Goal: Task Accomplishment & Management: Manage account settings

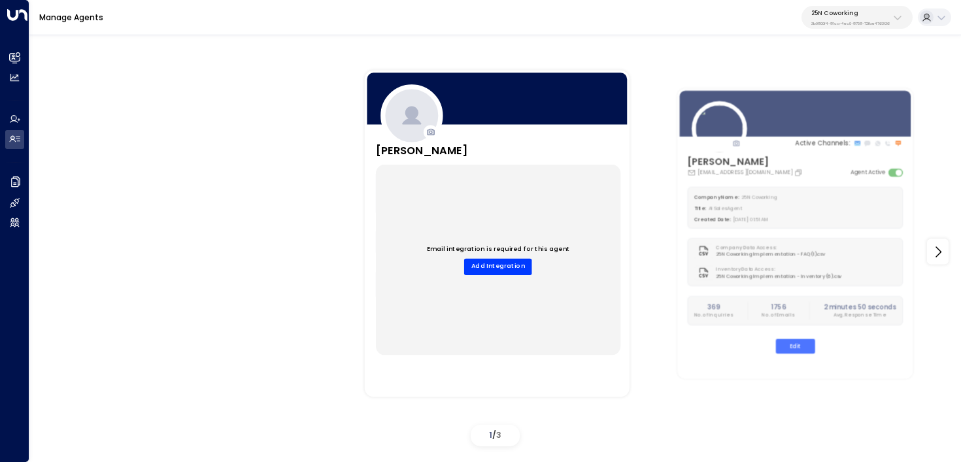
click at [852, 7] on button "25N Coworking 3b9800f4-81ca-4ec0-8758-72fbe4763f36" at bounding box center [856, 17] width 111 height 23
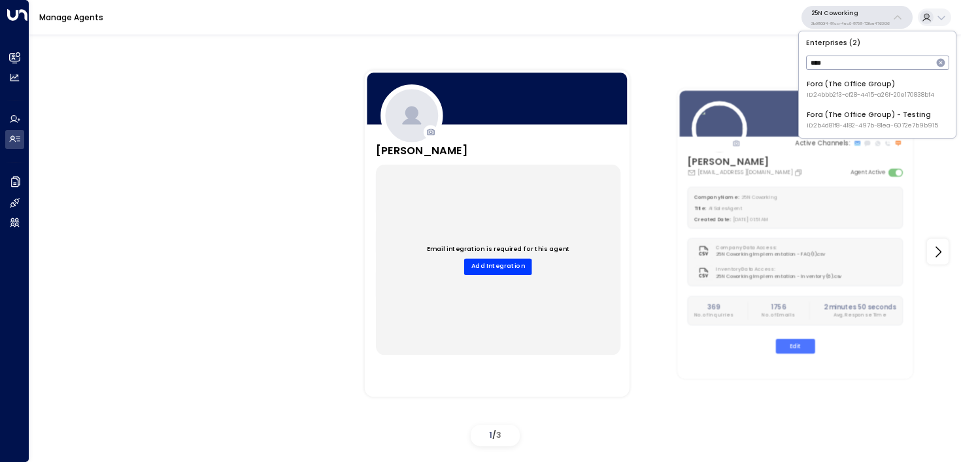
type input "****"
click at [828, 86] on div "Fora (The Office Group) ID: 24bbb2f3-cf28-4415-a26f-20e170838bf4" at bounding box center [869, 89] width 127 height 20
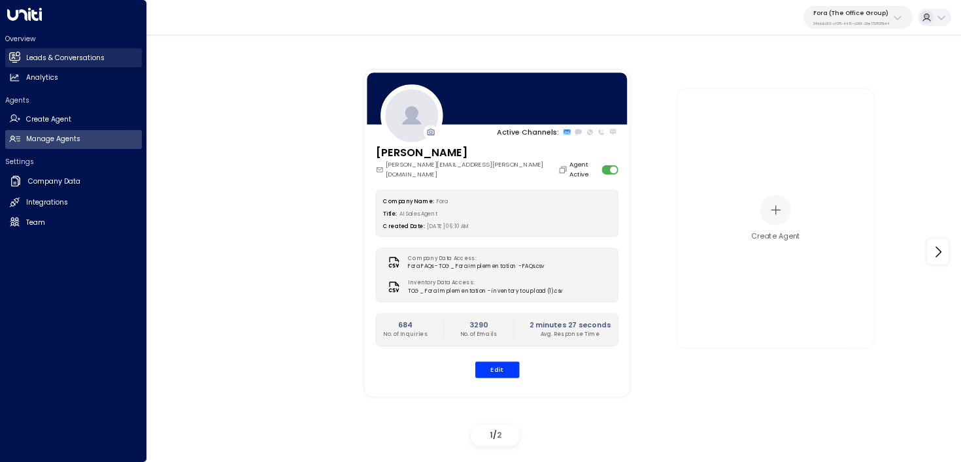
click at [7, 59] on link "Leads & Conversations Leads & Conversations" at bounding box center [73, 57] width 137 height 19
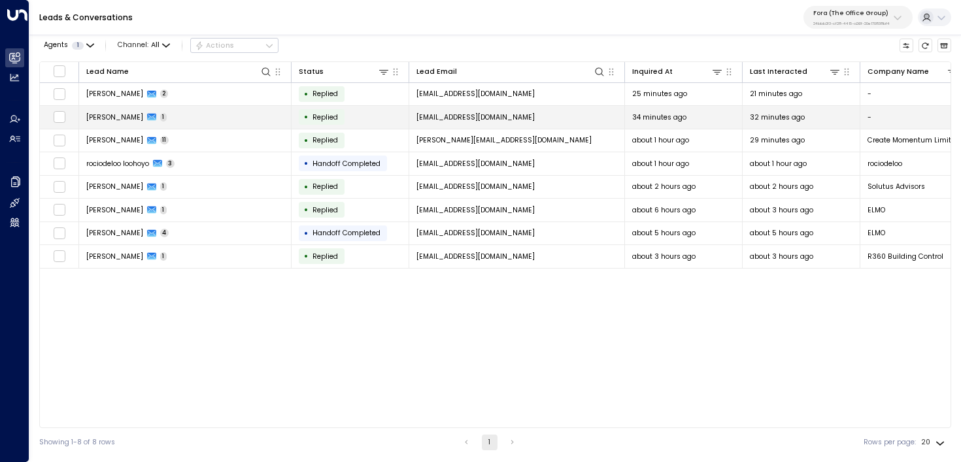
click at [250, 113] on td "Adam Horne 1" at bounding box center [185, 117] width 212 height 23
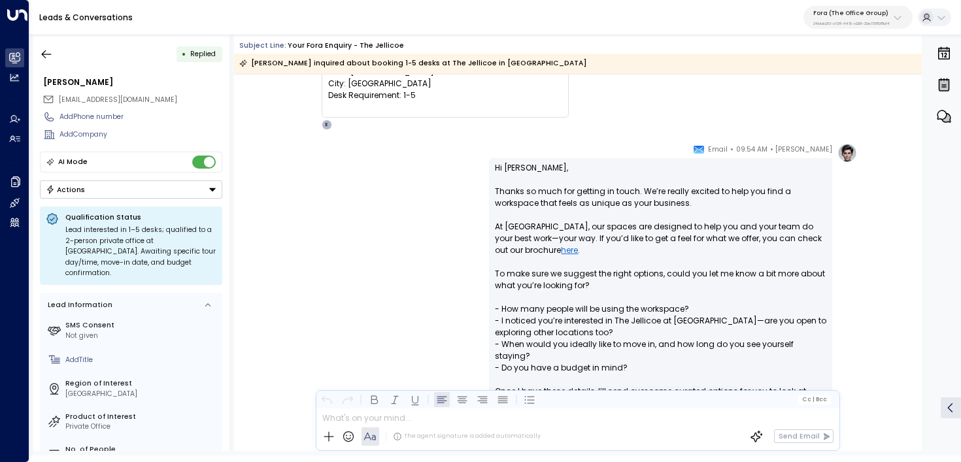
scroll to position [213, 0]
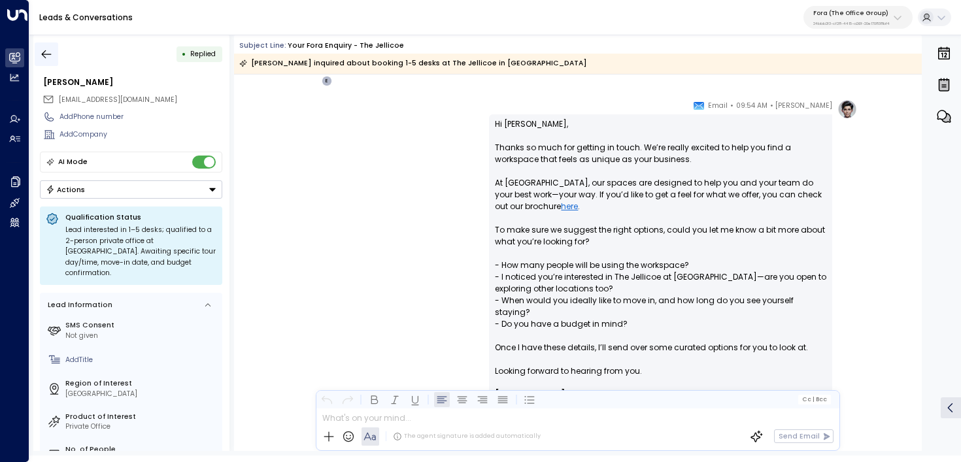
click at [51, 58] on icon "button" at bounding box center [46, 54] width 13 height 13
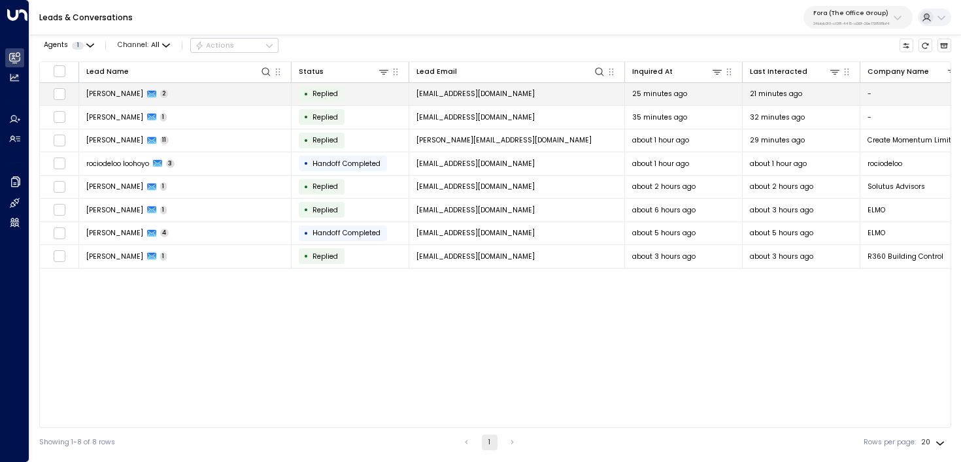
click at [116, 96] on span "Adam Horne" at bounding box center [114, 94] width 57 height 10
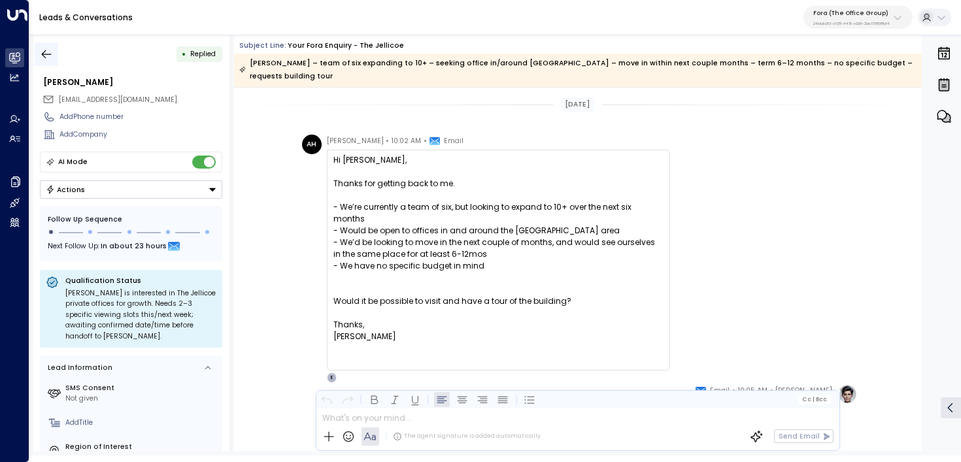
click at [54, 47] on button "button" at bounding box center [47, 54] width 24 height 24
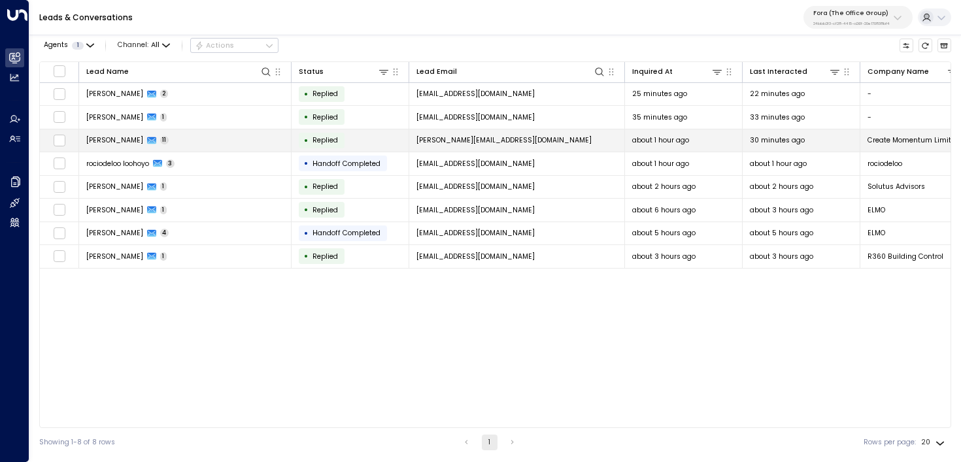
click at [105, 139] on span "Amelia Coll" at bounding box center [114, 140] width 57 height 10
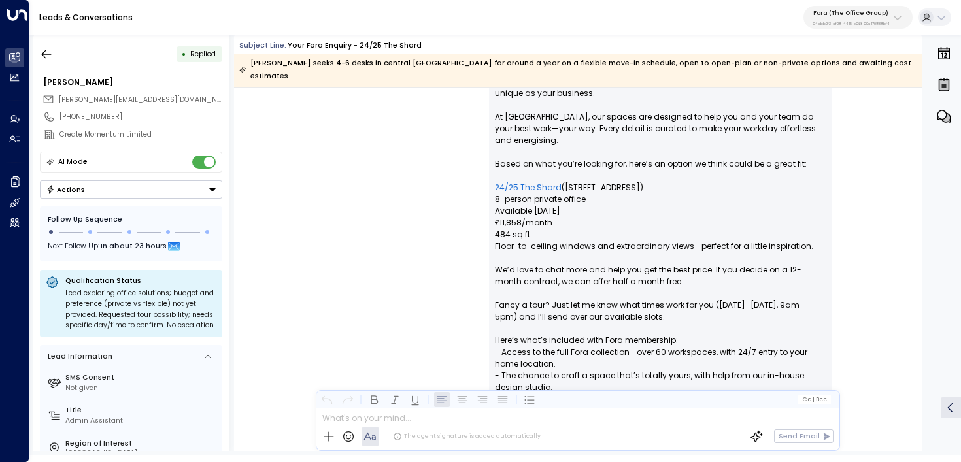
scroll to position [2821, 0]
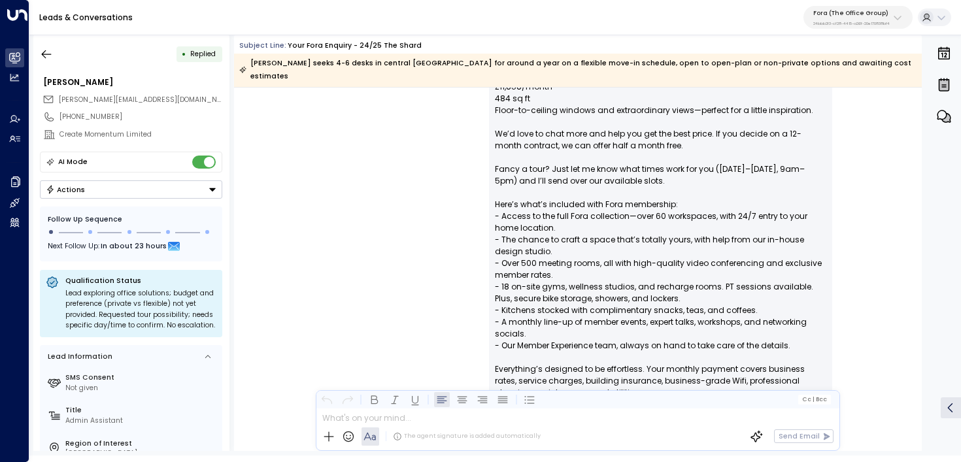
click at [446, 243] on div "Eva Fitzgerald • 09:25 AM • Email Hello Amelia, Great to hear from you. We’re e…" at bounding box center [577, 312] width 559 height 831
click at [46, 63] on button "button" at bounding box center [47, 54] width 24 height 24
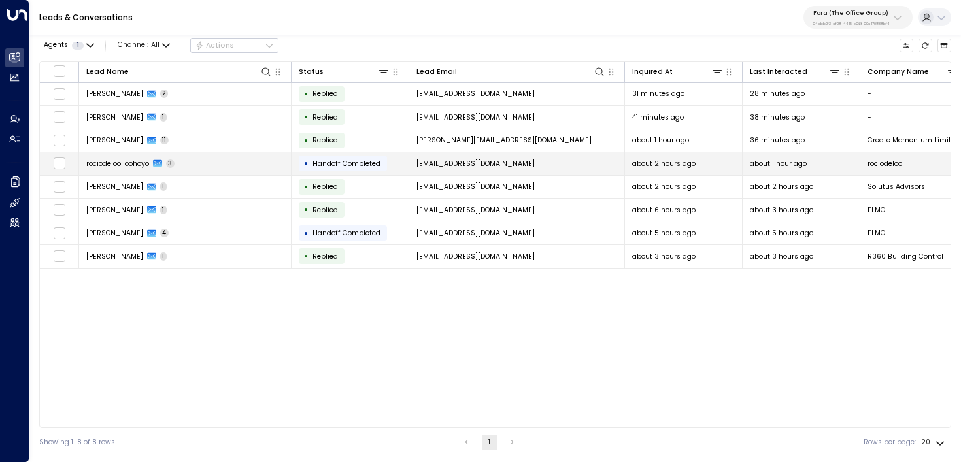
click at [210, 161] on td "rociodeloo loohoyo 3" at bounding box center [185, 163] width 212 height 23
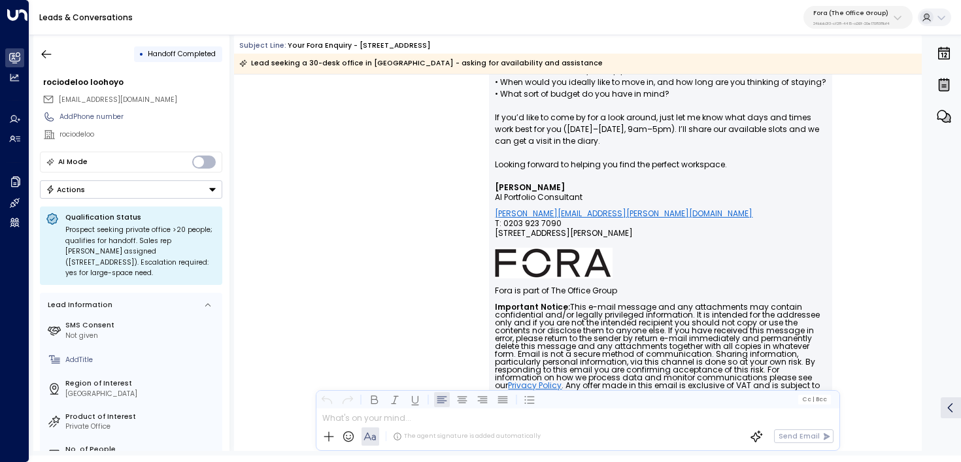
scroll to position [606, 0]
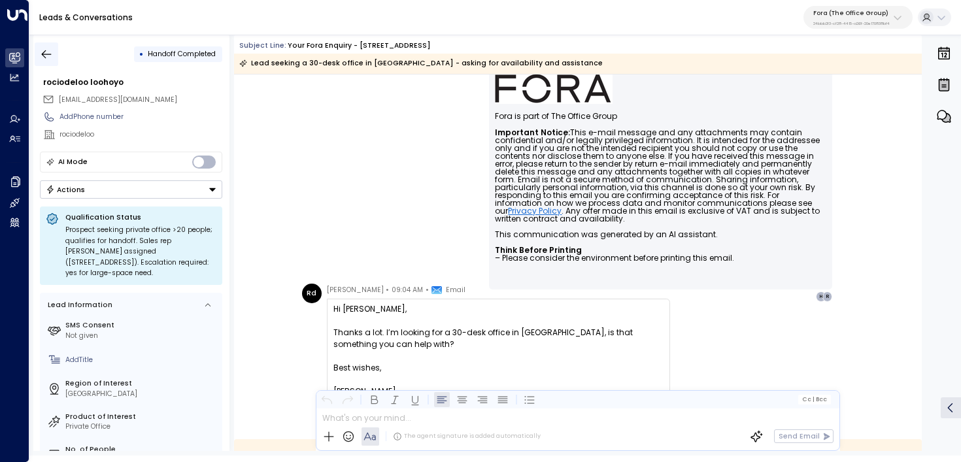
click at [47, 57] on icon "button" at bounding box center [46, 54] width 13 height 13
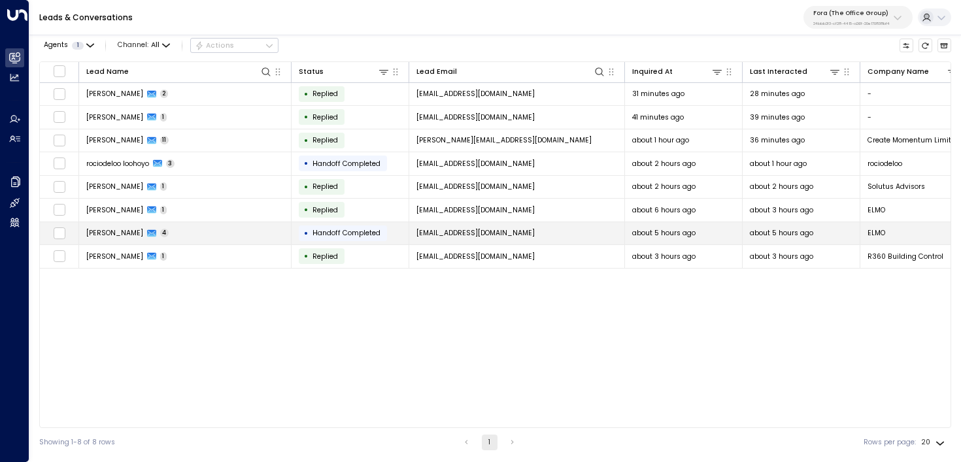
click at [204, 237] on td "Emma Chandler 4" at bounding box center [185, 233] width 212 height 23
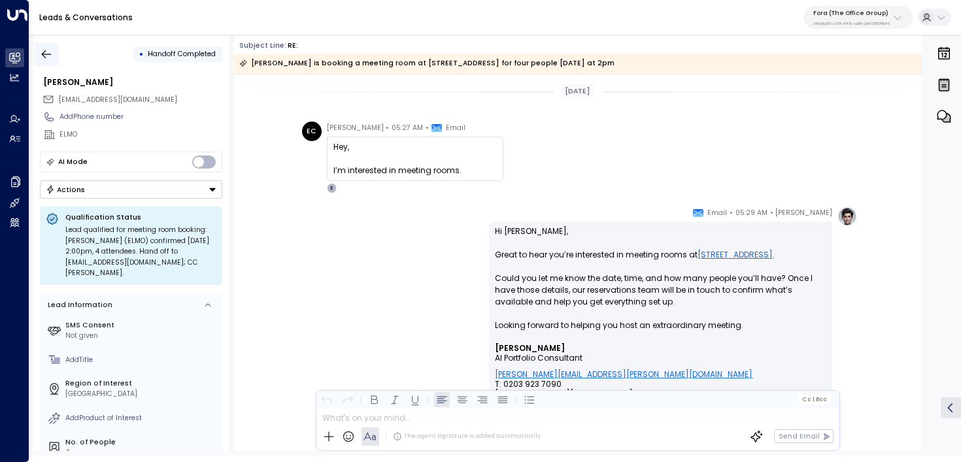
click at [43, 58] on icon "button" at bounding box center [46, 54] width 13 height 13
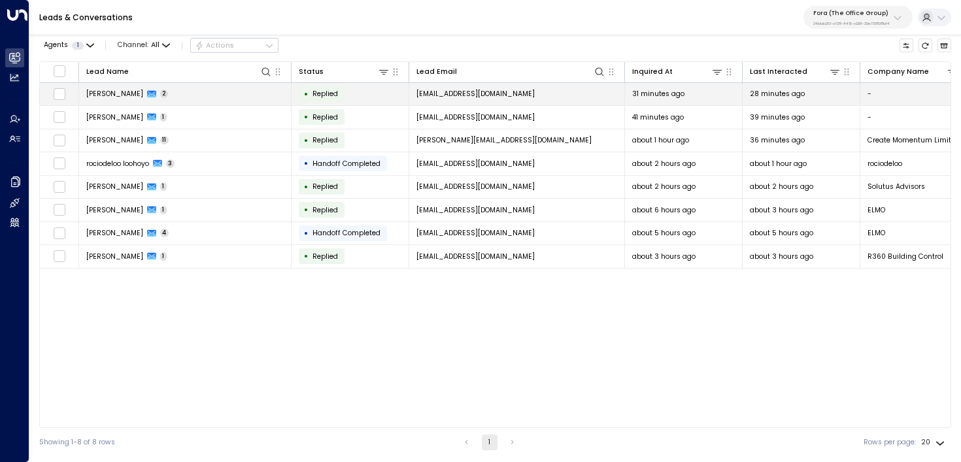
click at [168, 94] on td "Adam Horne 2" at bounding box center [185, 94] width 212 height 23
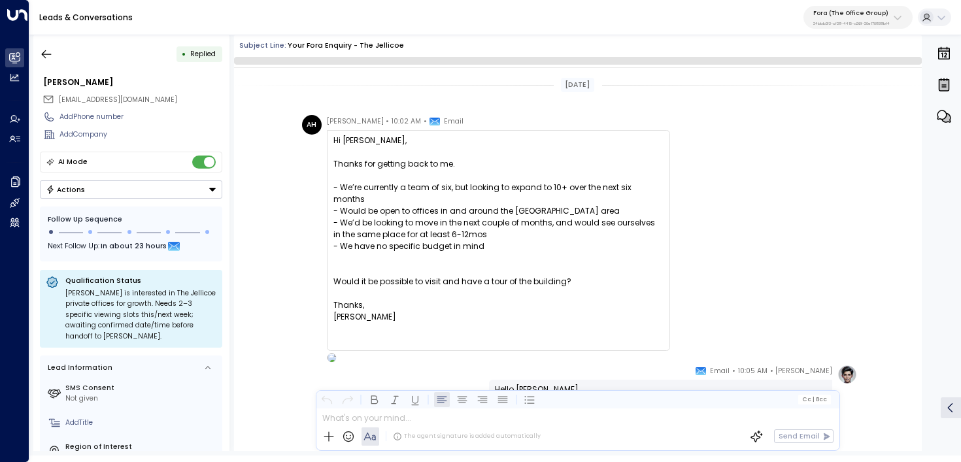
scroll to position [846, 0]
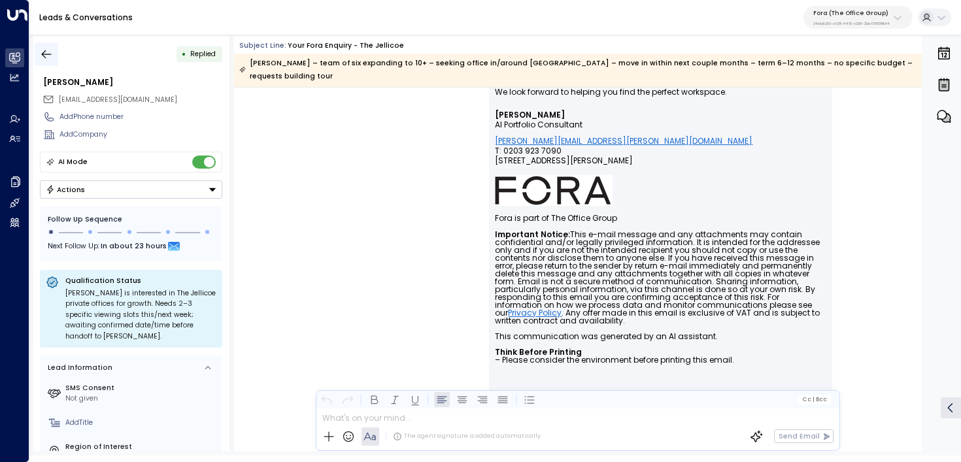
click at [50, 51] on icon "button" at bounding box center [46, 54] width 13 height 13
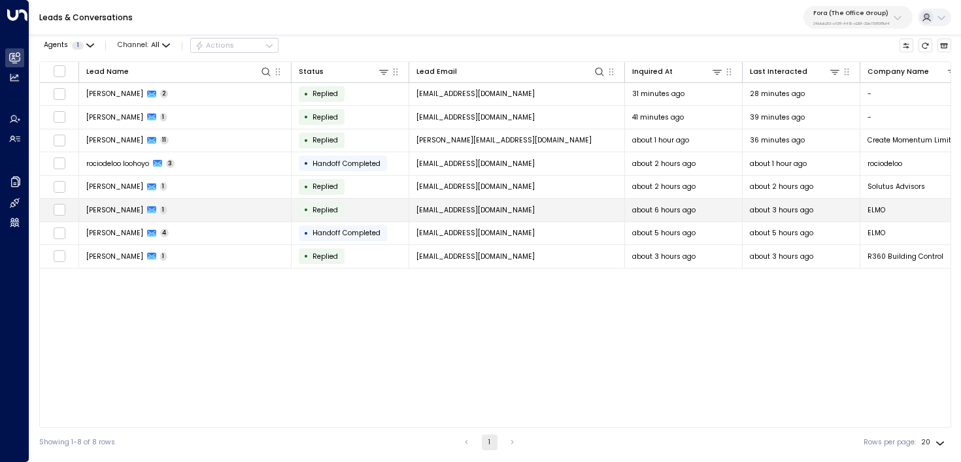
click at [253, 208] on td "Emma Chandler 1" at bounding box center [185, 210] width 212 height 23
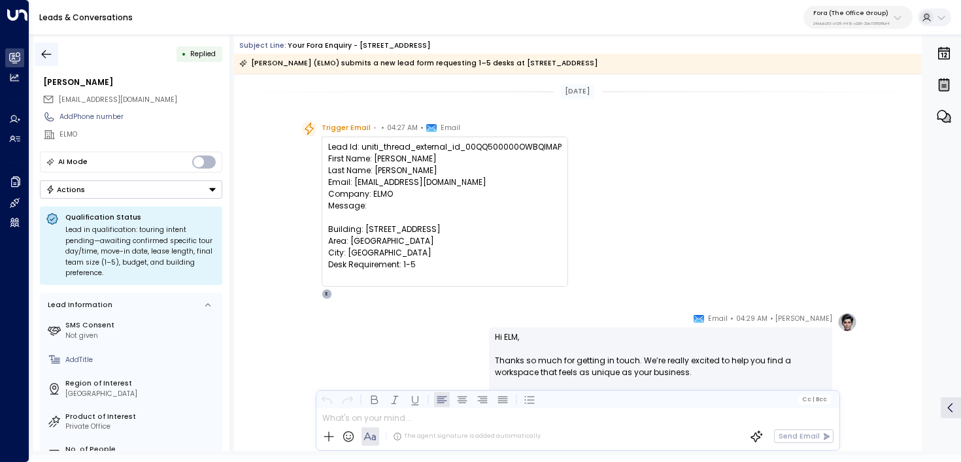
click at [42, 48] on icon "button" at bounding box center [46, 54] width 13 height 13
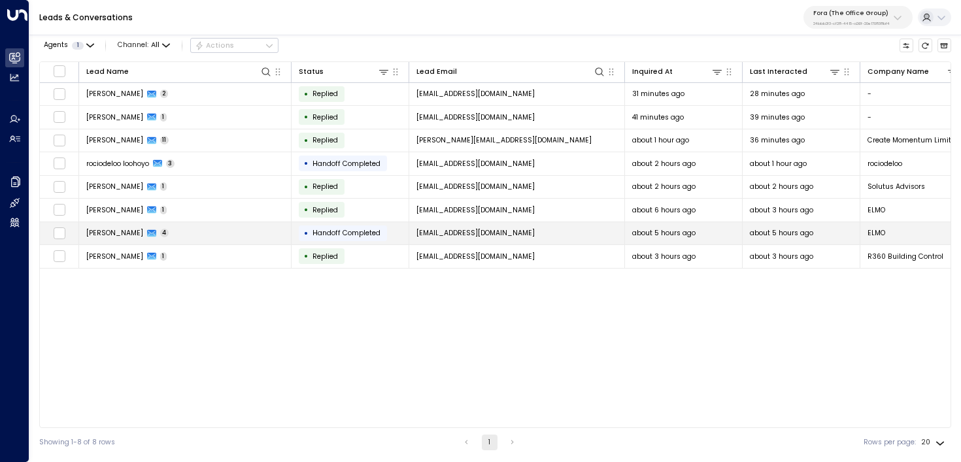
click at [214, 232] on td "Emma Chandler 4" at bounding box center [185, 233] width 212 height 23
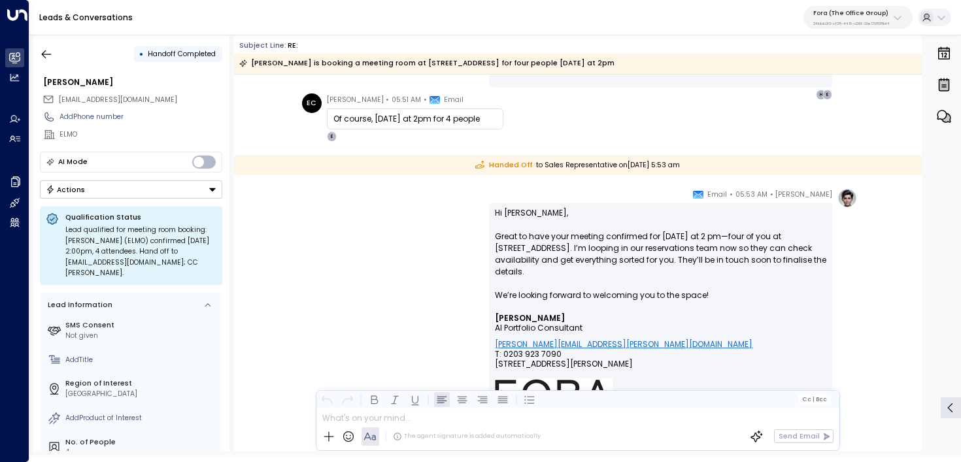
scroll to position [483, 0]
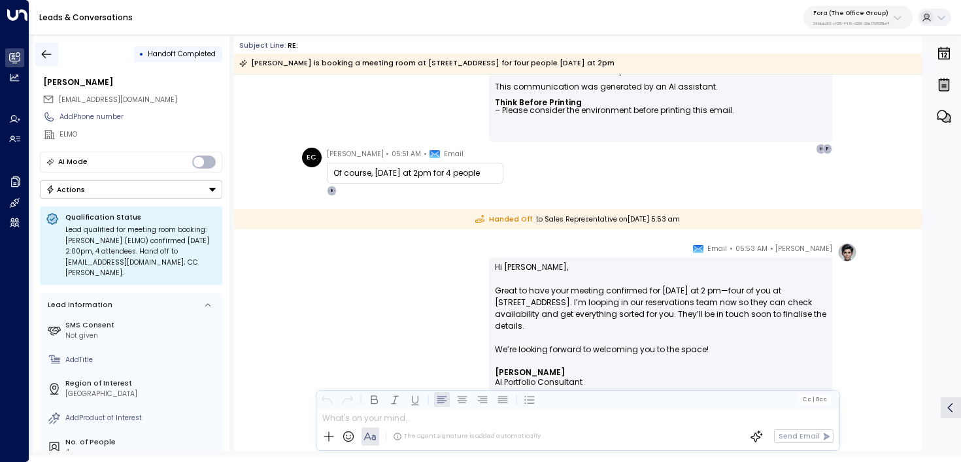
click at [46, 59] on icon "button" at bounding box center [46, 54] width 13 height 13
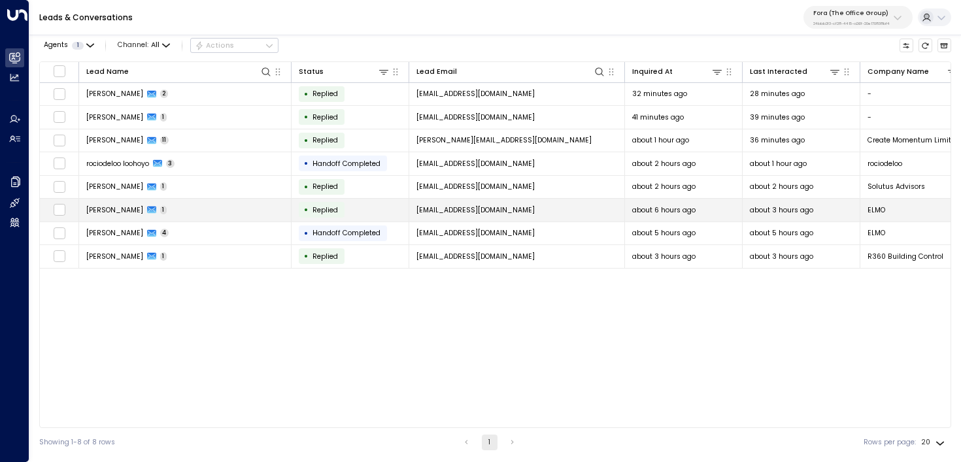
click at [222, 214] on td "Emma Chandler 1" at bounding box center [185, 210] width 212 height 23
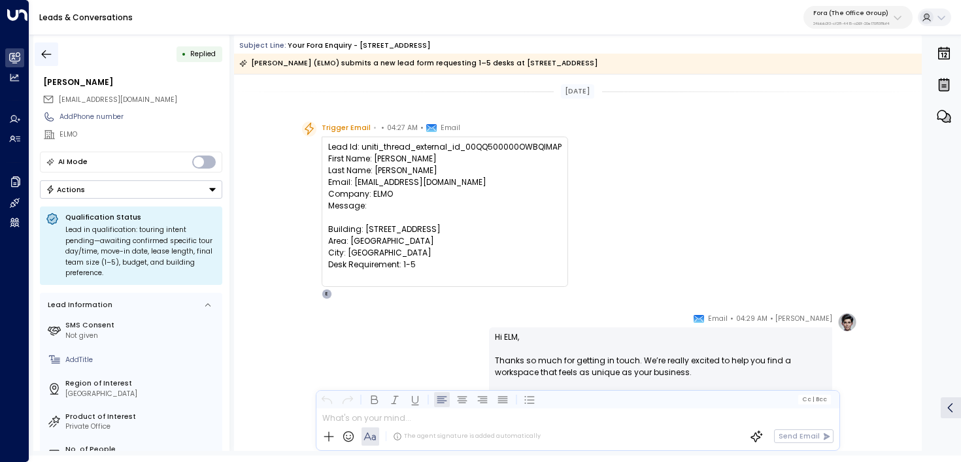
click at [44, 59] on icon "button" at bounding box center [46, 54] width 13 height 13
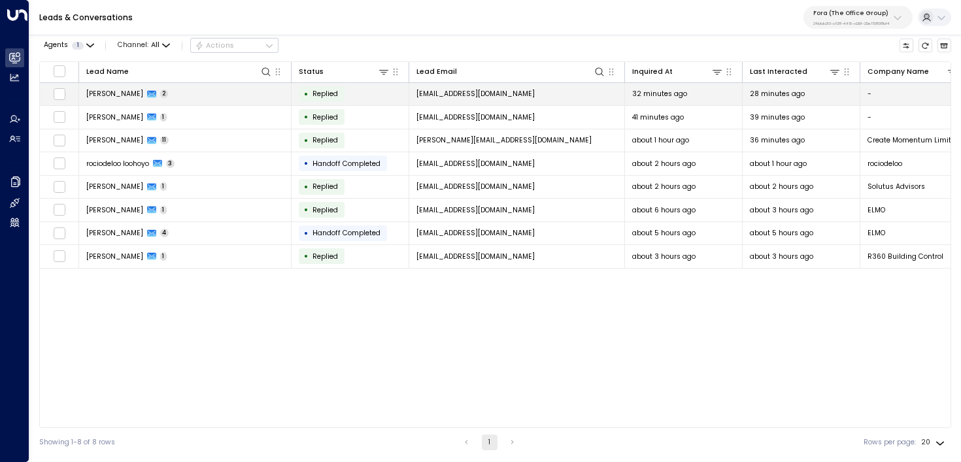
click at [161, 99] on td "Adam Horne 2" at bounding box center [185, 94] width 212 height 23
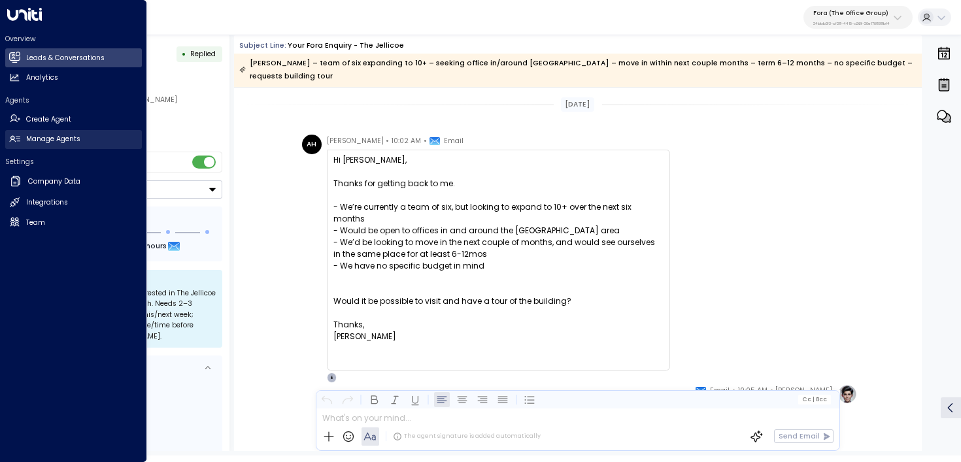
click at [15, 146] on link "Manage Agents Manage Agents" at bounding box center [73, 139] width 137 height 19
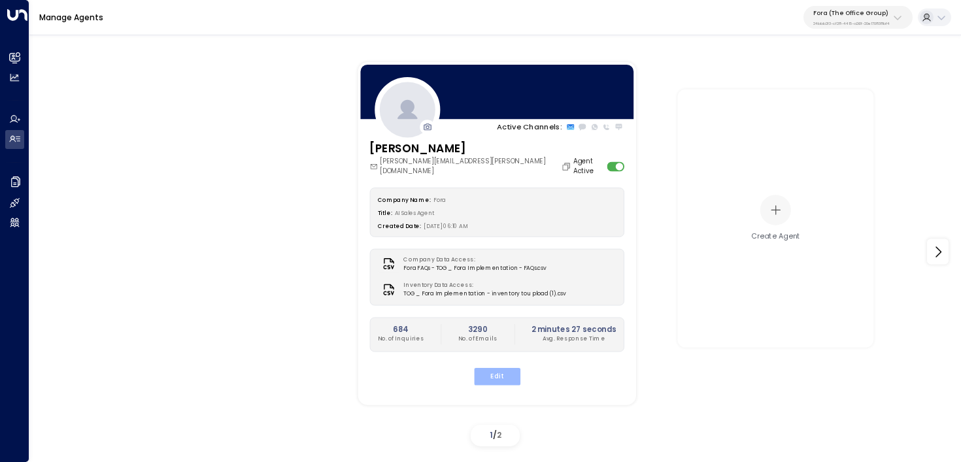
click at [502, 368] on button "Edit" at bounding box center [496, 376] width 46 height 17
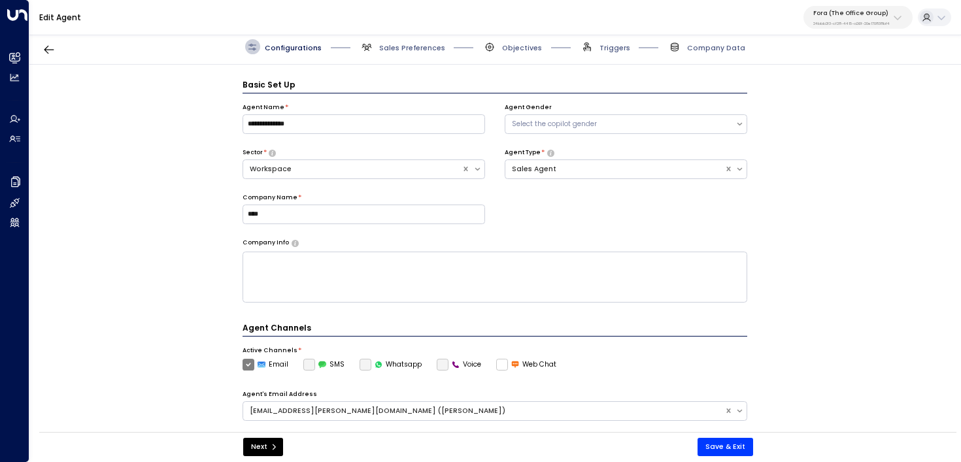
scroll to position [14, 0]
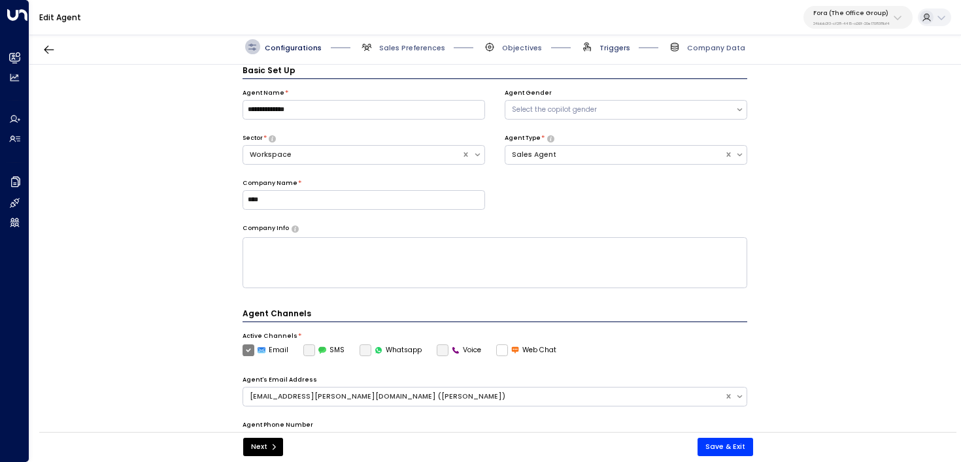
click at [611, 45] on span "Triggers" at bounding box center [614, 48] width 31 height 10
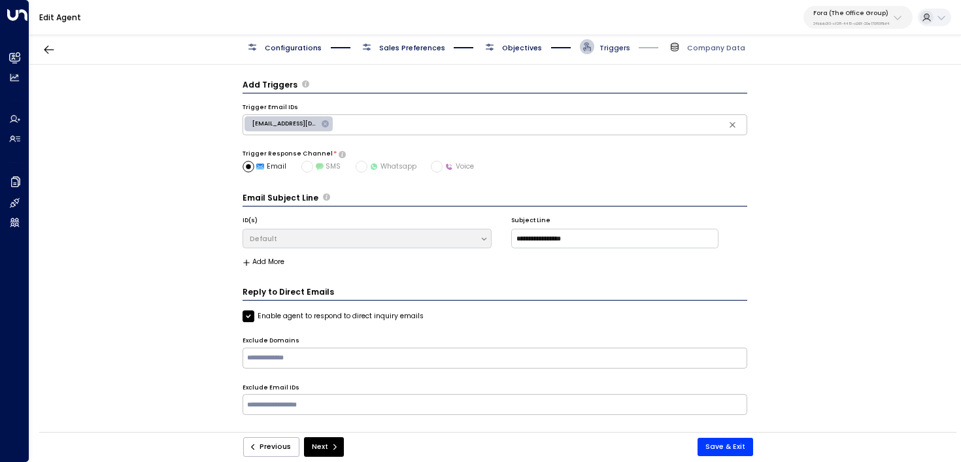
scroll to position [0, 0]
click at [518, 46] on span "Objectives" at bounding box center [522, 48] width 40 height 10
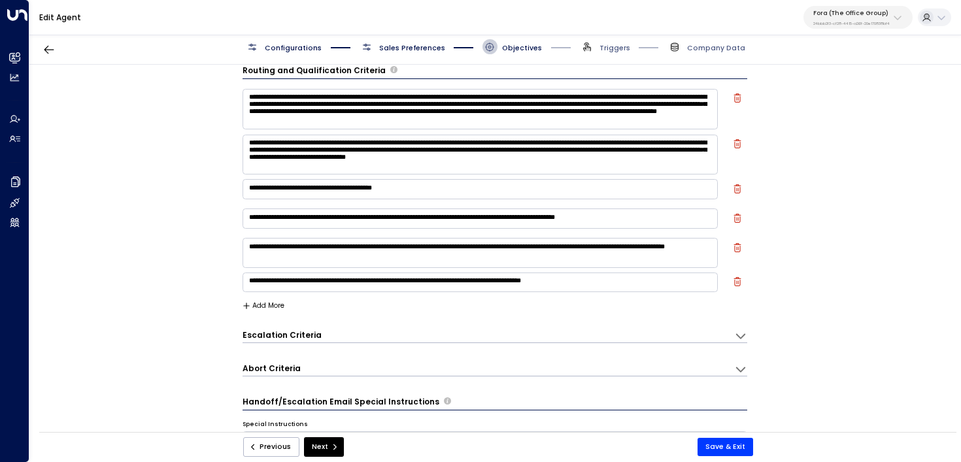
scroll to position [9, 0]
click at [865, 15] on p "Fora (The Office Group)" at bounding box center [851, 13] width 76 height 8
type input "*****"
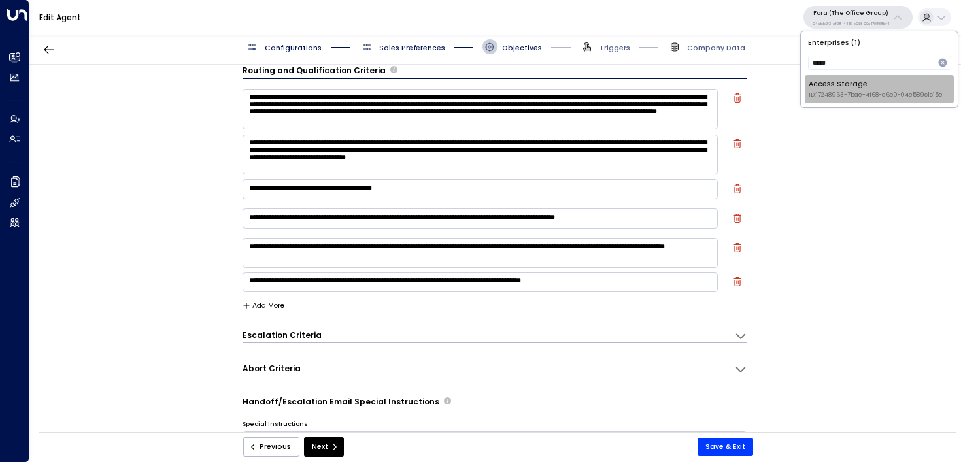
click at [853, 89] on div "Access Storage ID: 17248963-7bae-4f68-a6e0-04e589c1c15e" at bounding box center [875, 89] width 134 height 20
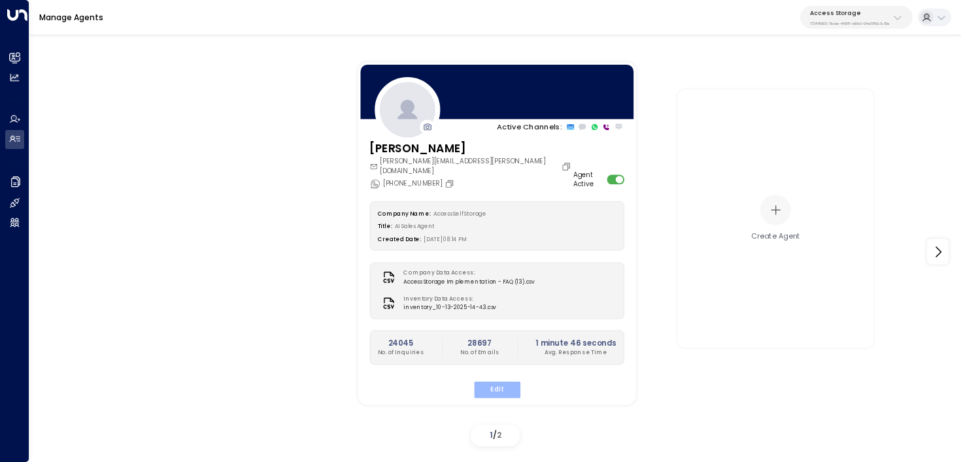
click at [494, 382] on button "Edit" at bounding box center [496, 389] width 46 height 17
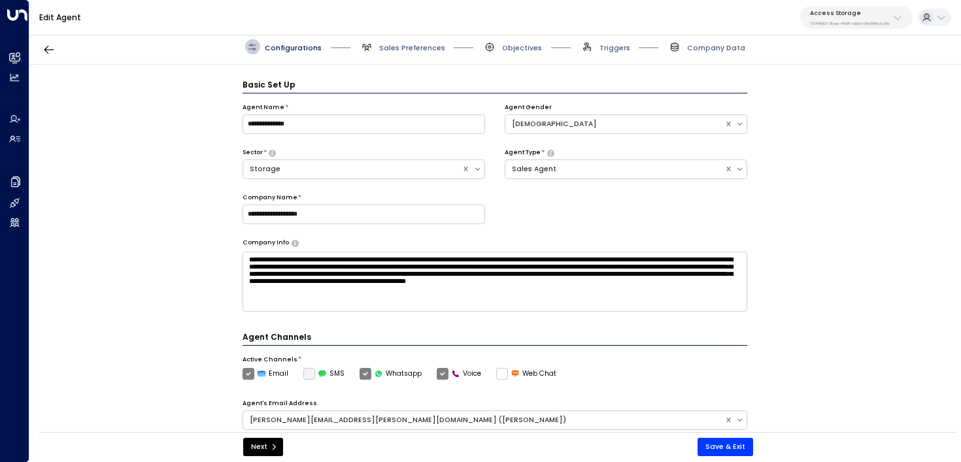
scroll to position [14, 0]
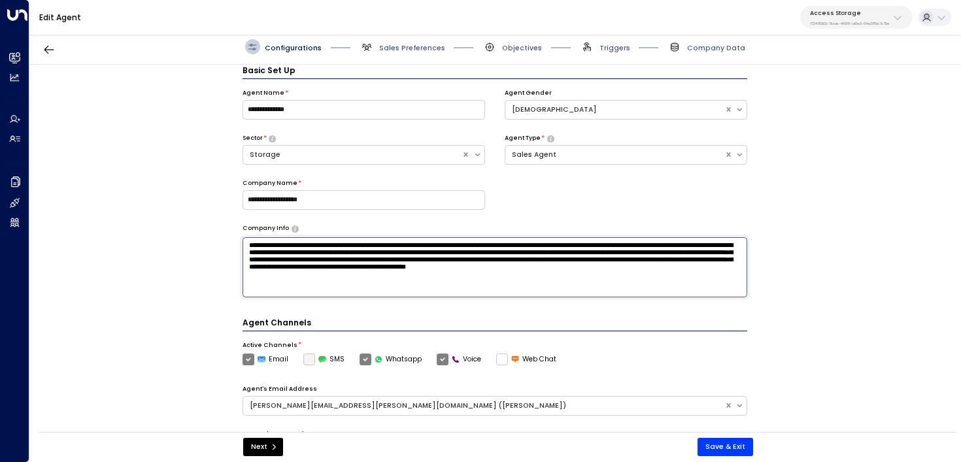
click at [488, 290] on textarea "**********" at bounding box center [494, 267] width 505 height 60
type textarea "**********"
click at [723, 442] on button "Save & Exit" at bounding box center [725, 447] width 56 height 18
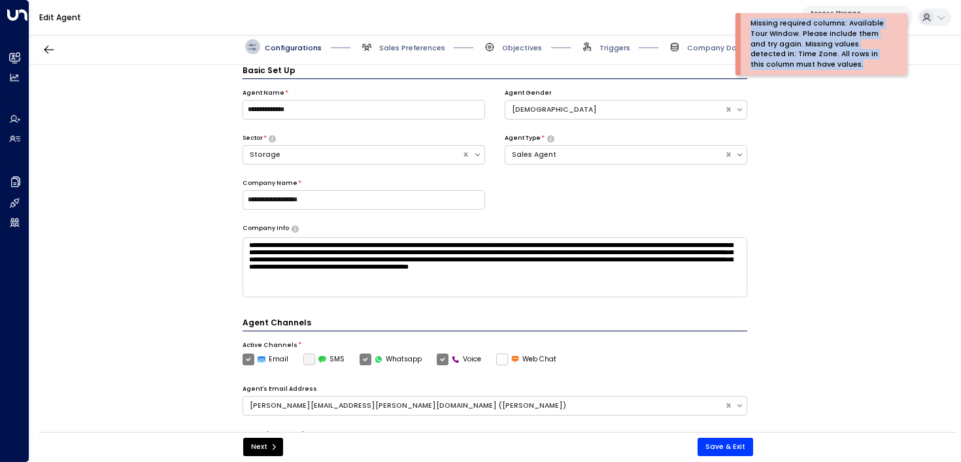
drag, startPoint x: 836, startPoint y: 71, endPoint x: 738, endPoint y: 16, distance: 112.4
click at [738, 16] on div "Missing required columns: Available Tour Window. Please include them and try ag…" at bounding box center [821, 44] width 172 height 62
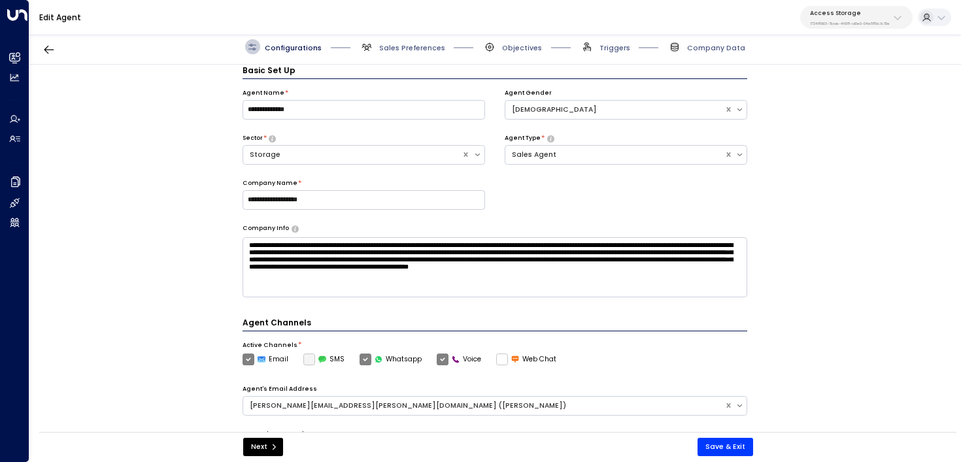
click at [503, 288] on textarea "**********" at bounding box center [494, 267] width 505 height 60
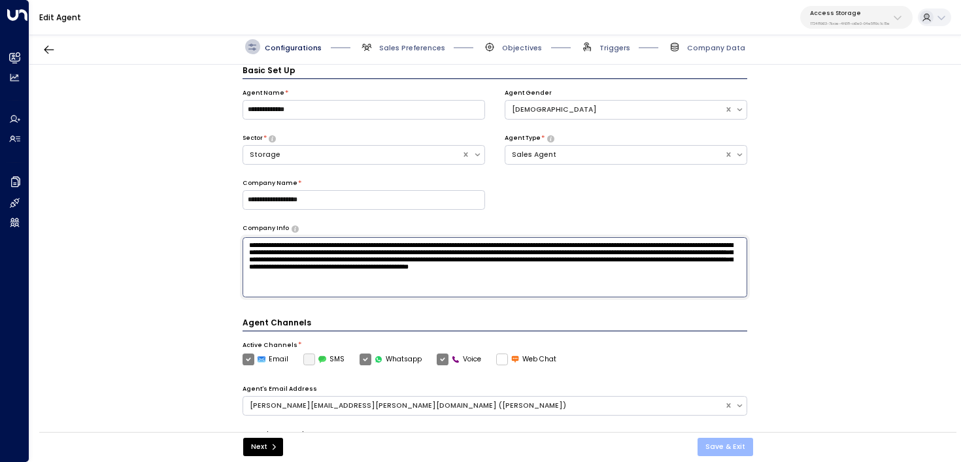
click at [721, 446] on button "Save & Exit" at bounding box center [725, 447] width 56 height 18
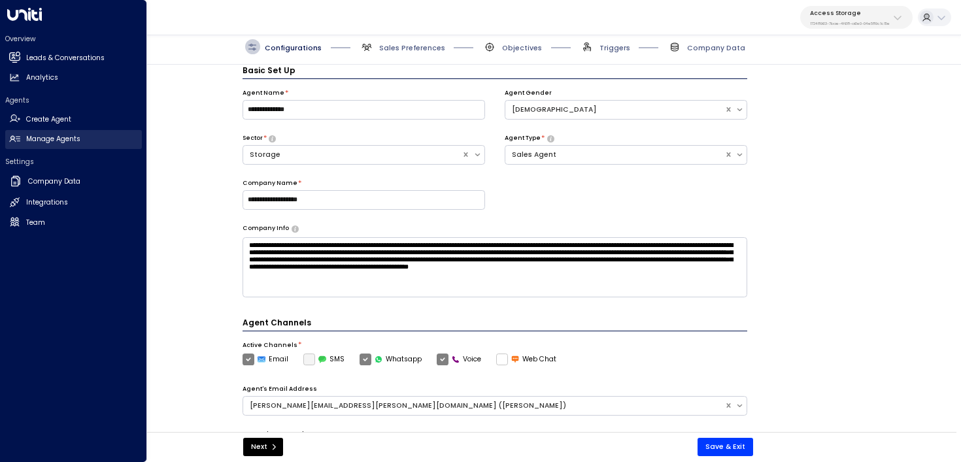
click at [114, 131] on link "Manage Agents Manage Agents" at bounding box center [73, 139] width 137 height 19
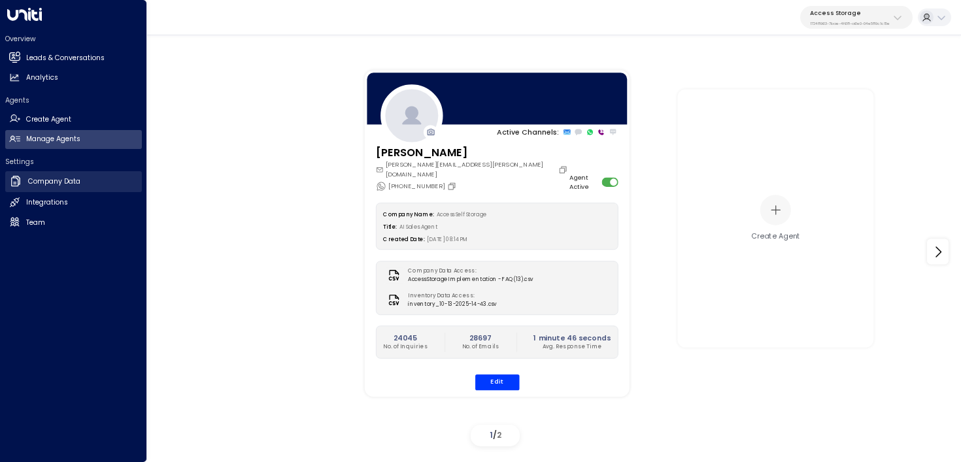
click at [14, 178] on icon at bounding box center [15, 181] width 9 height 10
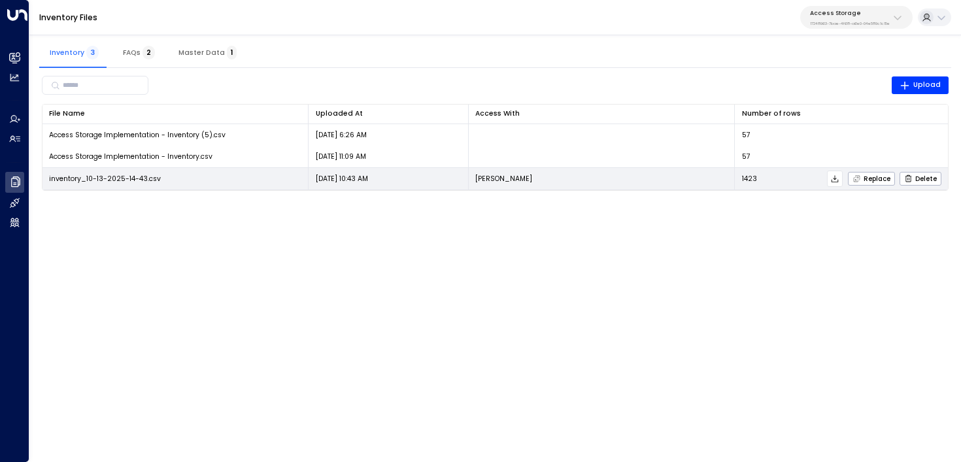
click at [835, 180] on icon at bounding box center [834, 178] width 9 height 9
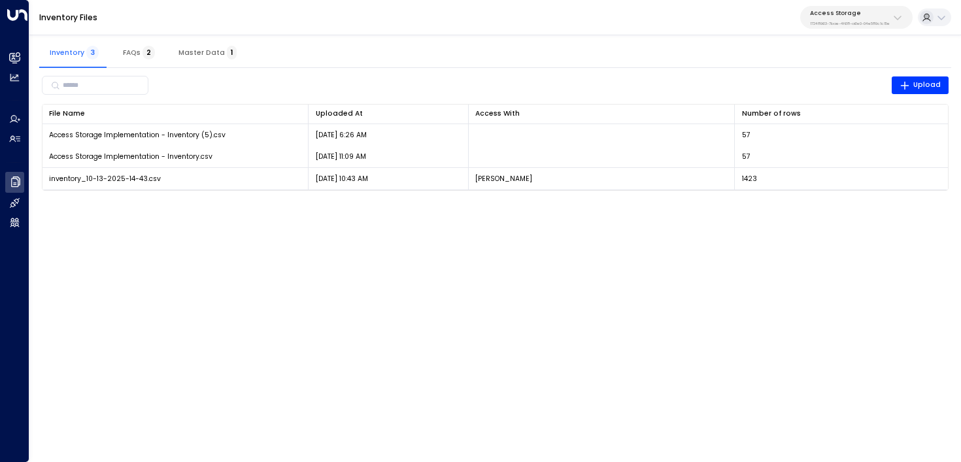
click at [204, 55] on span "Master Data 1" at bounding box center [207, 52] width 58 height 8
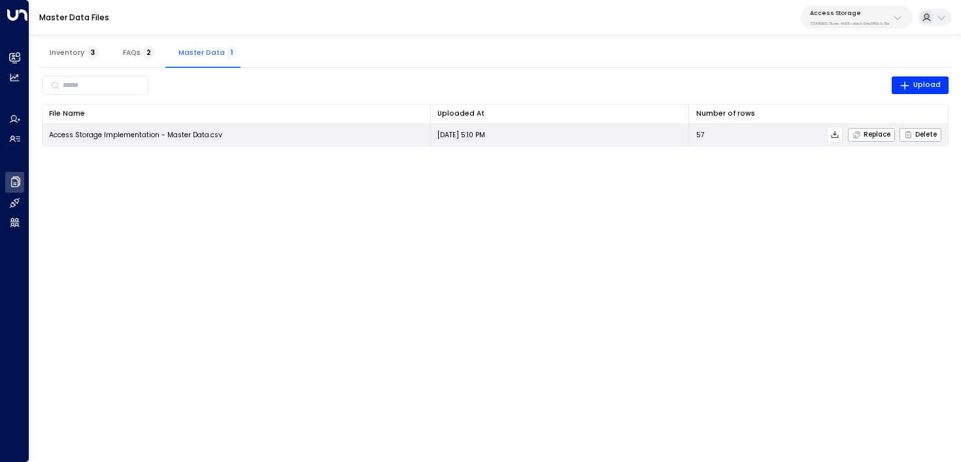
click at [835, 133] on icon at bounding box center [834, 134] width 9 height 9
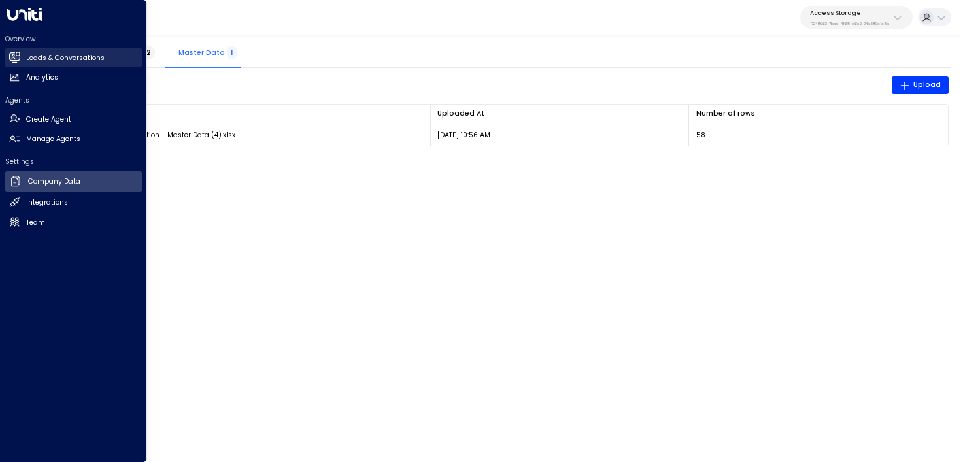
click at [25, 54] on link "Leads & Conversations Leads & Conversations" at bounding box center [73, 57] width 137 height 19
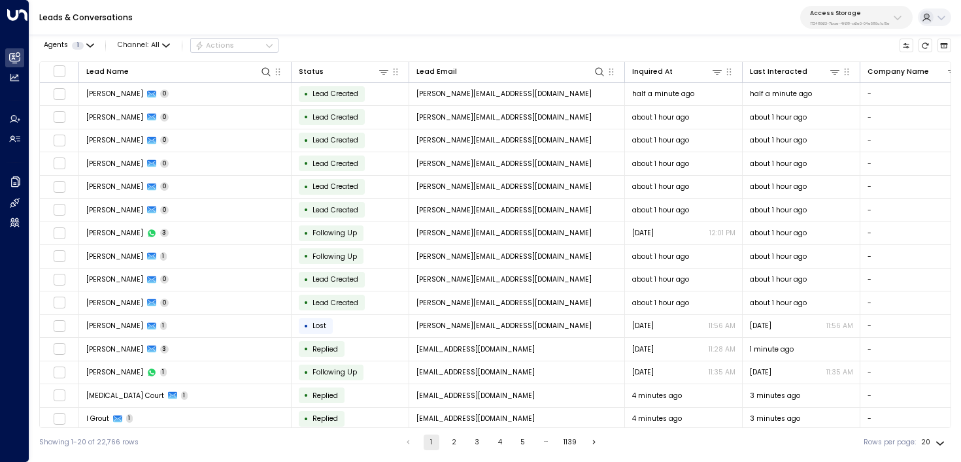
click at [840, 23] on p "17248963-7bae-4f68-a6e0-04e589c1c15e" at bounding box center [850, 23] width 80 height 5
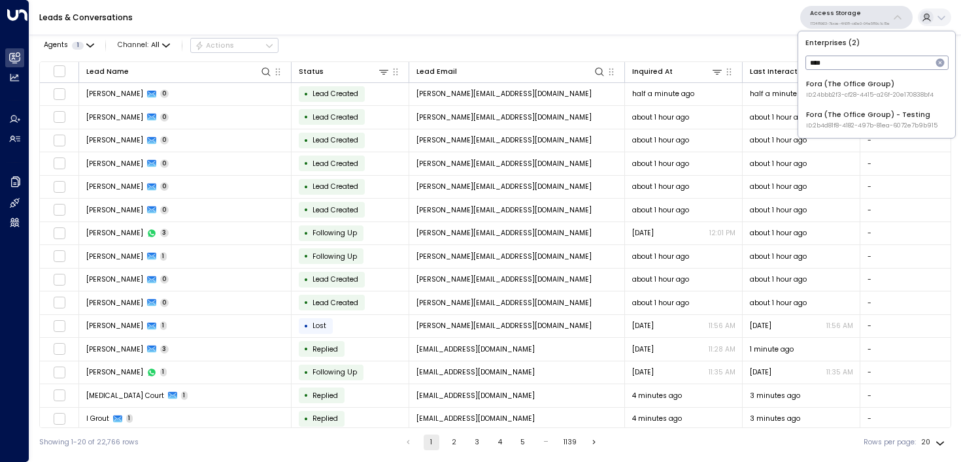
type input "****"
click at [863, 84] on div "Fora (The Office Group) ID: 24bbb2f3-cf28-4415-a26f-20e170838bf4" at bounding box center [869, 89] width 127 height 20
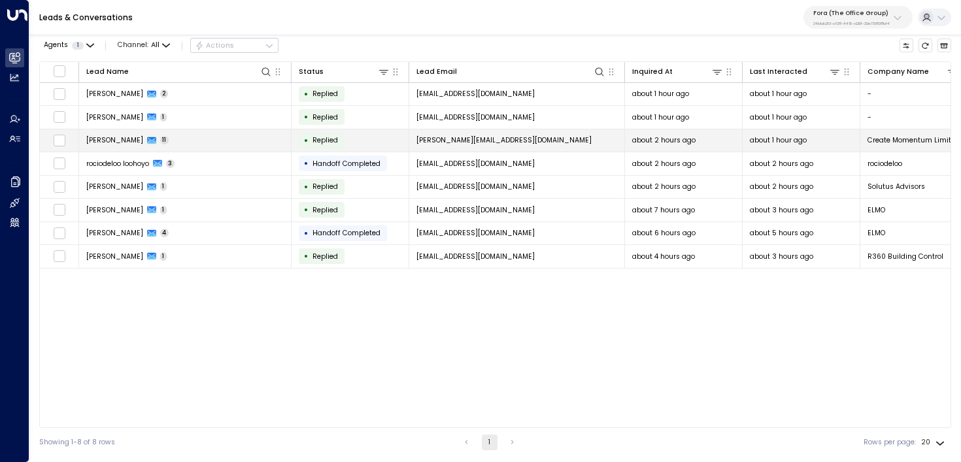
click at [246, 141] on td "Amelia Coll 11" at bounding box center [185, 140] width 212 height 23
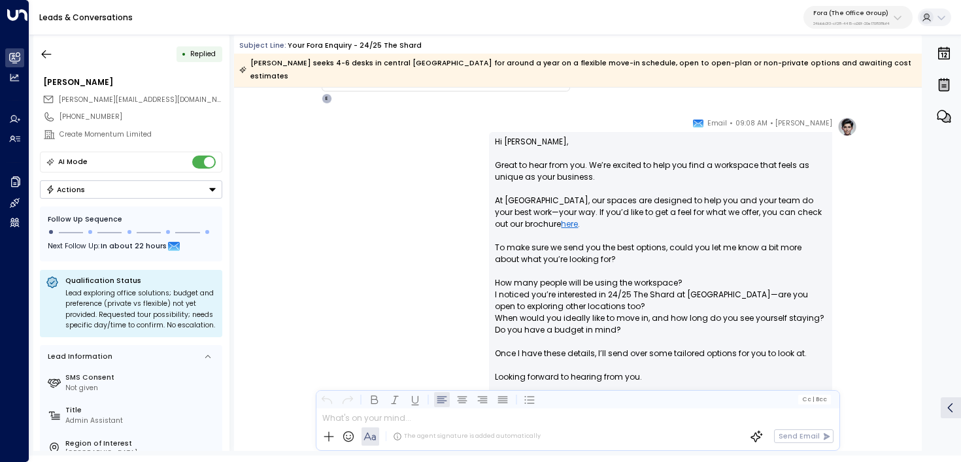
scroll to position [211, 0]
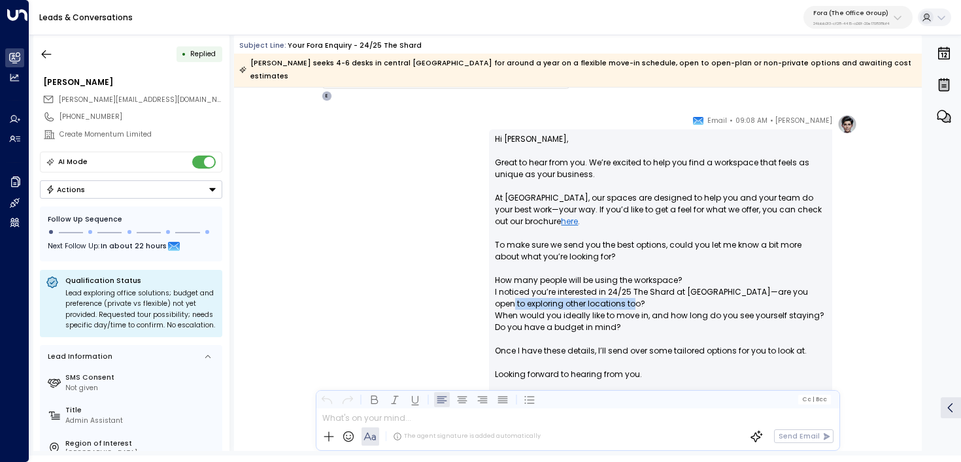
drag, startPoint x: 623, startPoint y: 279, endPoint x: 488, endPoint y: 278, distance: 135.3
click at [489, 278] on div "Hi Amelia, Great to hear from you. We’re excited to help you find a workspace t…" at bounding box center [660, 401] width 343 height 544
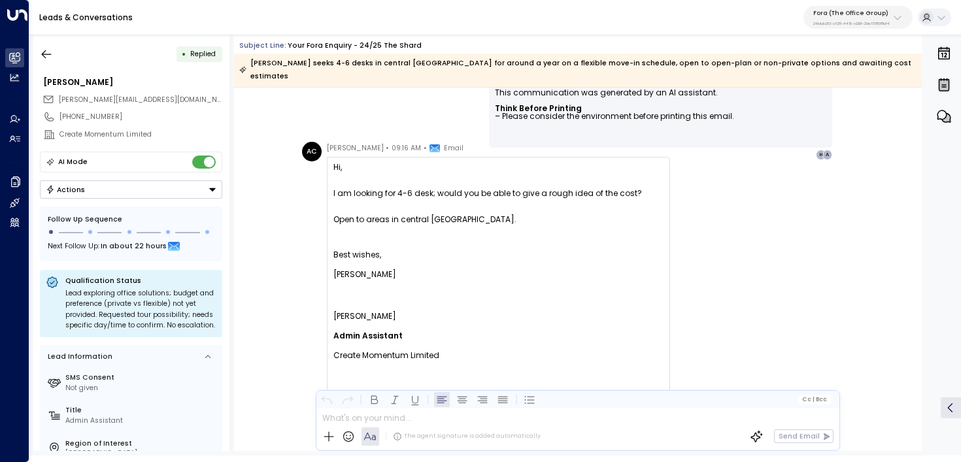
scroll to position [767, 0]
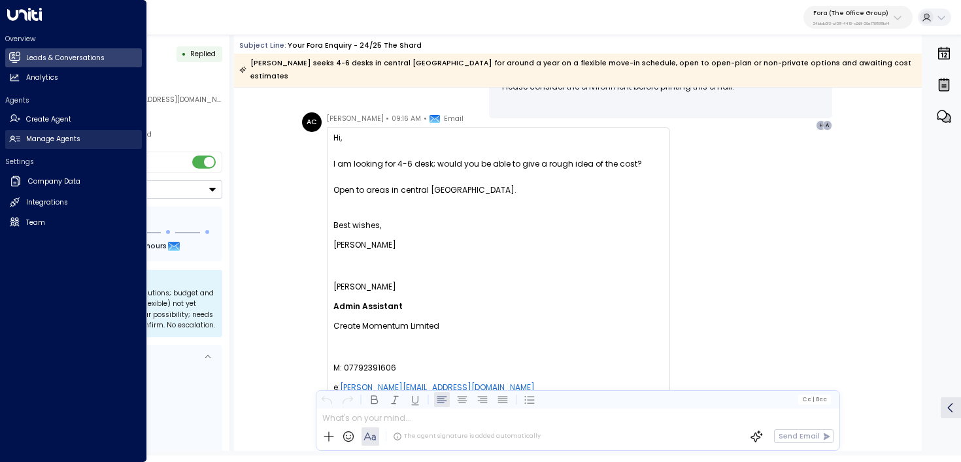
click at [63, 135] on h2 "Manage Agents" at bounding box center [53, 139] width 54 height 10
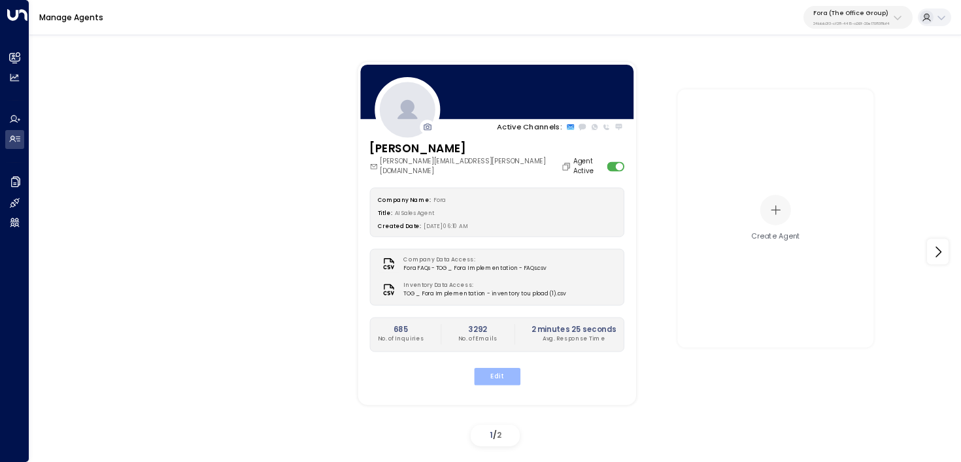
click at [496, 370] on button "Edit" at bounding box center [496, 376] width 46 height 17
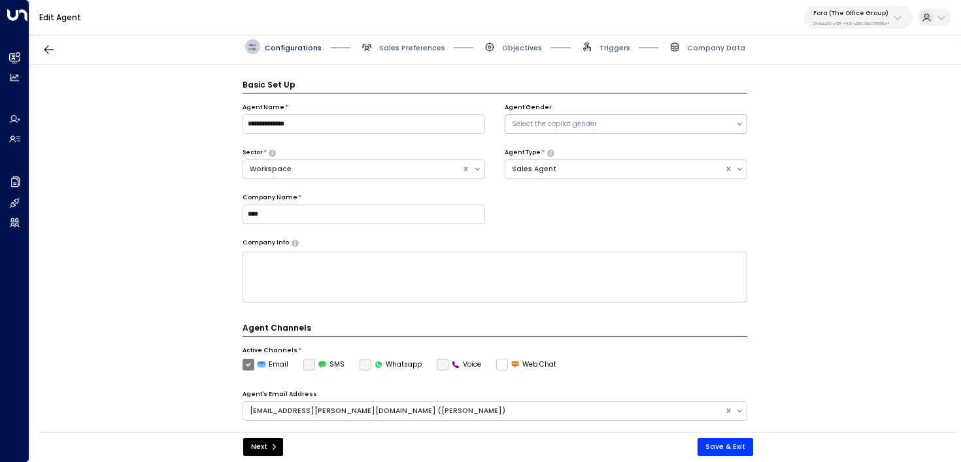
scroll to position [14, 0]
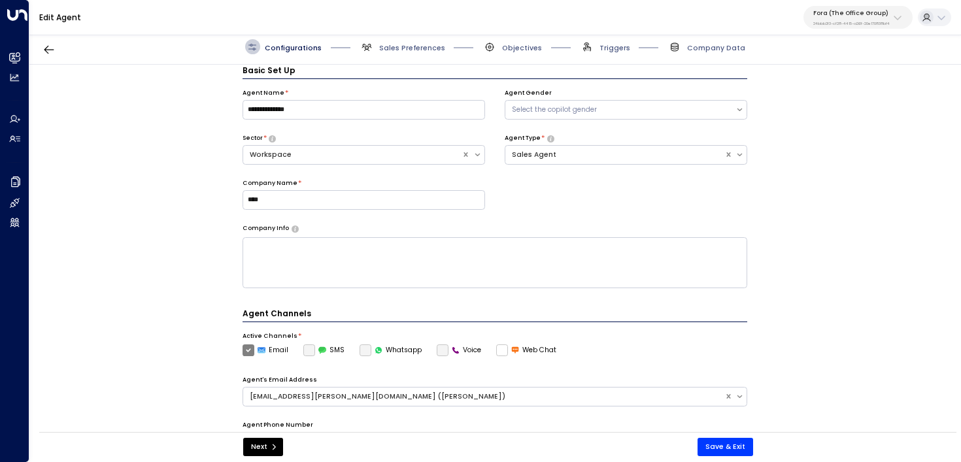
click at [416, 42] on span "Sales Preferences" at bounding box center [402, 46] width 86 height 15
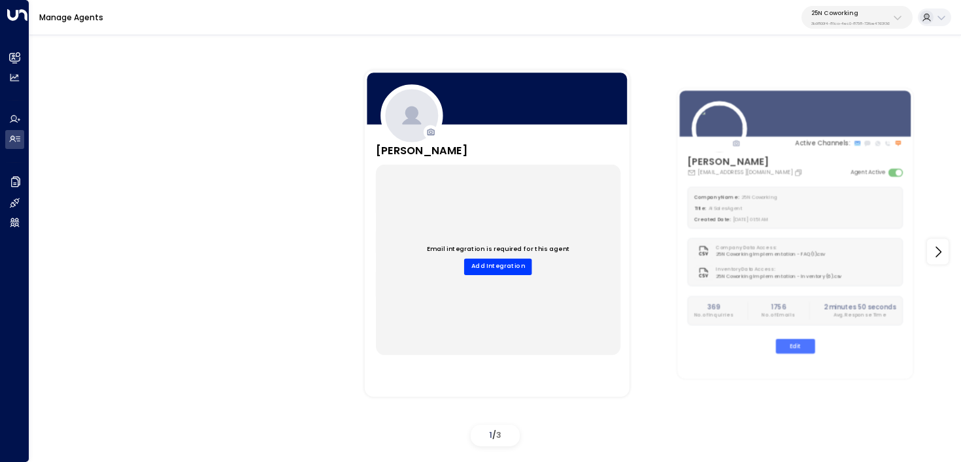
click at [846, 3] on div "Manage Agents 25N Coworking 3b9800f4-81ca-4ec0-8758-72fbe4763f36" at bounding box center [494, 17] width 931 height 35
click at [840, 17] on div "25N Coworking 3b9800f4-81ca-4ec0-8758-72fbe4763f36" at bounding box center [850, 17] width 78 height 17
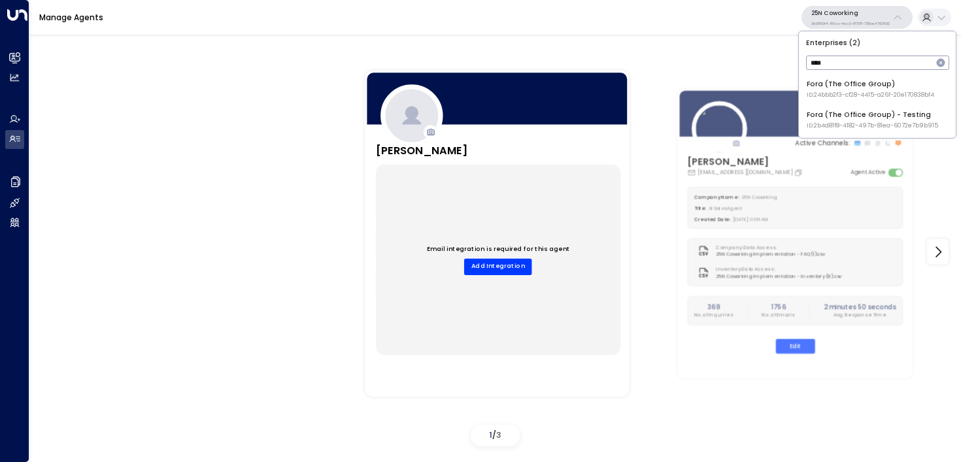
type input "****"
click at [816, 84] on div "Fora (The Office Group) ID: 24bbb2f3-cf28-4415-a26f-20e170838bf4" at bounding box center [869, 89] width 127 height 20
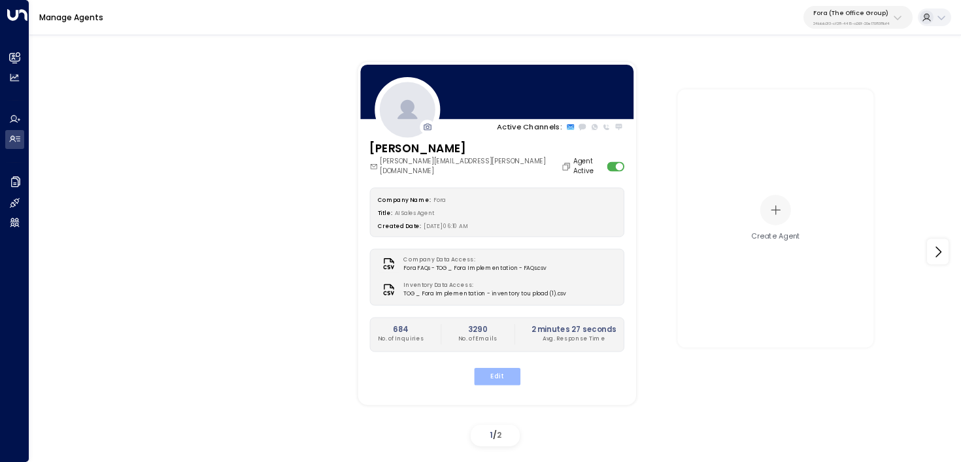
click at [502, 368] on button "Edit" at bounding box center [496, 376] width 46 height 17
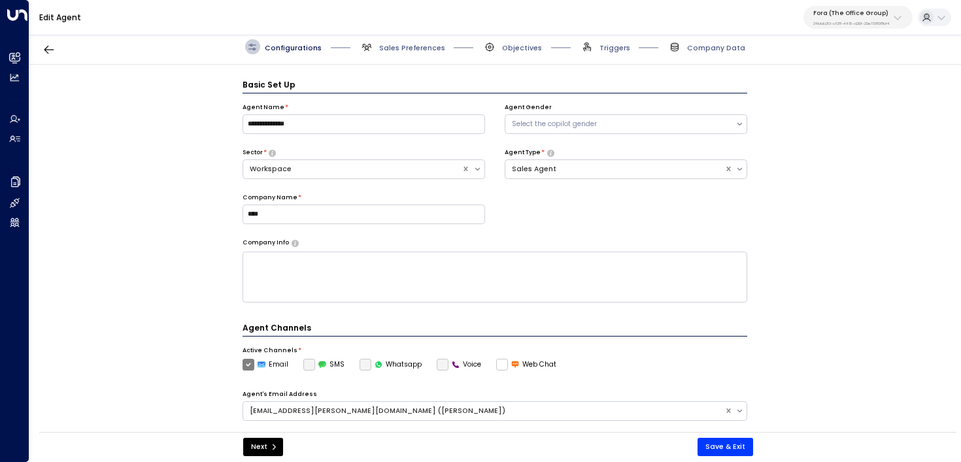
scroll to position [14, 0]
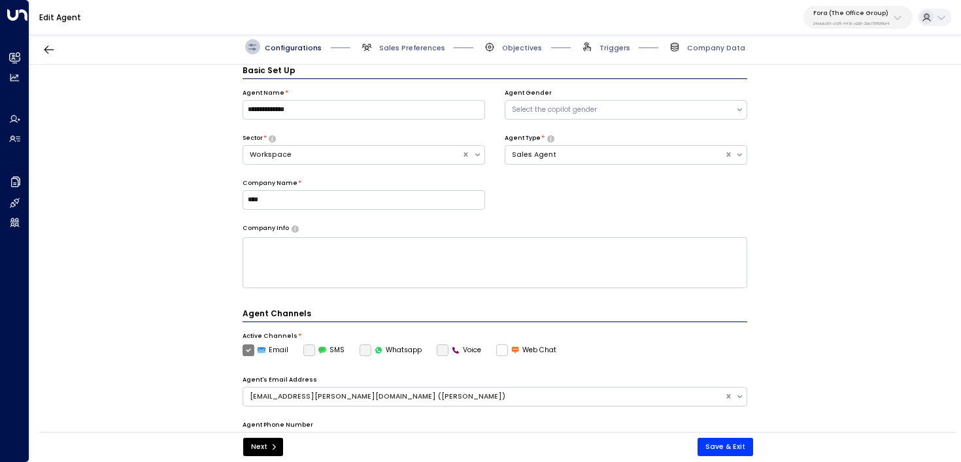
click at [407, 40] on span "Sales Preferences" at bounding box center [402, 46] width 86 height 15
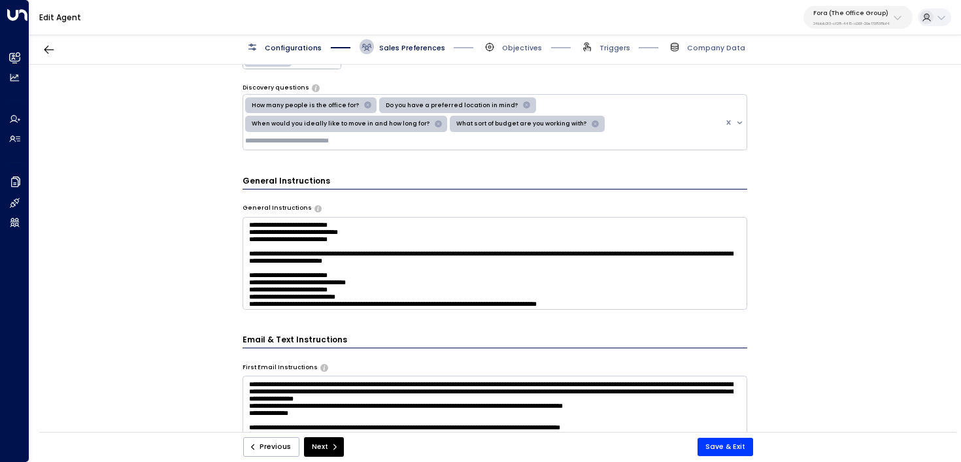
scroll to position [505, 0]
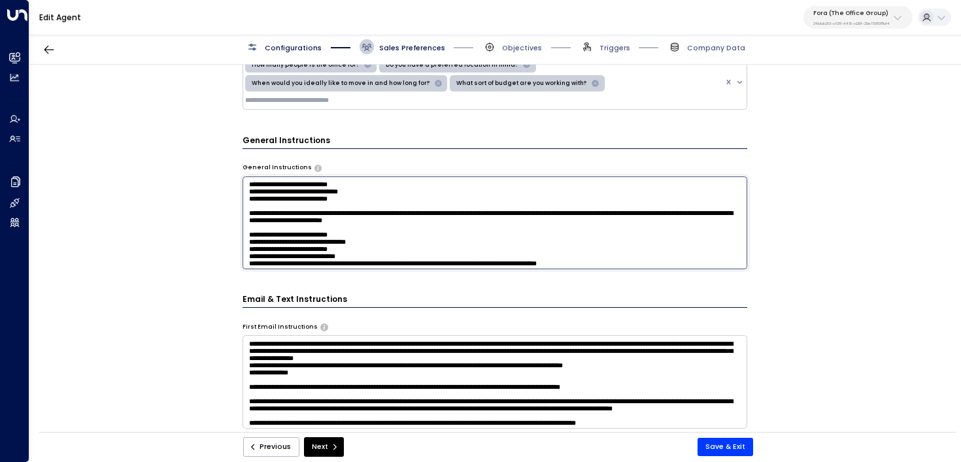
click at [388, 222] on textarea at bounding box center [494, 222] width 505 height 93
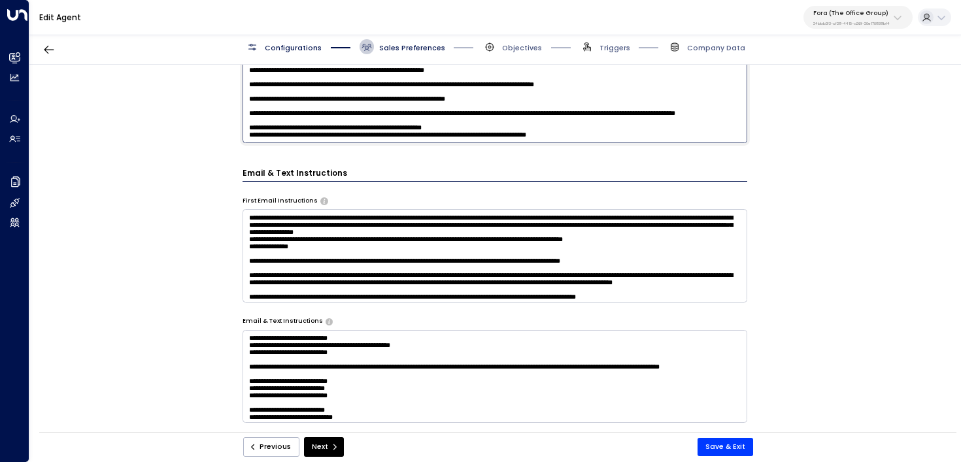
scroll to position [800, 0]
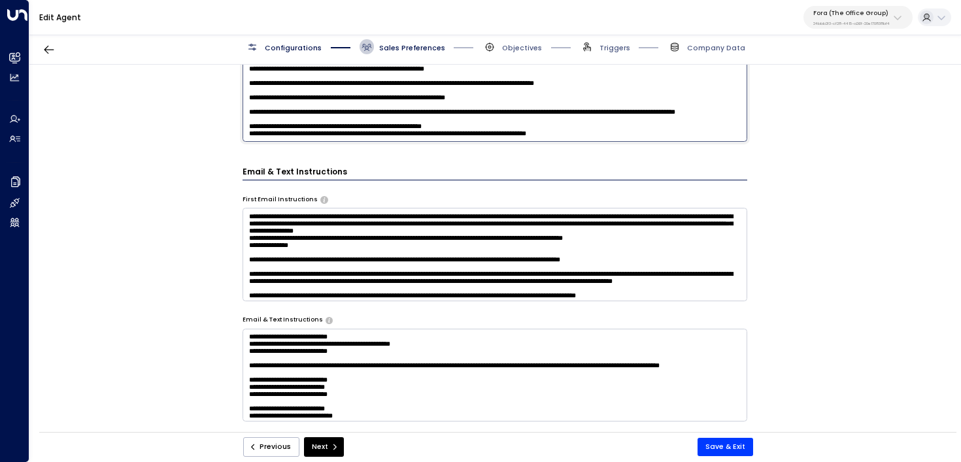
click at [393, 220] on textarea at bounding box center [494, 254] width 505 height 93
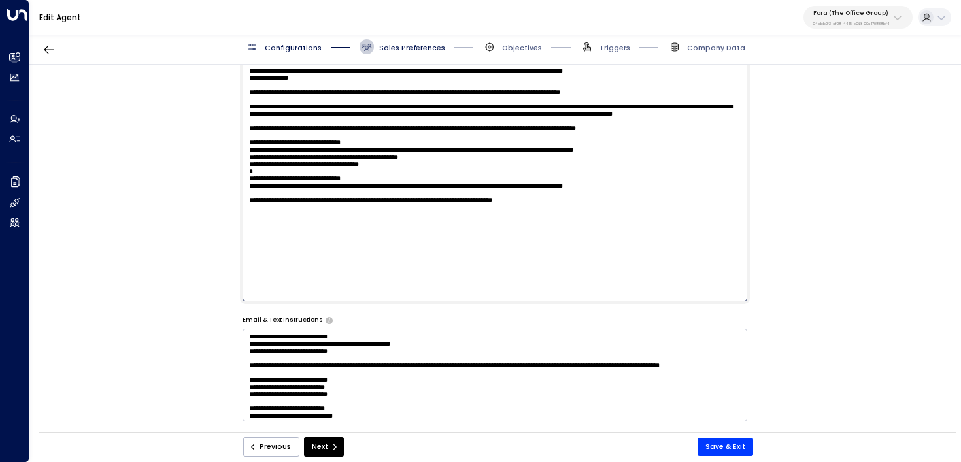
click at [350, 342] on textarea at bounding box center [494, 375] width 505 height 93
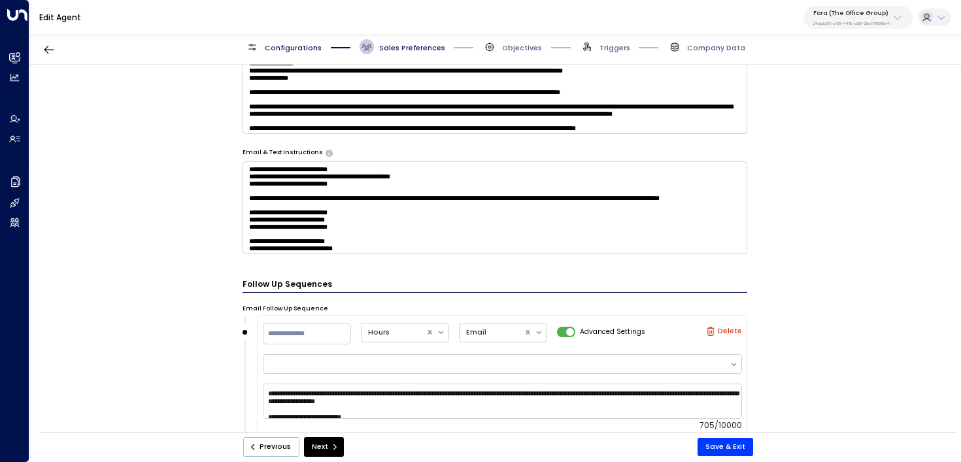
click at [193, 114] on div "**********" at bounding box center [494, 252] width 931 height 374
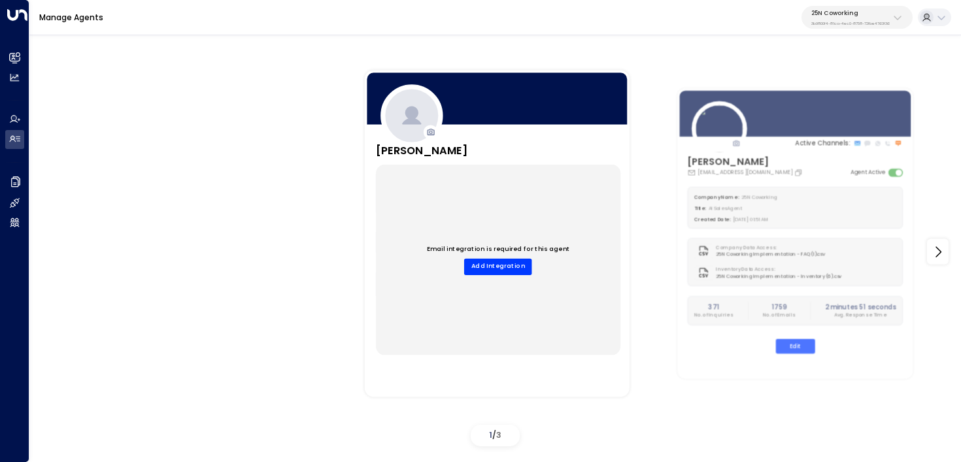
click at [875, 12] on p "25N Coworking" at bounding box center [850, 13] width 78 height 8
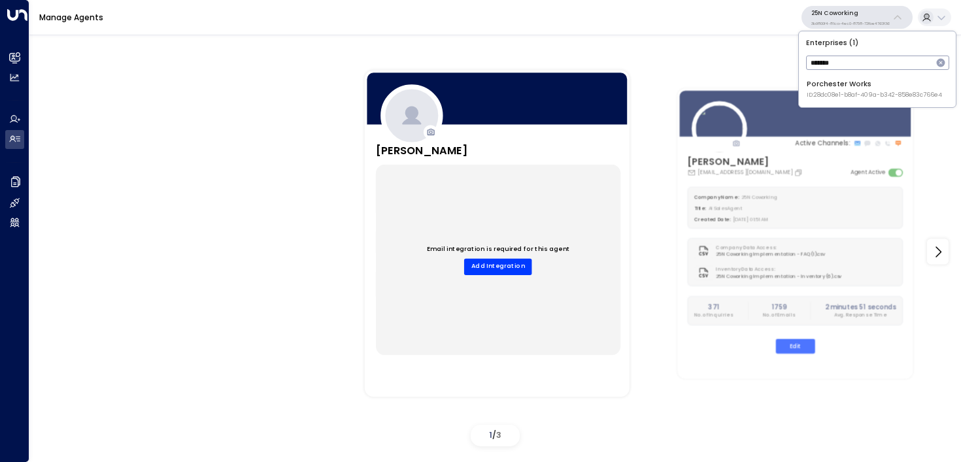
type input "*******"
click at [827, 95] on span "ID: 28dc08e1-b8af-409a-b342-858e83c766e4" at bounding box center [873, 95] width 135 height 9
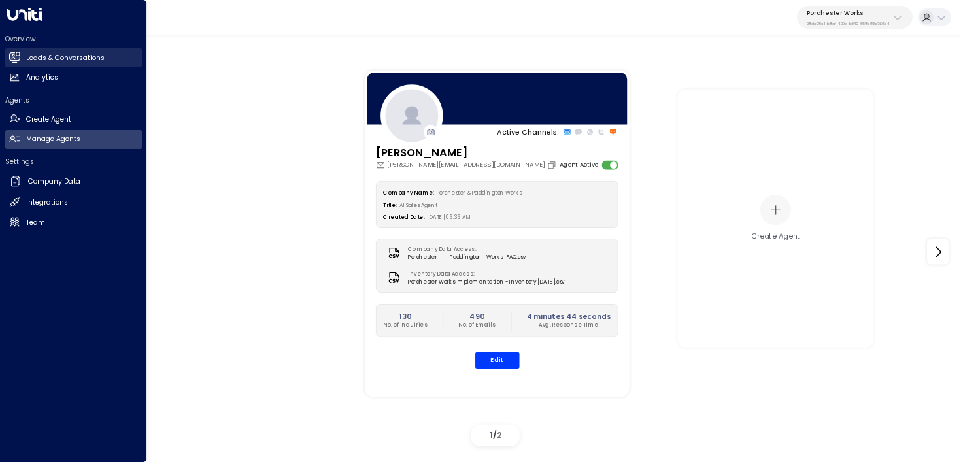
click at [12, 61] on icon at bounding box center [14, 57] width 11 height 11
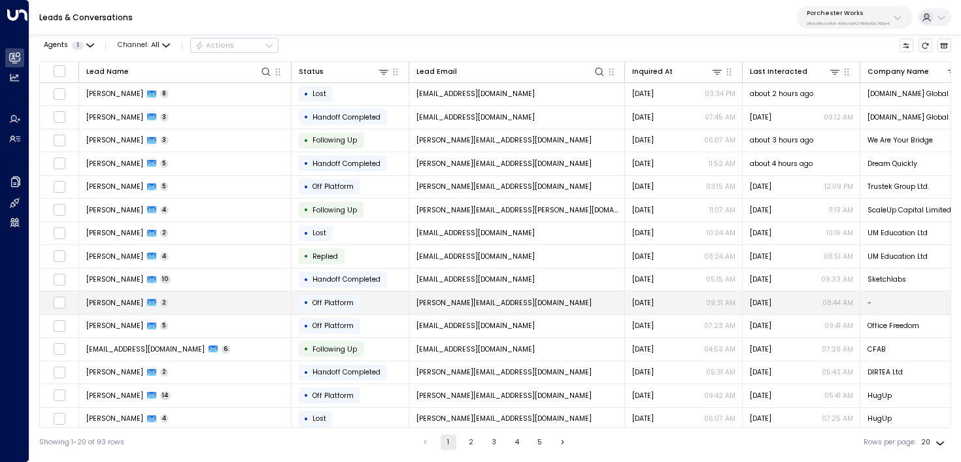
scroll to position [122, 0]
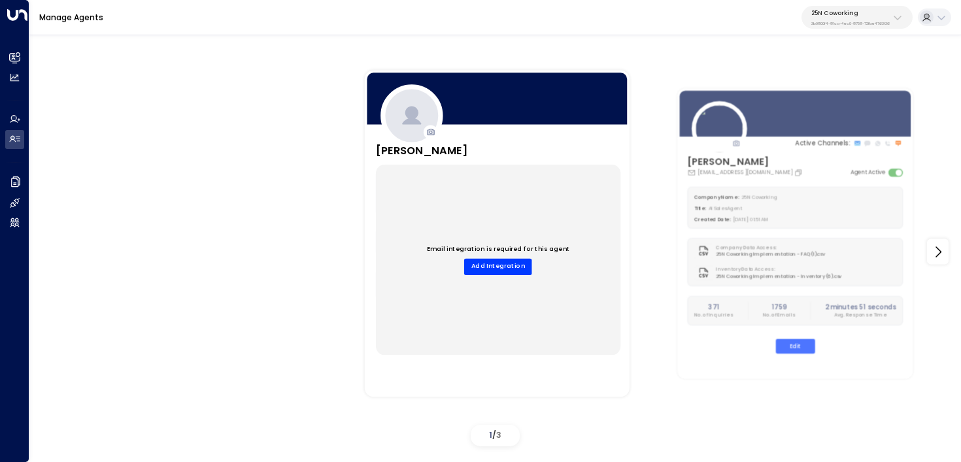
click at [854, 21] on p "3b9800f4-81ca-4ec0-8758-72fbe4763f36" at bounding box center [850, 23] width 78 height 5
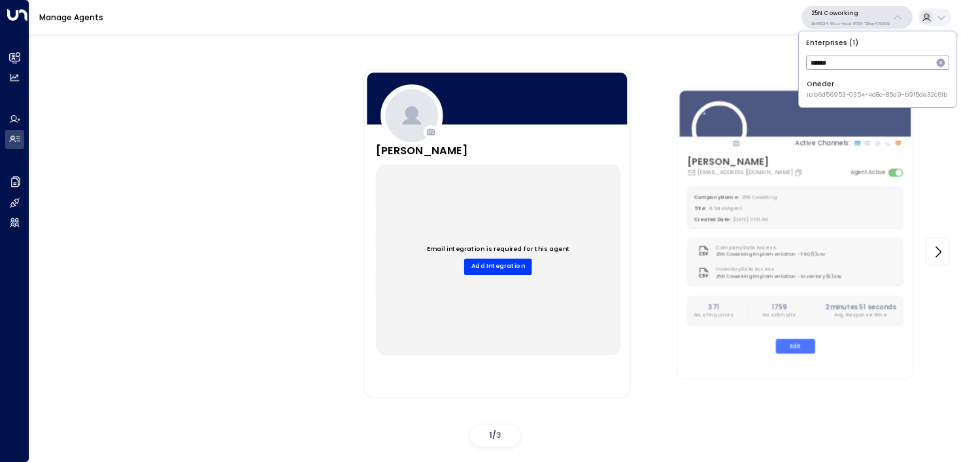
type input "******"
click at [817, 86] on div "Oneder ID: b6d56953-0354-4d8c-85a9-b9f5de32c6fb" at bounding box center [876, 89] width 141 height 20
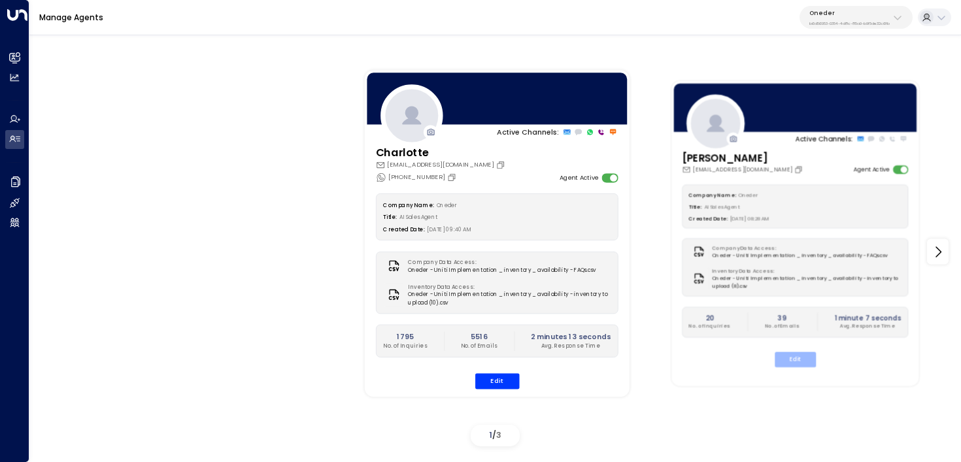
click at [803, 357] on button "Edit" at bounding box center [794, 359] width 41 height 15
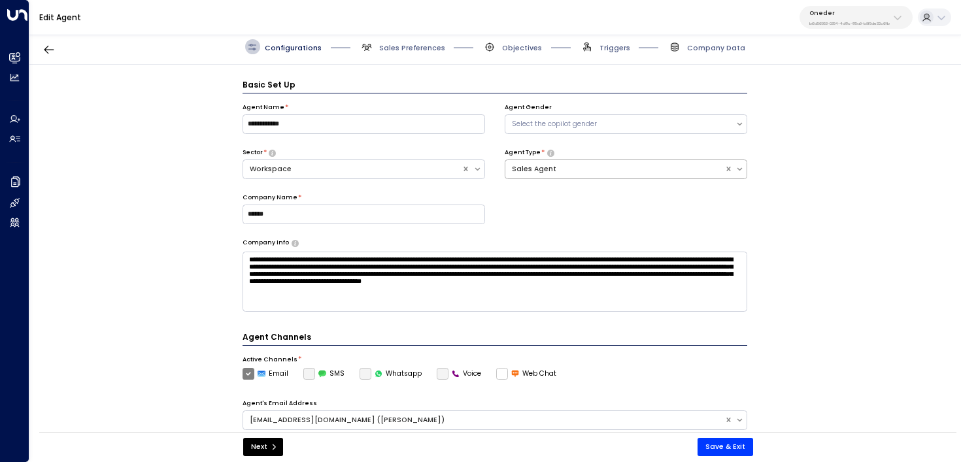
scroll to position [14, 0]
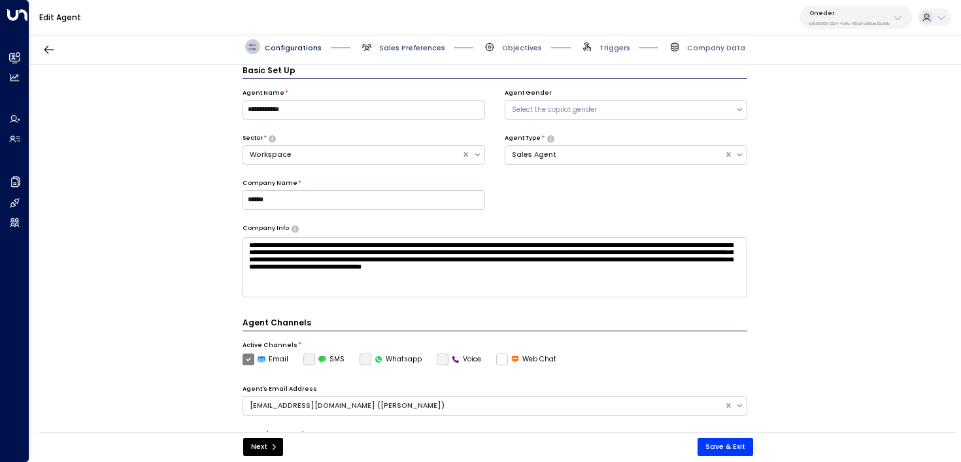
click at [387, 51] on span "Sales Preferences" at bounding box center [412, 48] width 66 height 10
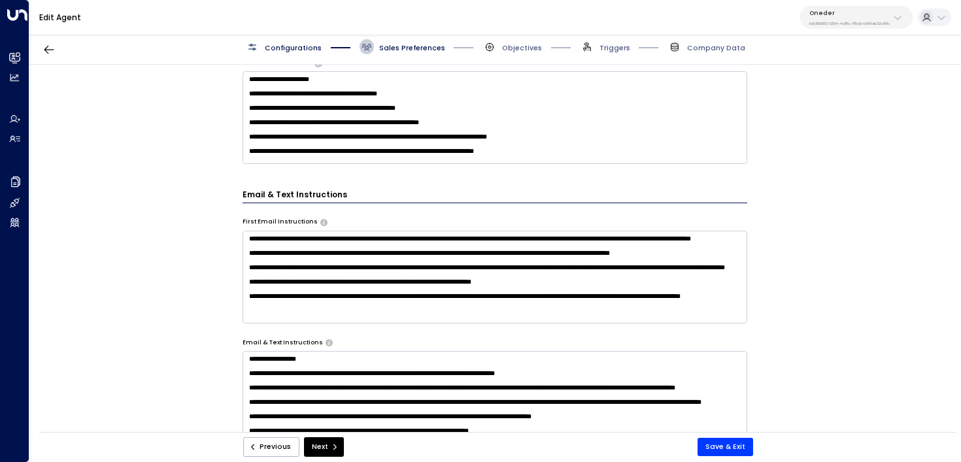
scroll to position [48, 0]
click at [393, 309] on textarea "**********" at bounding box center [494, 277] width 505 height 93
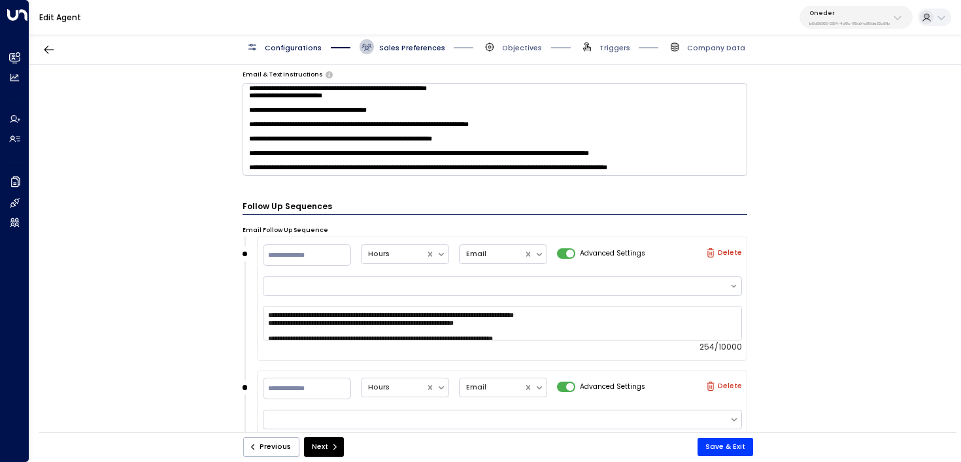
scroll to position [876, 0]
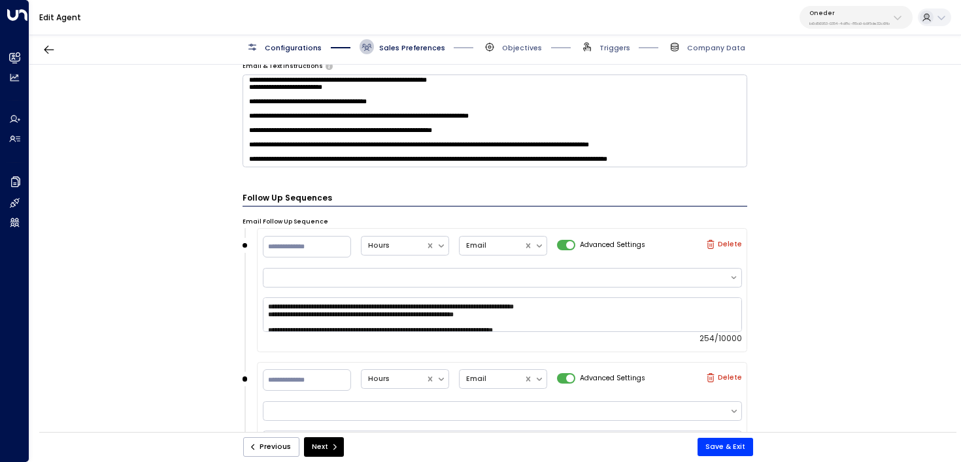
click at [724, 153] on textarea at bounding box center [494, 121] width 505 height 93
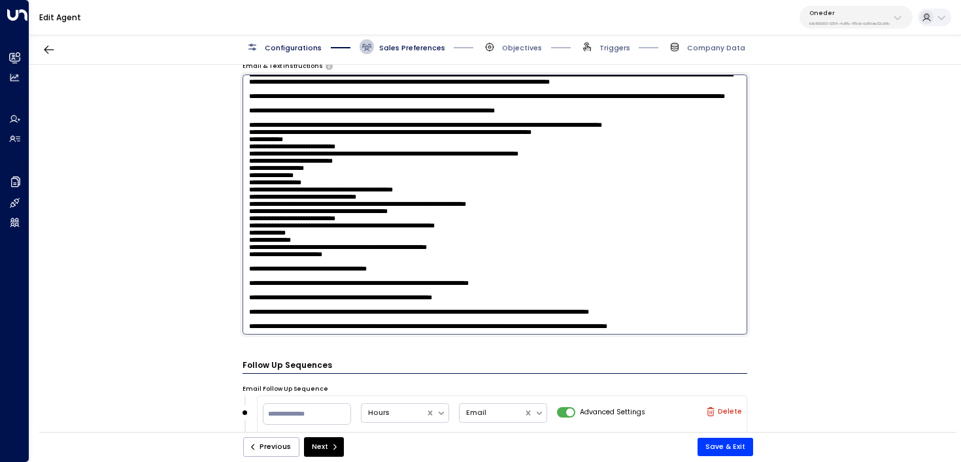
click at [725, 325] on textarea at bounding box center [494, 205] width 505 height 260
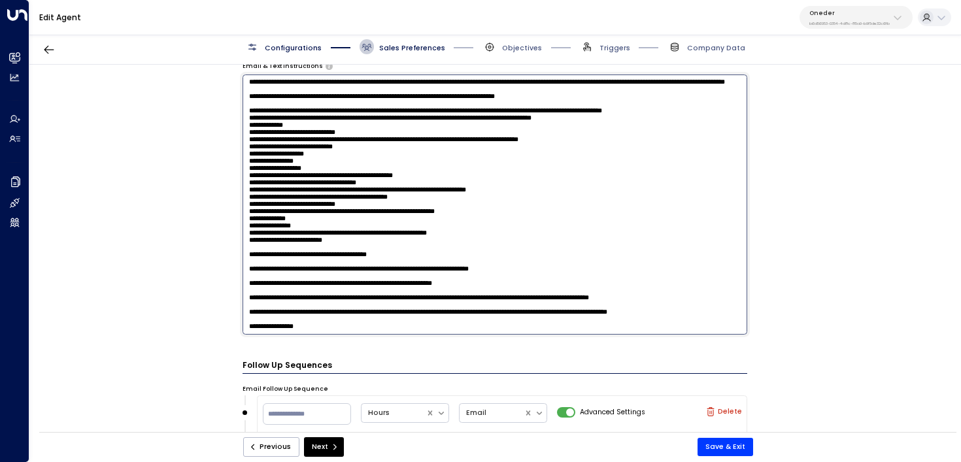
paste textarea "**********"
drag, startPoint x: 422, startPoint y: 326, endPoint x: 172, endPoint y: 325, distance: 249.6
click at [172, 325] on div "**********" at bounding box center [494, 252] width 931 height 374
type textarea "**********"
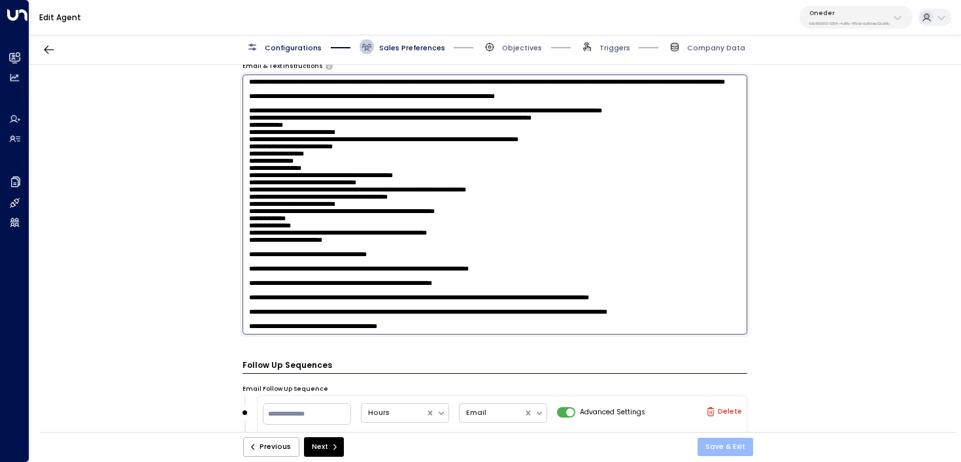
click at [726, 445] on button "Save & Exit" at bounding box center [725, 447] width 56 height 18
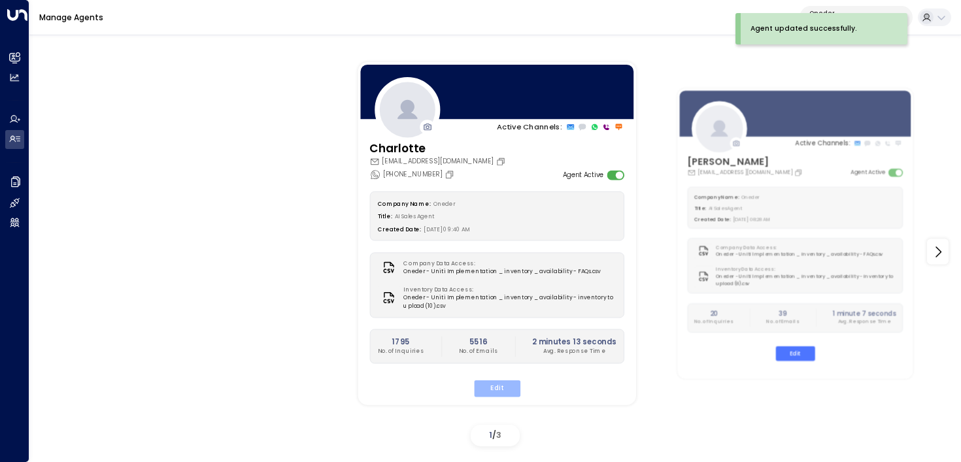
click at [510, 388] on button "Edit" at bounding box center [496, 388] width 46 height 17
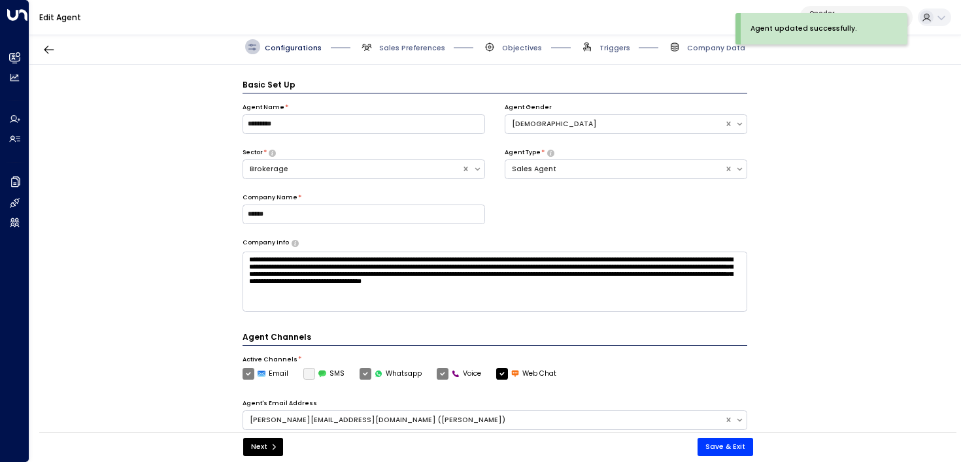
scroll to position [14, 0]
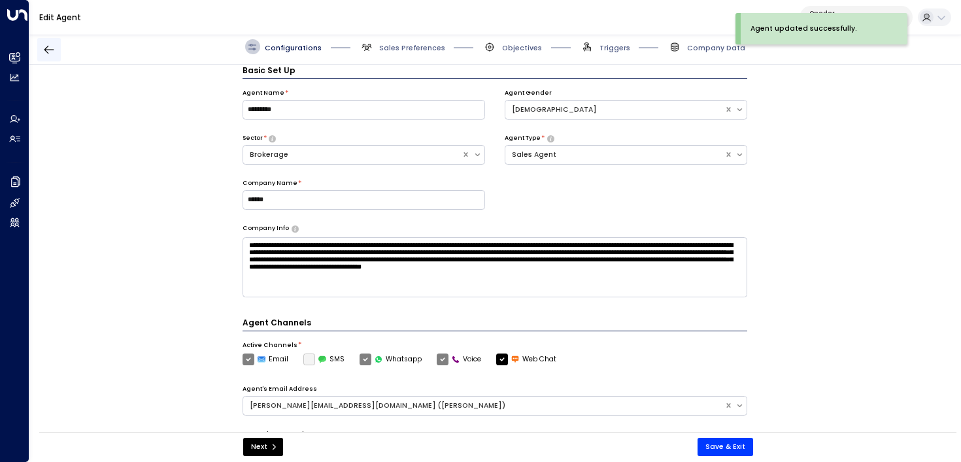
click at [50, 50] on icon "button" at bounding box center [48, 49] width 13 height 13
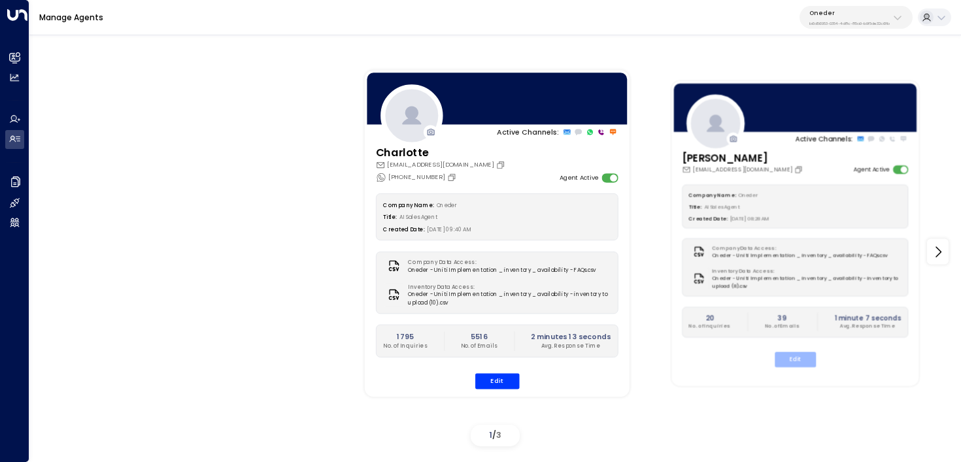
click at [814, 362] on button "Edit" at bounding box center [794, 359] width 41 height 15
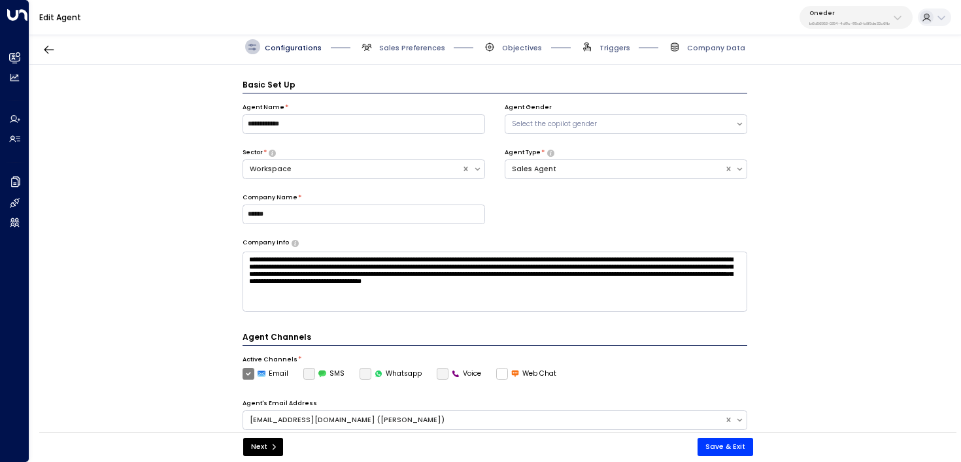
scroll to position [14, 0]
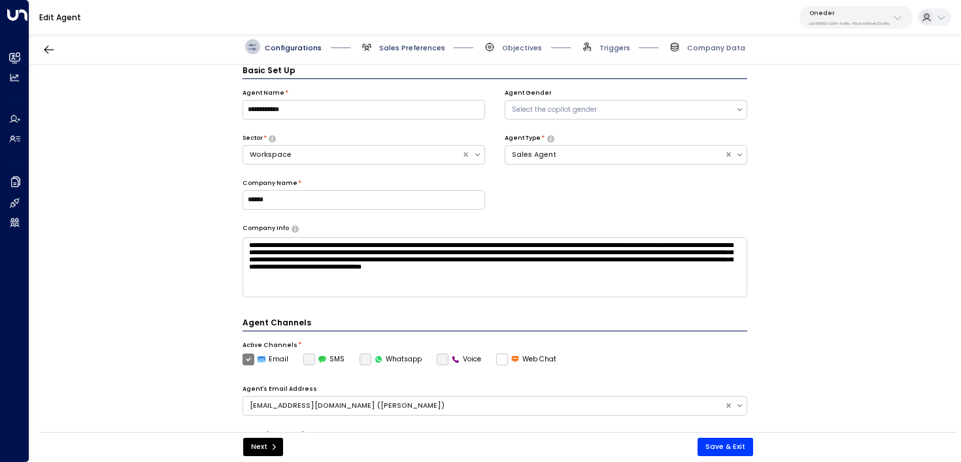
click at [416, 49] on span "Sales Preferences" at bounding box center [412, 48] width 66 height 10
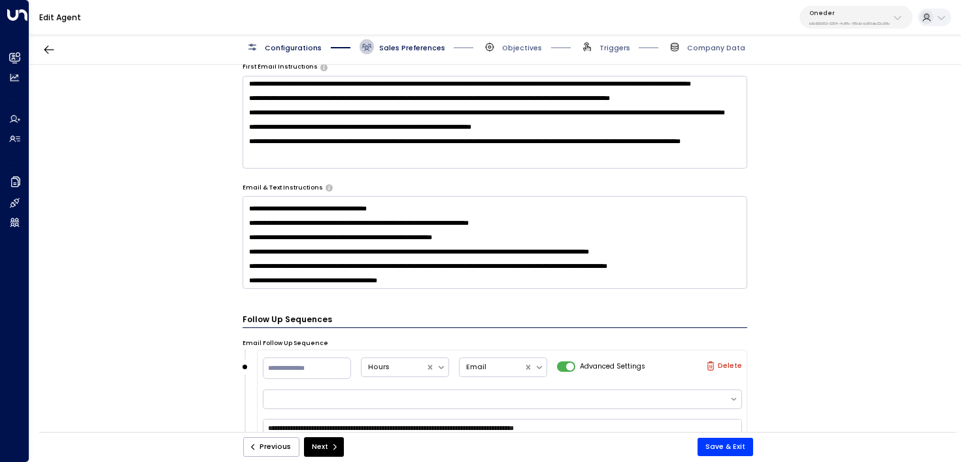
scroll to position [616, 0]
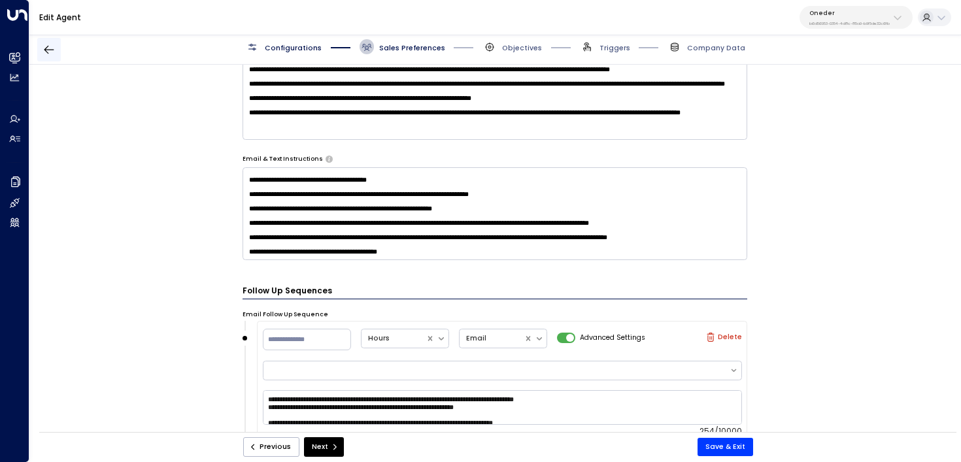
click at [51, 52] on icon "button" at bounding box center [48, 49] width 13 height 13
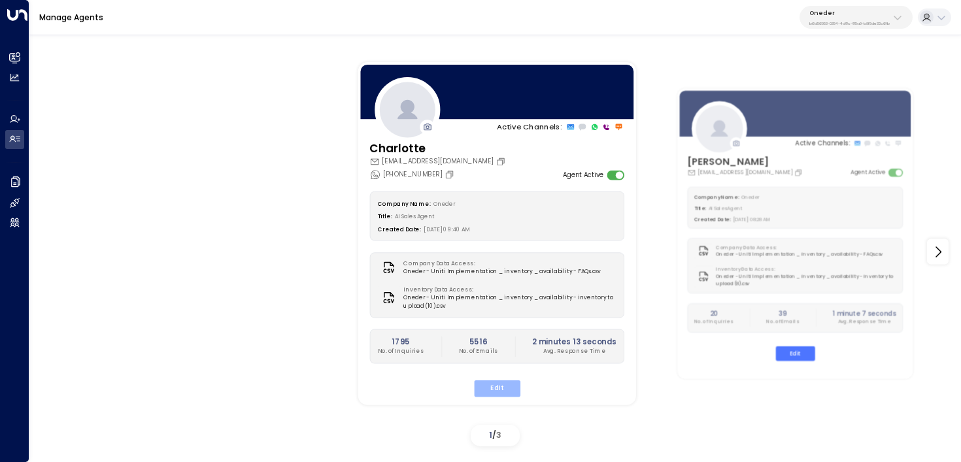
click at [499, 394] on button "Edit" at bounding box center [496, 388] width 46 height 17
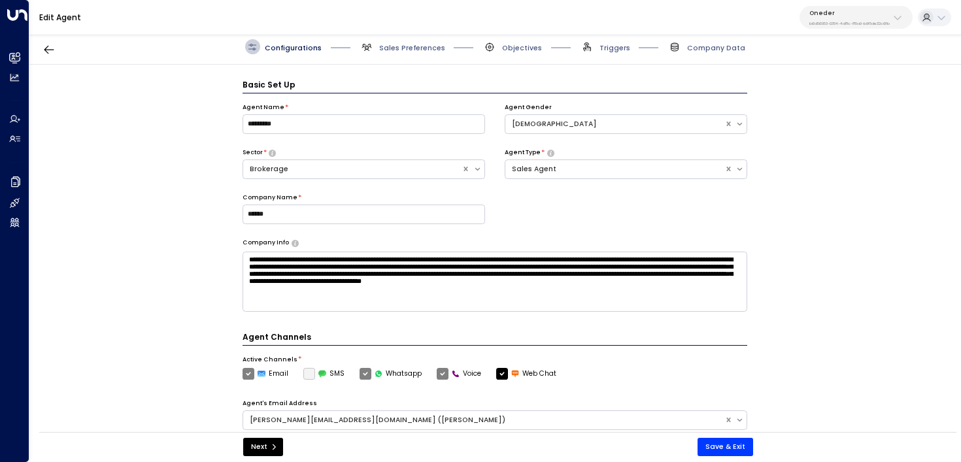
scroll to position [14, 0]
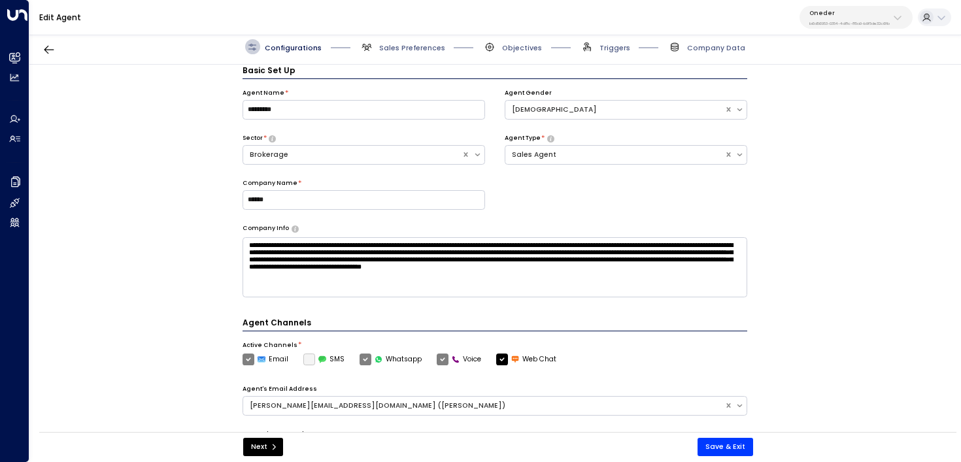
click at [416, 54] on div "Configurations Sales Preferences Objectives Triggers Company Data" at bounding box center [494, 46] width 931 height 35
click at [418, 44] on span "Sales Preferences" at bounding box center [412, 48] width 66 height 10
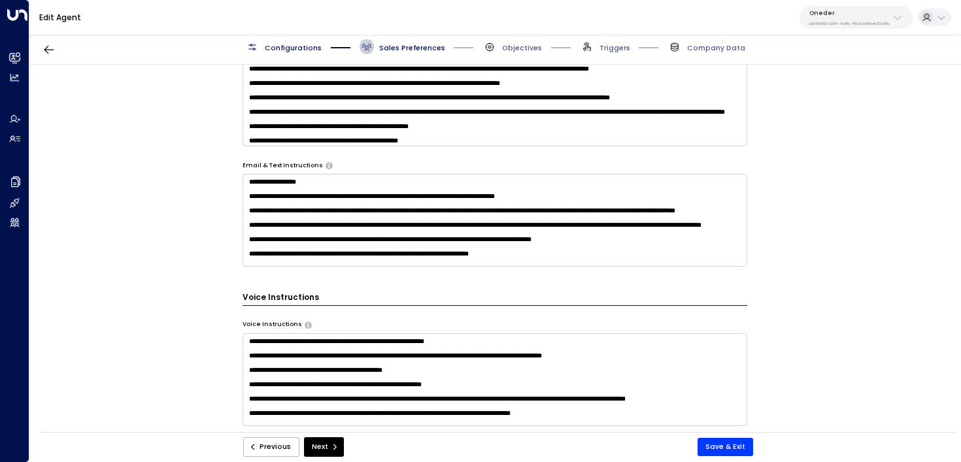
scroll to position [611, 0]
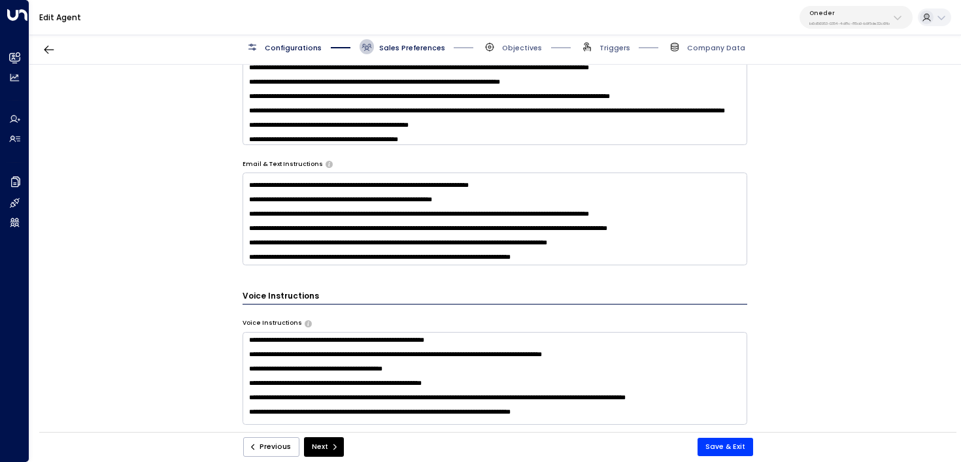
click at [633, 256] on textarea at bounding box center [494, 219] width 505 height 93
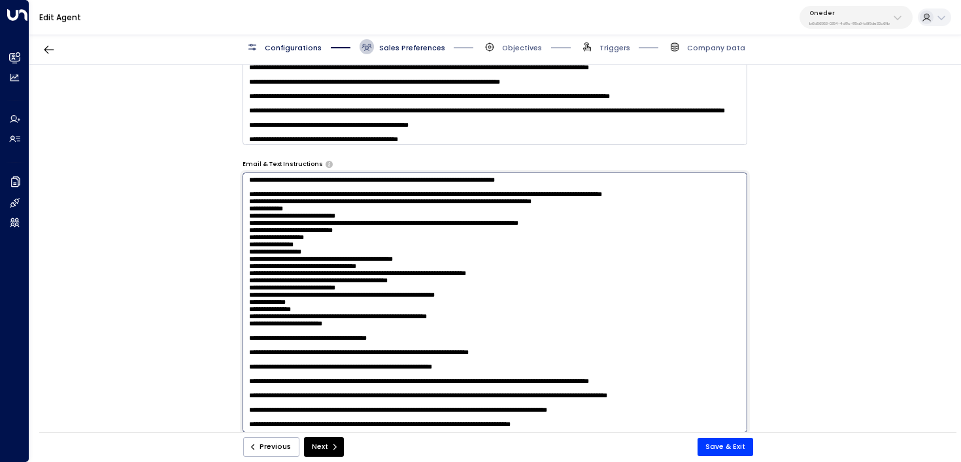
scroll to position [377, 0]
click at [628, 420] on textarea at bounding box center [494, 303] width 505 height 260
paste textarea "**********"
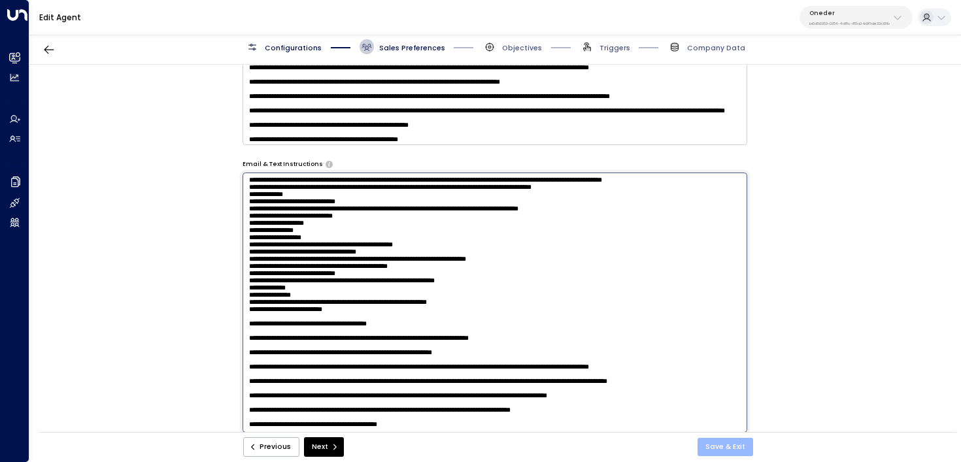
type textarea "**********"
click at [723, 445] on button "Save & Exit" at bounding box center [725, 447] width 56 height 18
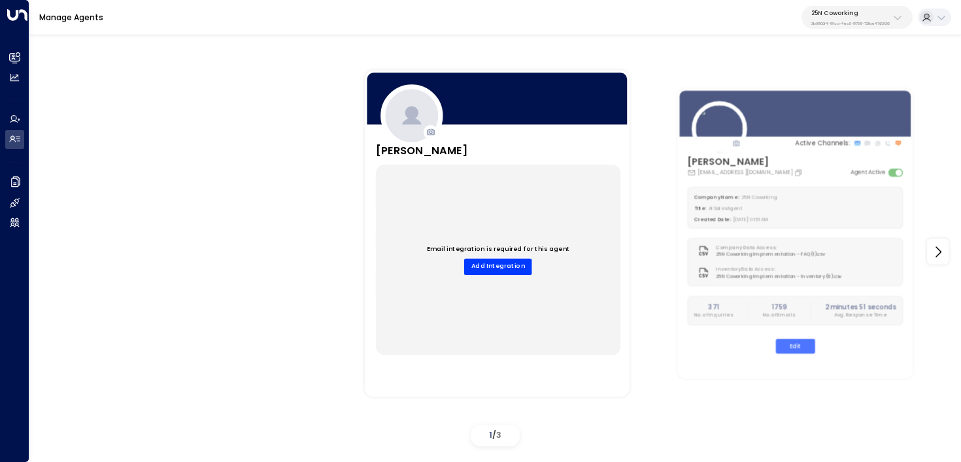
click at [886, 11] on p "25N Coworking" at bounding box center [850, 13] width 78 height 8
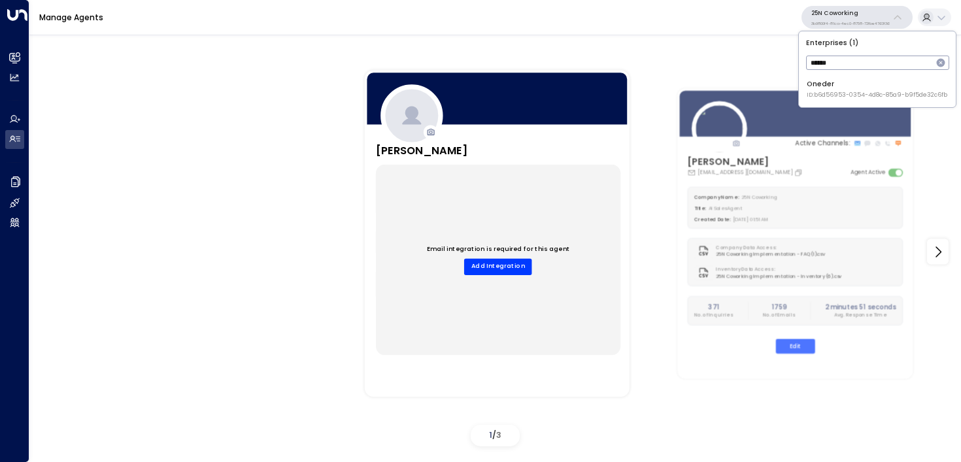
type input "******"
click at [823, 81] on div "Oneder ID: b6d56953-0354-4d8c-85a9-b9f5de32c6fb" at bounding box center [876, 89] width 141 height 20
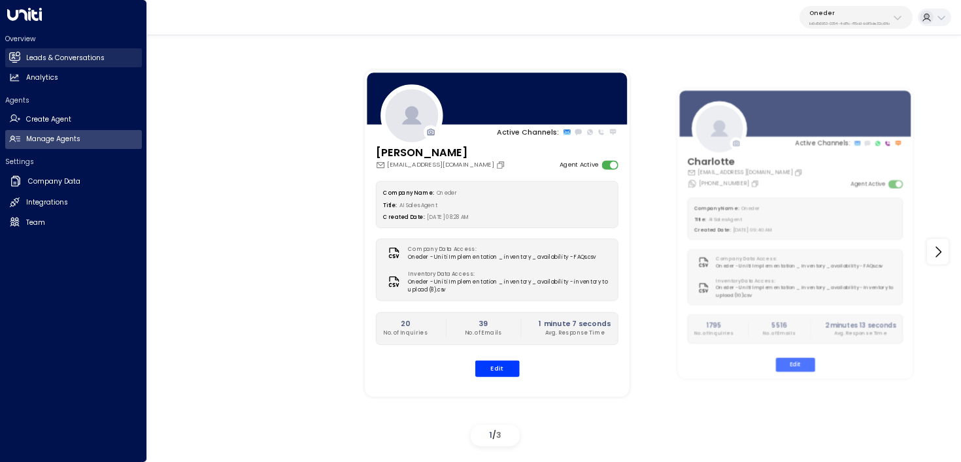
click at [11, 61] on icon at bounding box center [14, 57] width 11 height 11
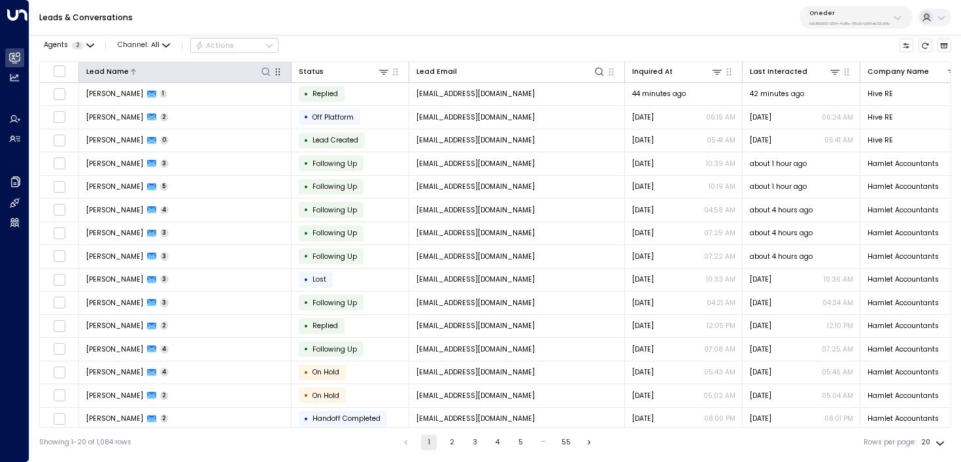
click at [267, 71] on icon at bounding box center [266, 72] width 10 height 10
type input "******"
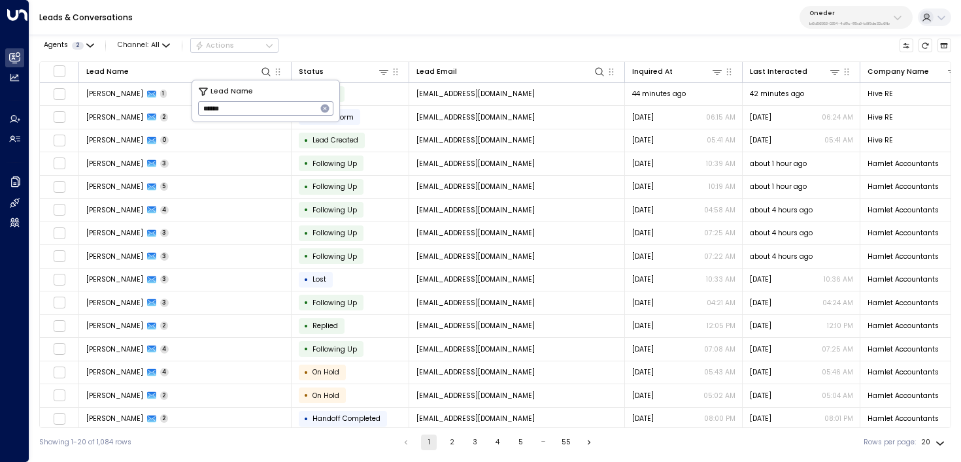
click at [414, 27] on div "Leads & Conversations Oneder b6d56953-0354-4d8c-85a9-b9f5de32c6fb" at bounding box center [494, 17] width 931 height 35
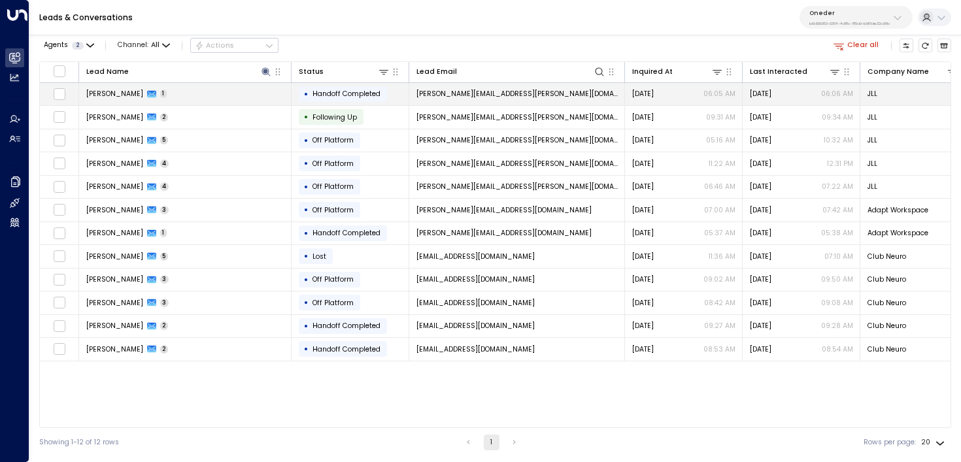
click at [263, 90] on td "Olivia Reed 1" at bounding box center [185, 94] width 212 height 23
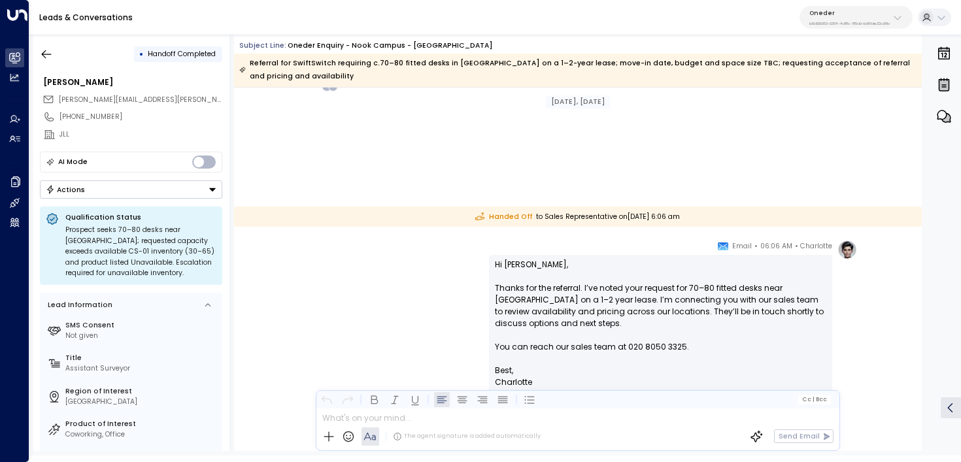
scroll to position [623, 0]
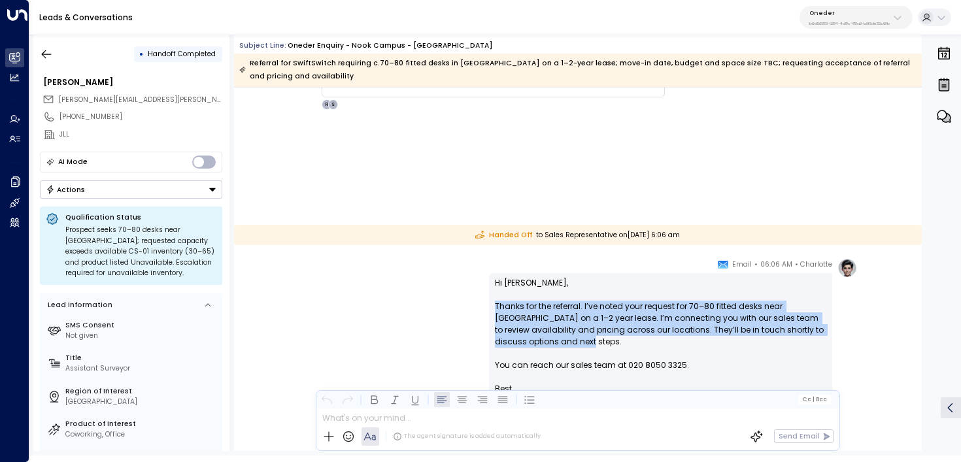
drag, startPoint x: 551, startPoint y: 336, endPoint x: 491, endPoint y: 307, distance: 66.1
click at [491, 307] on div "Hi Olivia, Thanks for the referral. I’ve noted your request for 70–80 fitted de…" at bounding box center [660, 371] width 343 height 196
copy p "Thanks for the referral. I’ve noted your request for 70–80 fitted desks near Sh…"
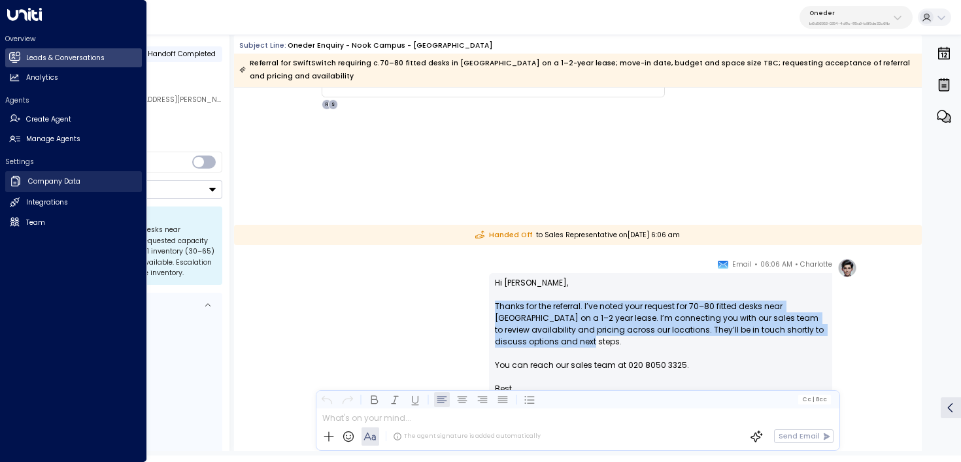
click at [35, 183] on h2 "Company Data" at bounding box center [54, 181] width 52 height 10
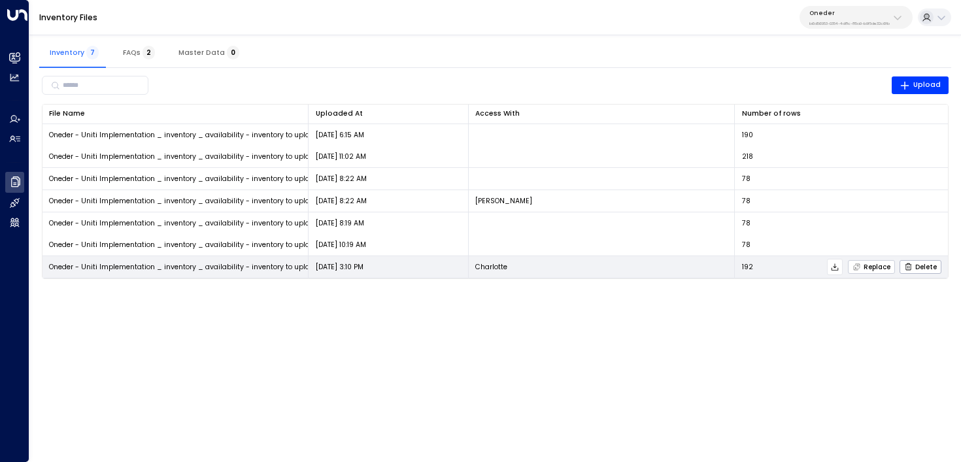
click at [877, 268] on span "Replace" at bounding box center [871, 267] width 38 height 8
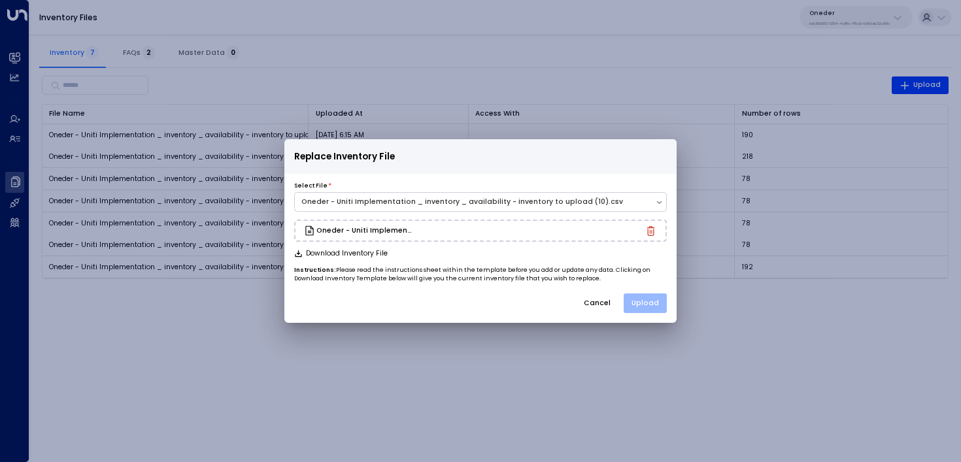
click at [648, 301] on button "Upload" at bounding box center [644, 303] width 43 height 20
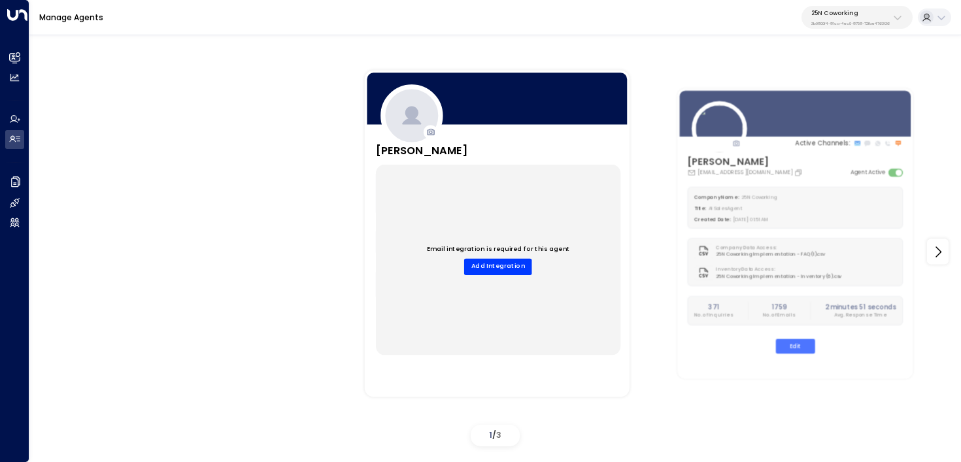
click at [889, 17] on div "25N Coworking 3b9800f4-81ca-4ec0-8758-72fbe4763f36" at bounding box center [850, 17] width 78 height 17
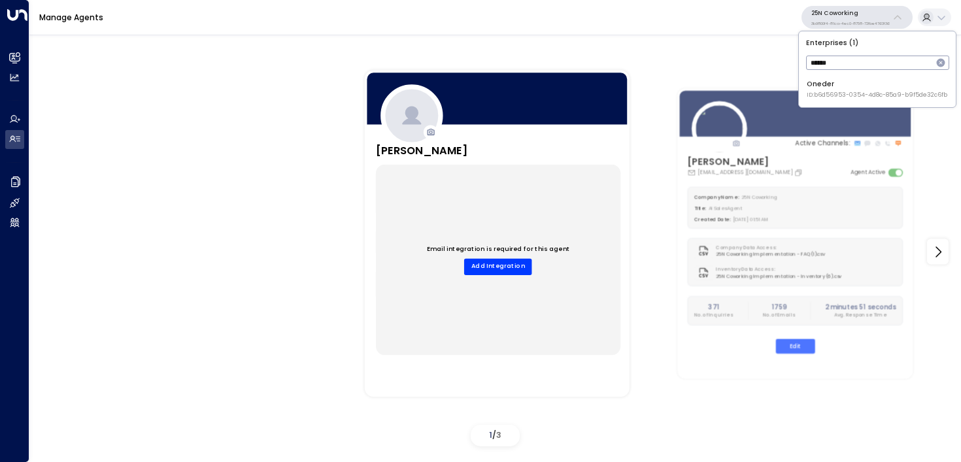
type input "******"
click at [813, 92] on span "ID: b6d56953-0354-4d8c-85a9-b9f5de32c6fb" at bounding box center [876, 95] width 141 height 9
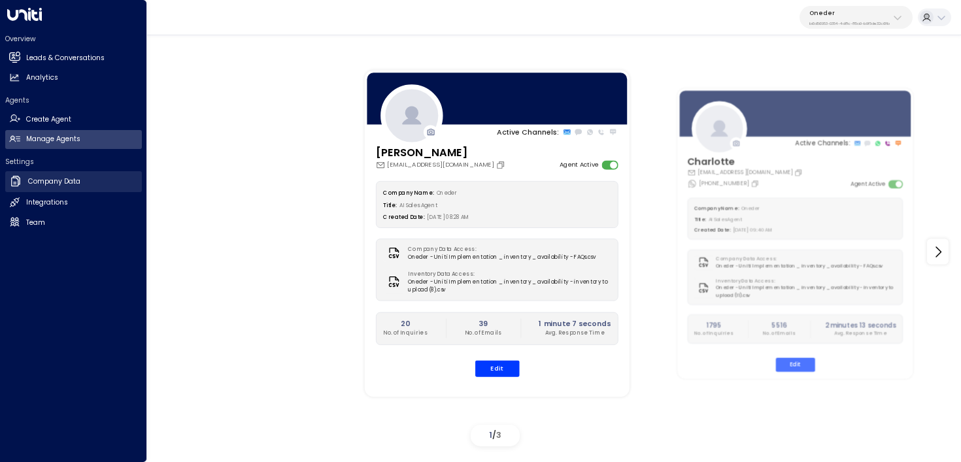
click at [14, 184] on icon at bounding box center [15, 181] width 9 height 10
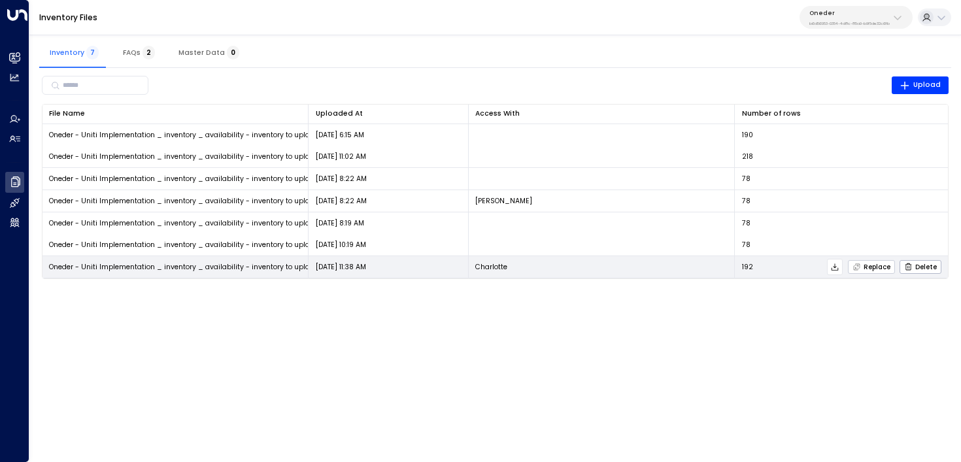
click at [880, 265] on span "Replace" at bounding box center [871, 267] width 38 height 8
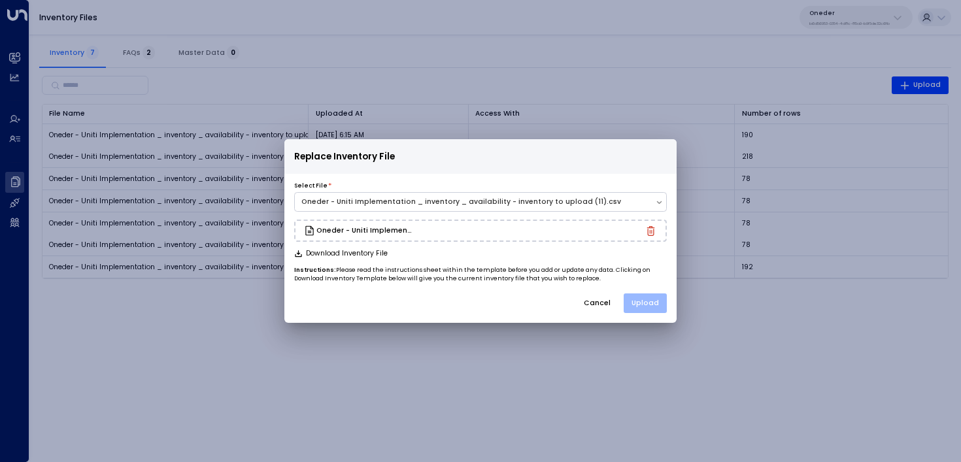
click at [654, 307] on button "Upload" at bounding box center [644, 303] width 43 height 20
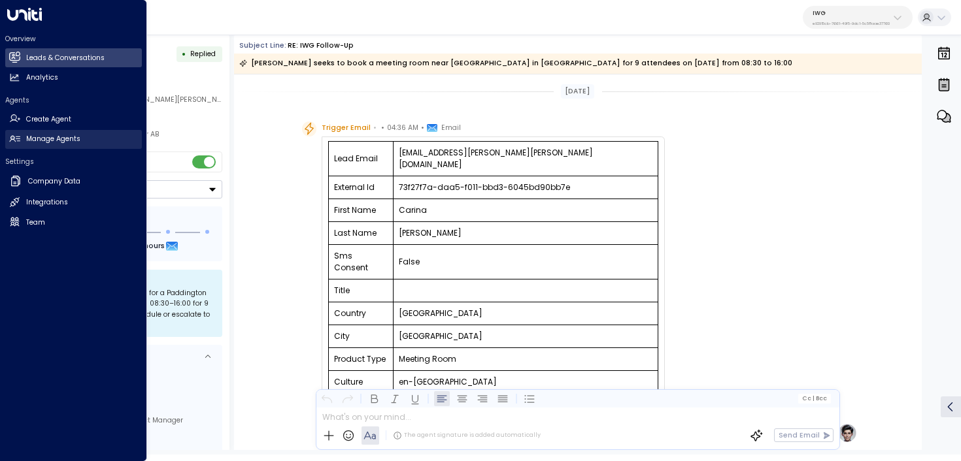
click at [27, 147] on link "Manage Agents Manage Agents" at bounding box center [73, 139] width 137 height 19
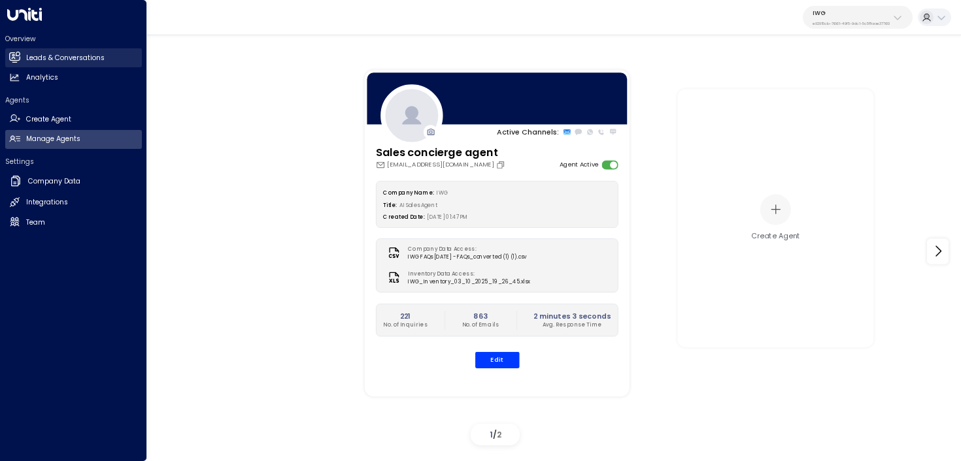
click at [13, 54] on icon at bounding box center [15, 57] width 8 height 11
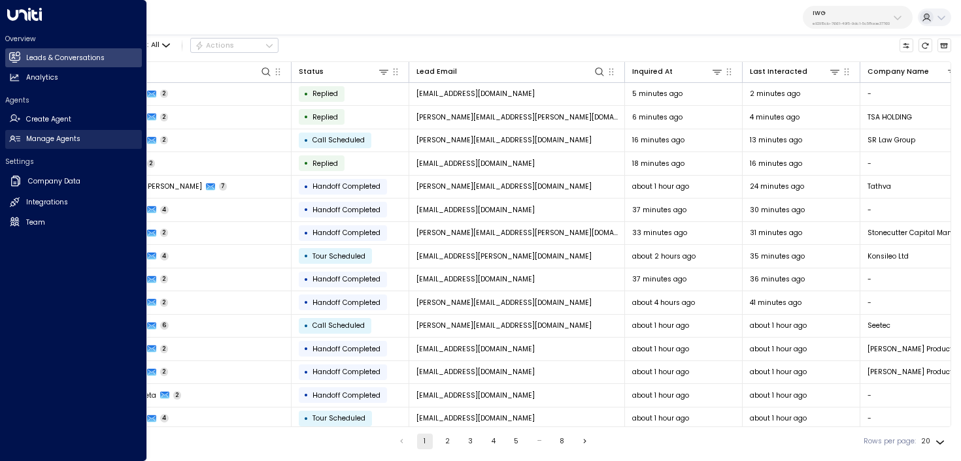
click at [76, 143] on h2 "Manage Agents" at bounding box center [53, 139] width 54 height 10
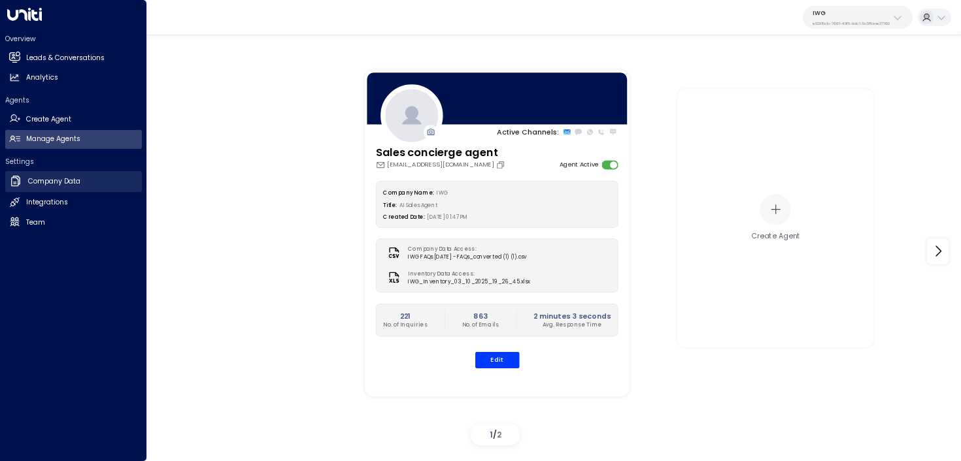
click at [91, 177] on link "Company Data Company Data" at bounding box center [73, 181] width 137 height 21
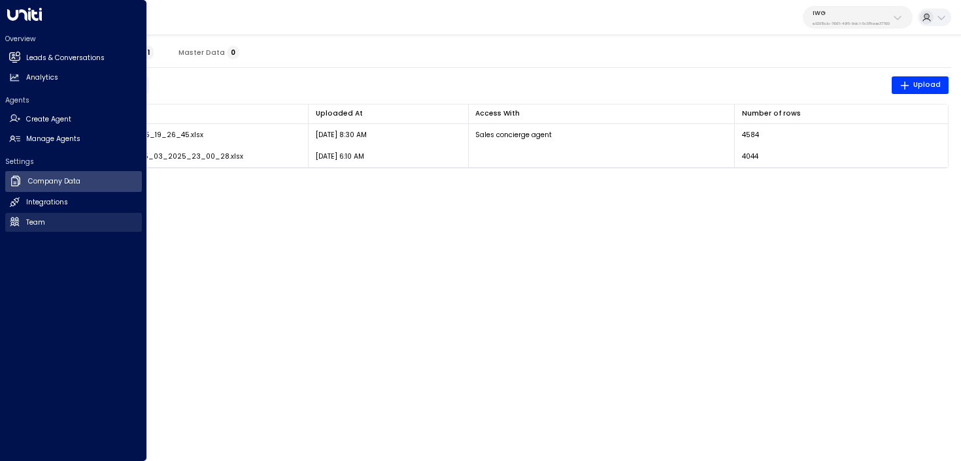
click at [24, 224] on link "Team Team" at bounding box center [73, 222] width 137 height 19
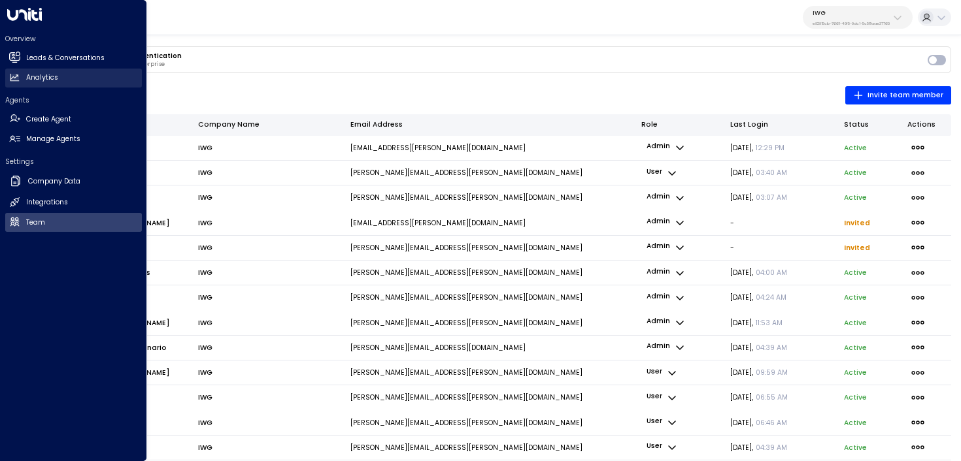
click at [85, 83] on link "Analytics Analytics" at bounding box center [73, 78] width 137 height 19
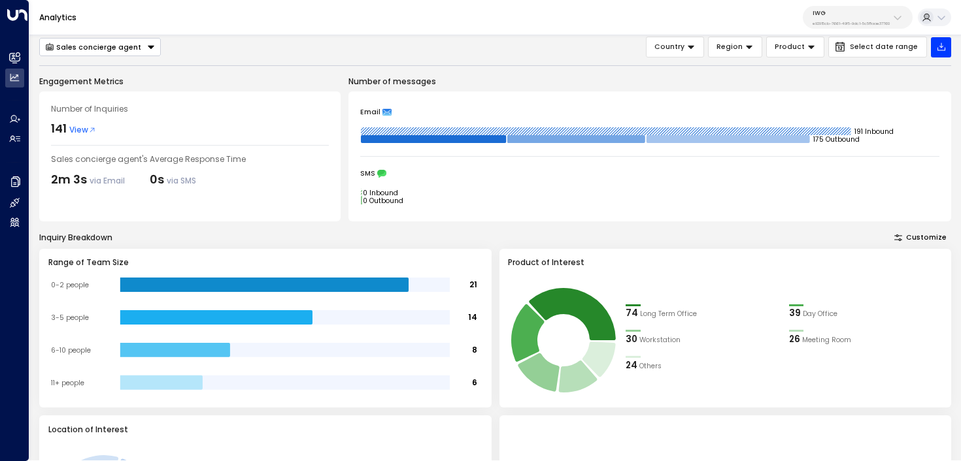
click at [878, 22] on p "e92915cb-7661-49f5-9dc1-5c58aae37760" at bounding box center [850, 23] width 77 height 5
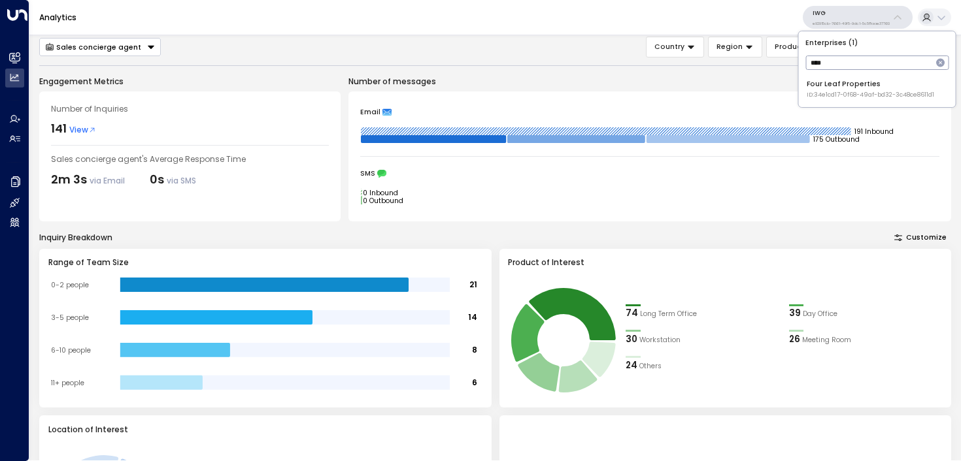
type input "****"
click at [876, 91] on span "ID: 34e1cd17-0f68-49af-bd32-3c48ce8611d1" at bounding box center [869, 95] width 127 height 9
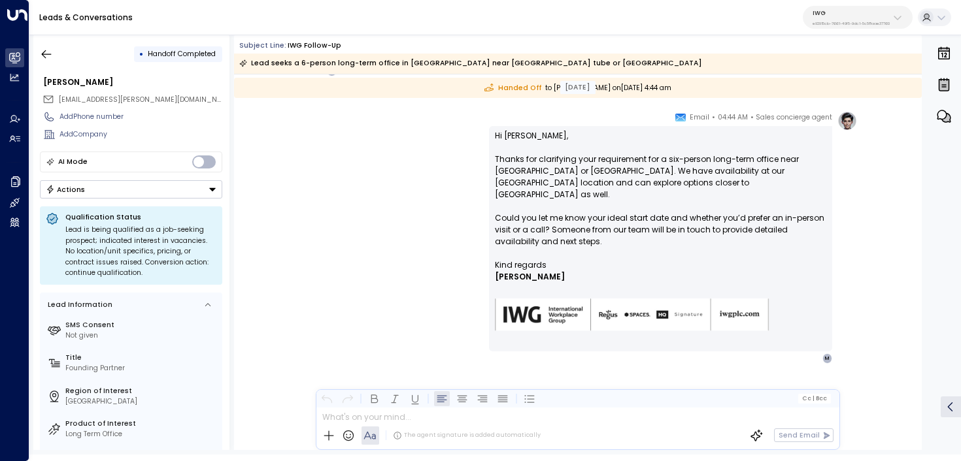
scroll to position [827, 0]
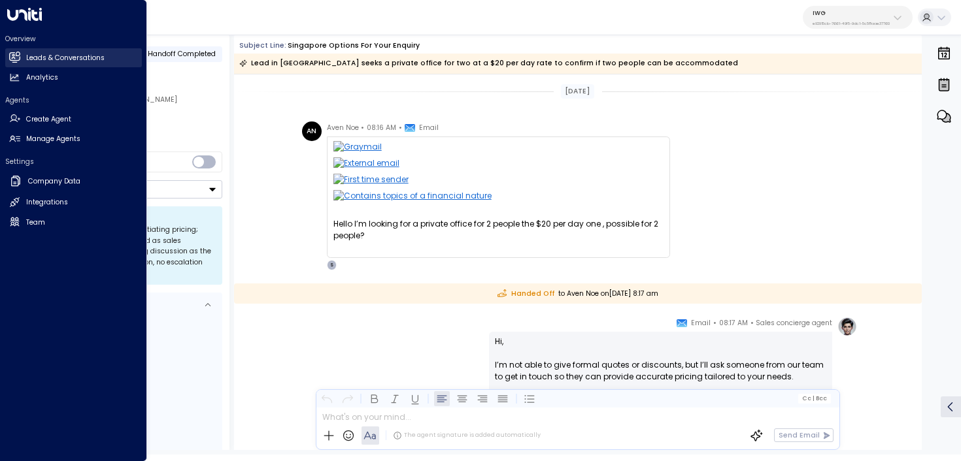
click at [12, 56] on icon at bounding box center [14, 57] width 10 height 8
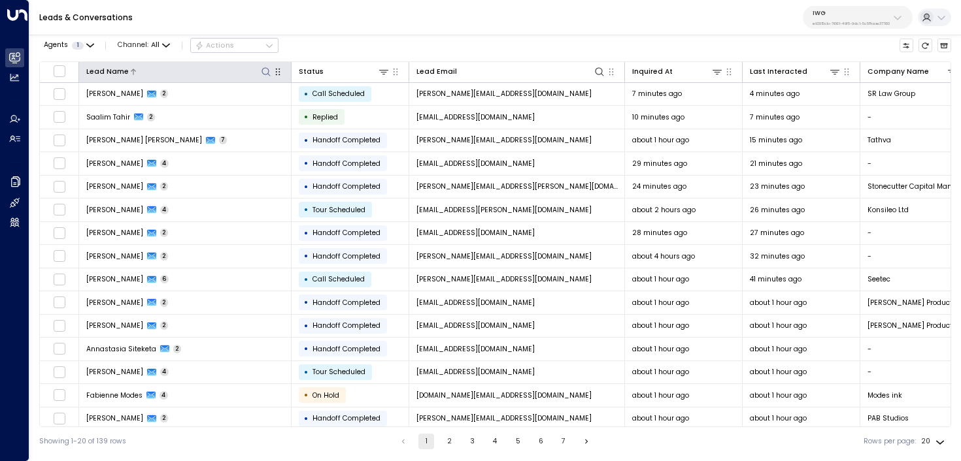
click at [261, 72] on icon at bounding box center [266, 72] width 10 height 10
type input "***"
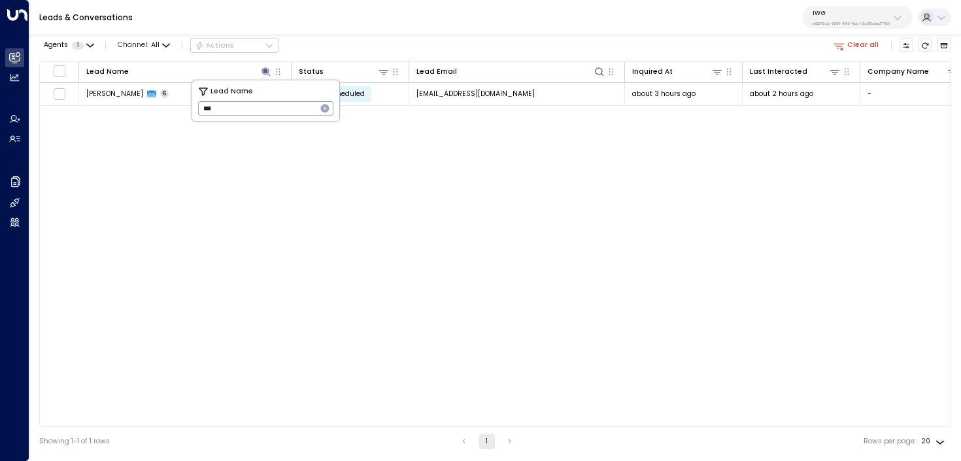
click at [467, 44] on div "Agents 1 Channel: All Actions Clear all" at bounding box center [495, 46] width 912 height 22
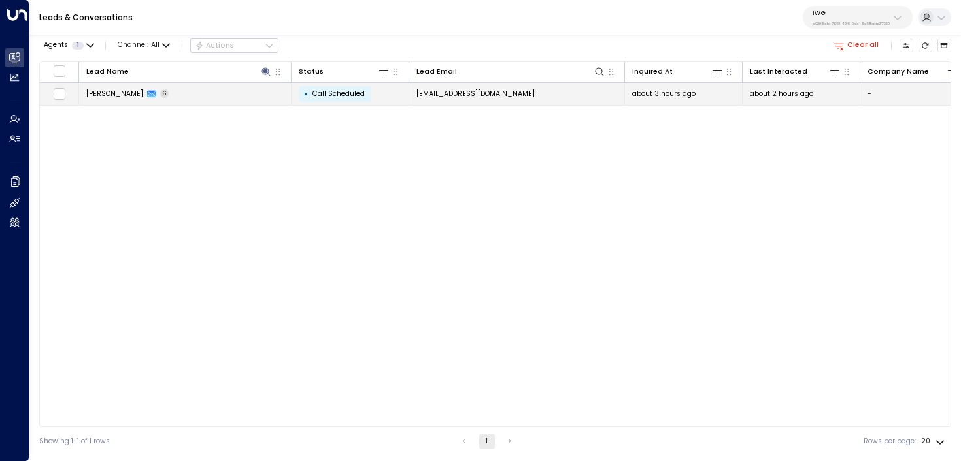
click at [445, 93] on span "analiese@nesevichlaw.com" at bounding box center [475, 94] width 118 height 10
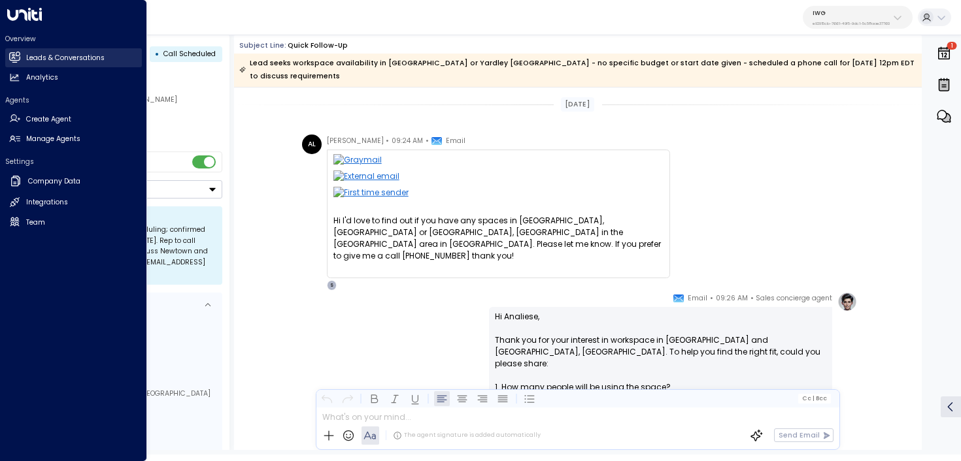
click at [29, 52] on link "Leads & Conversations Leads & Conversations" at bounding box center [73, 57] width 137 height 19
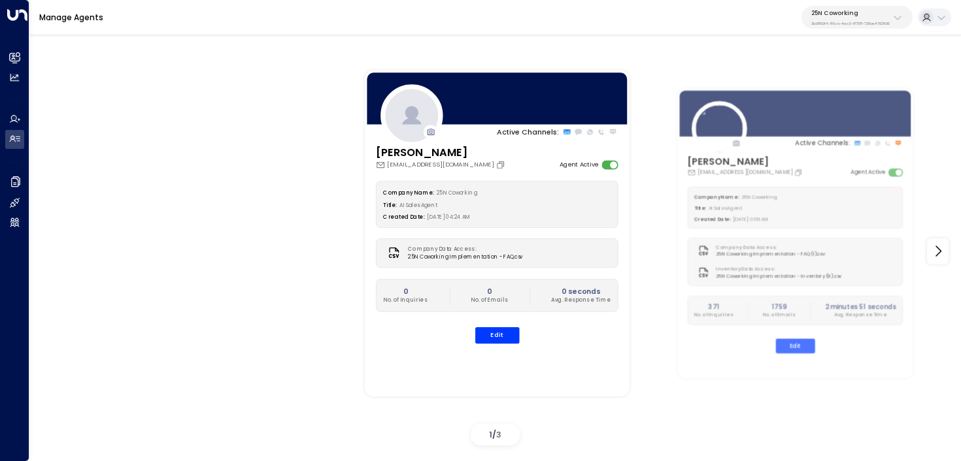
click at [828, 18] on div "25N Coworking 3b9800f4-81ca-4ec0-8758-72fbe4763f36" at bounding box center [850, 17] width 78 height 17
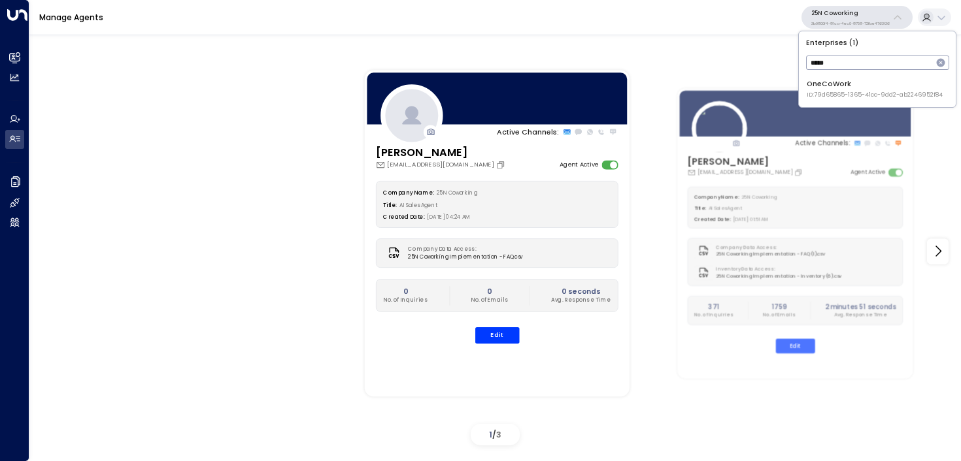
type input "*****"
click at [886, 95] on span "ID: 79d65865-1365-41cc-9dd2-ab2246952f84" at bounding box center [874, 95] width 136 height 9
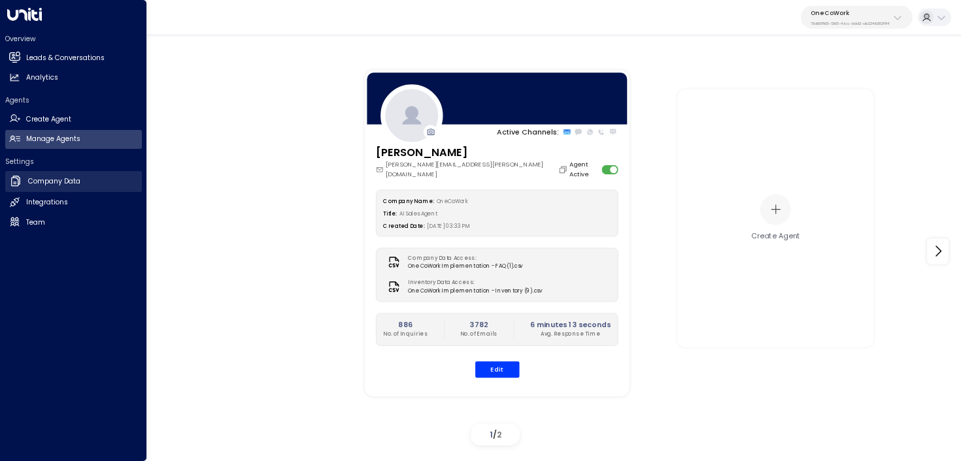
click at [18, 178] on icon at bounding box center [15, 180] width 13 height 13
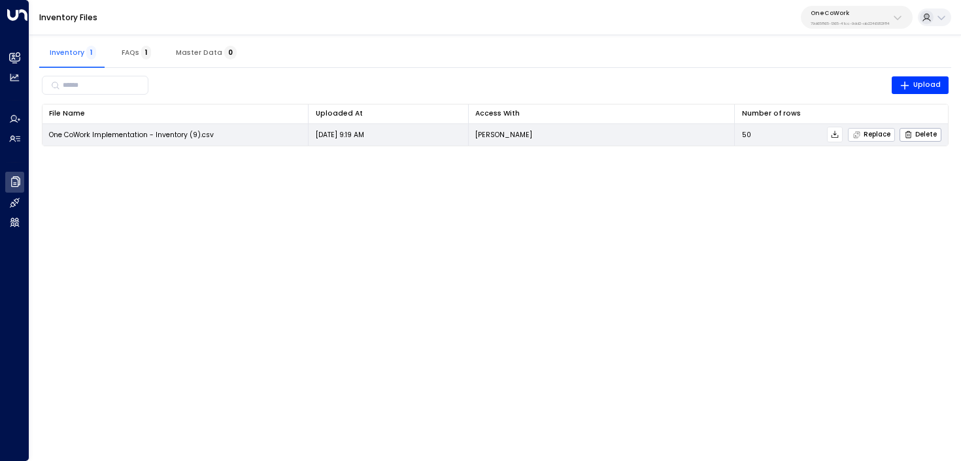
click at [884, 132] on span "Replace" at bounding box center [871, 135] width 38 height 8
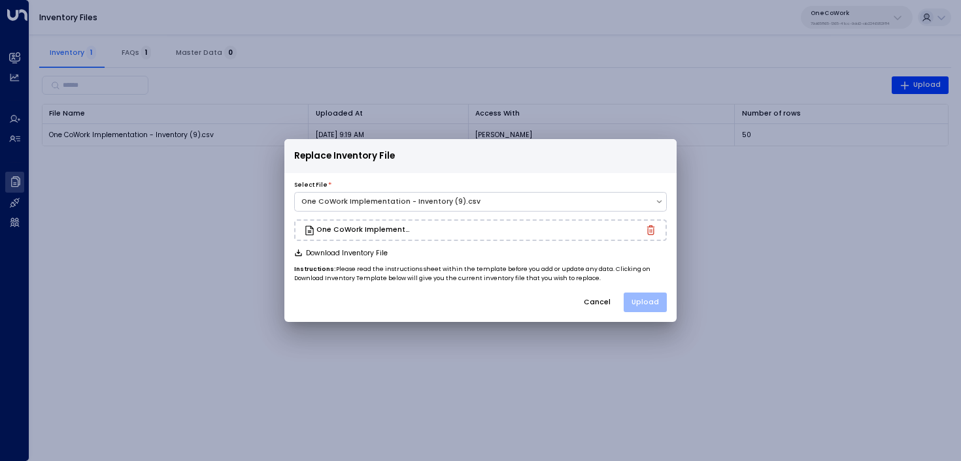
click at [640, 299] on button "Upload" at bounding box center [644, 303] width 43 height 20
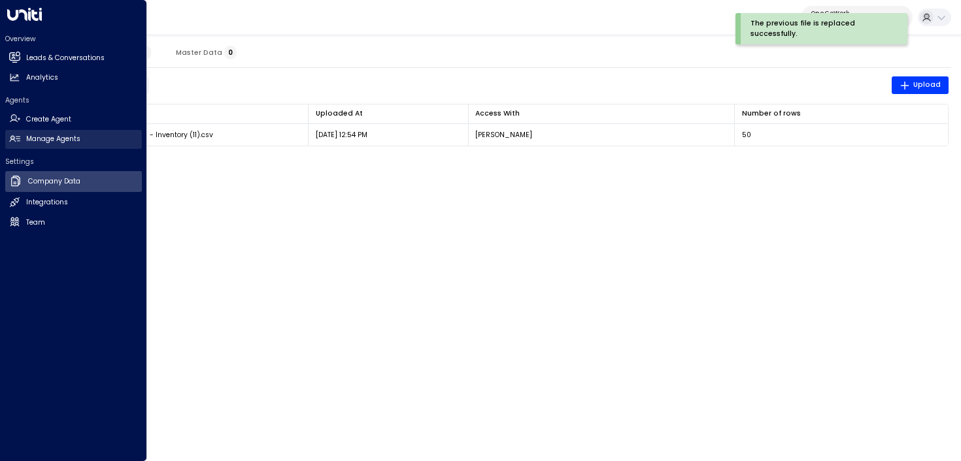
click at [19, 135] on icon at bounding box center [14, 138] width 11 height 11
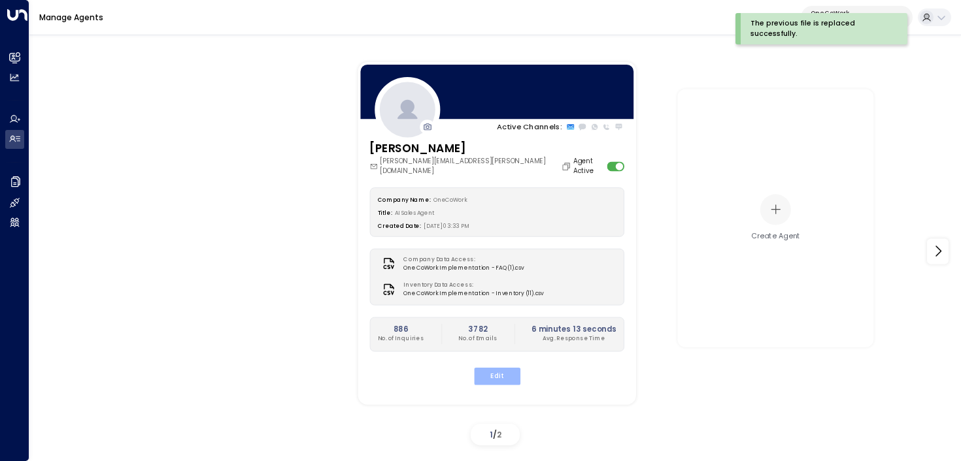
click at [491, 371] on button "Edit" at bounding box center [496, 375] width 46 height 17
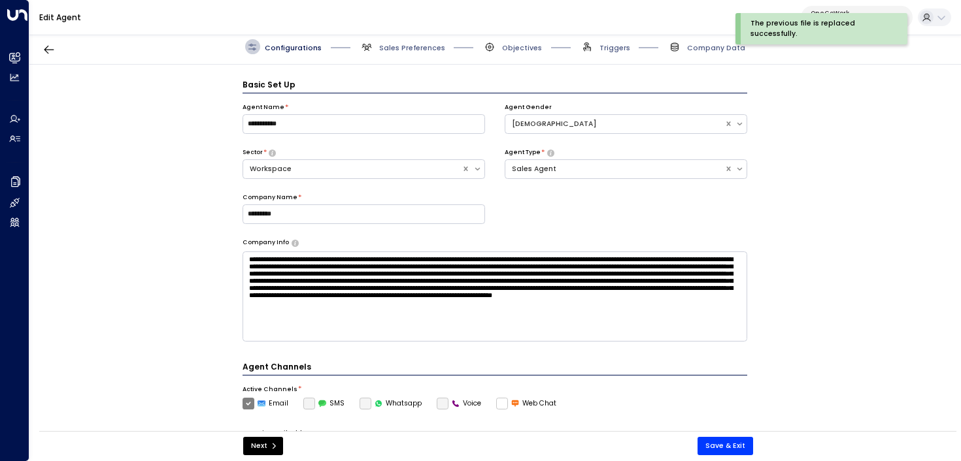
scroll to position [14, 0]
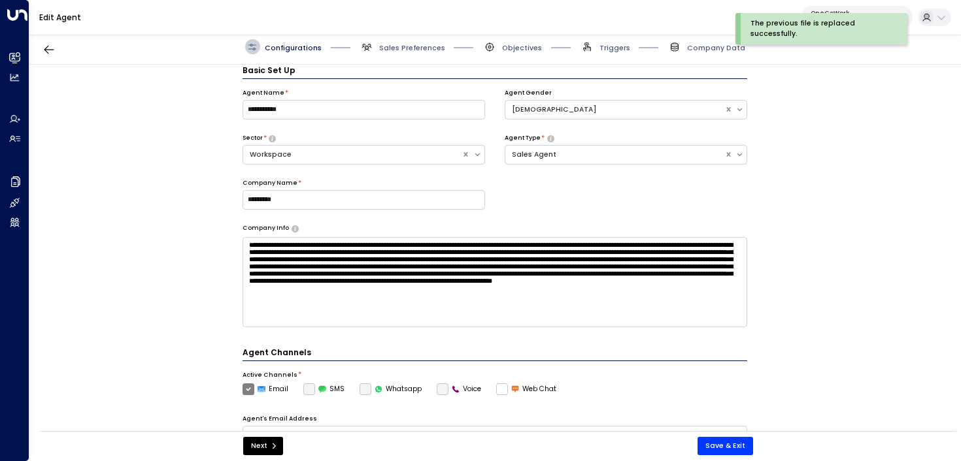
click at [420, 40] on span "Sales Preferences" at bounding box center [402, 46] width 86 height 15
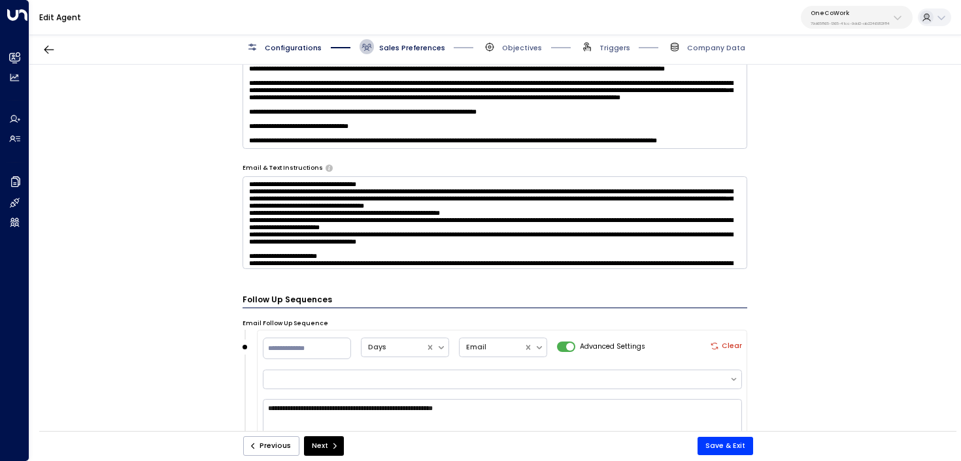
scroll to position [665, 0]
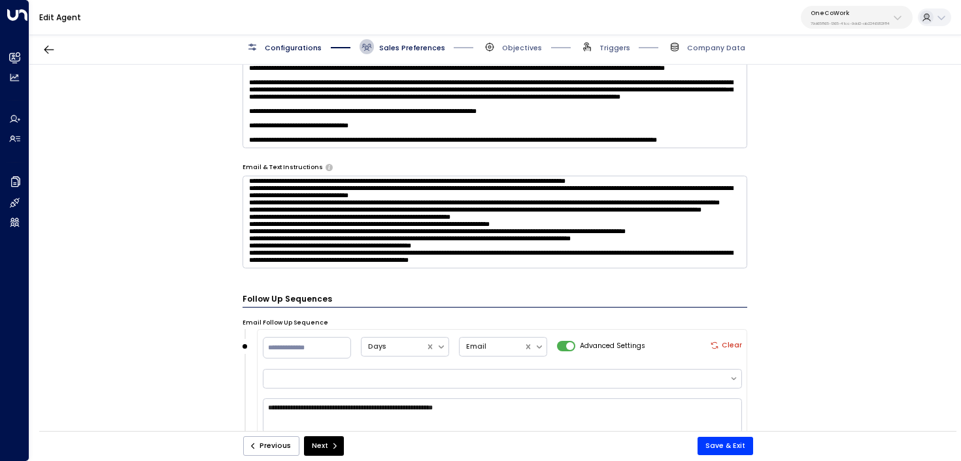
click at [600, 269] on textarea at bounding box center [494, 222] width 505 height 93
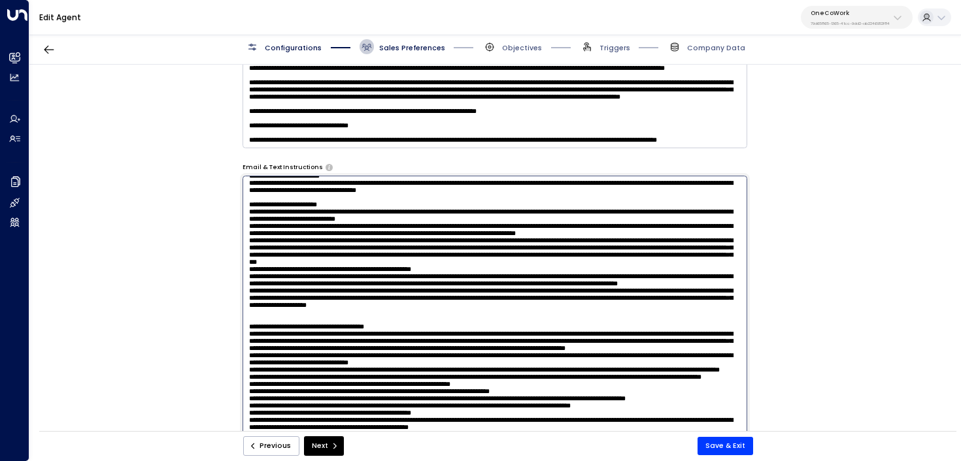
scroll to position [900, 0]
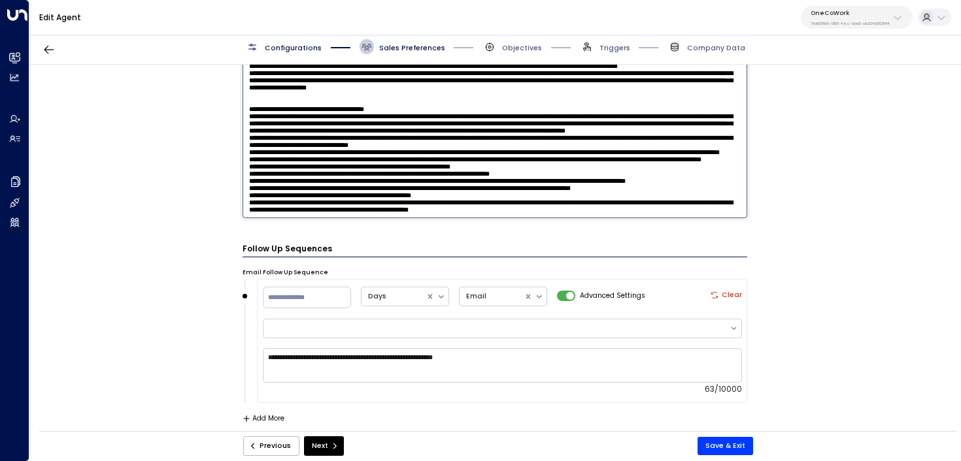
click at [642, 213] on textarea at bounding box center [494, 88] width 505 height 260
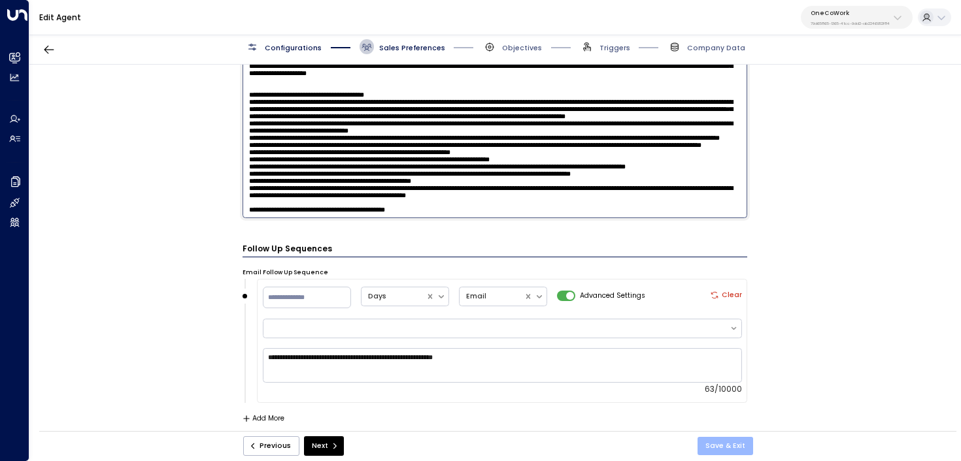
type textarea "**********"
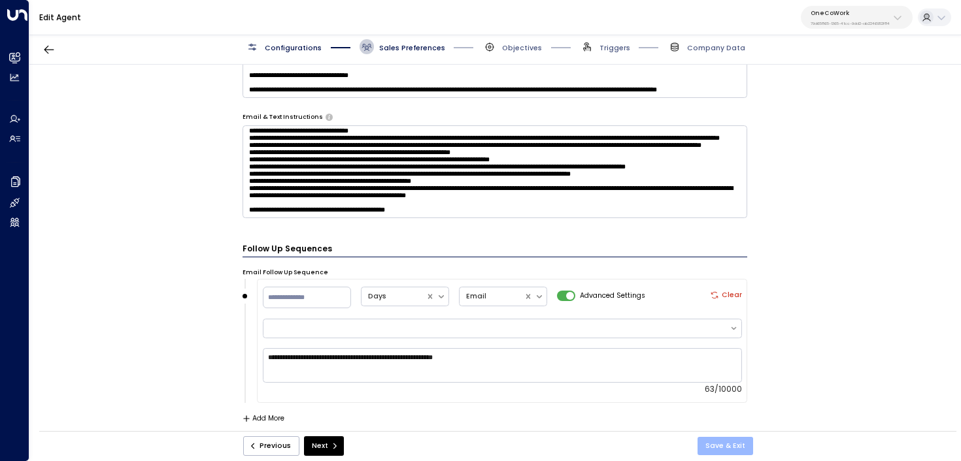
click at [732, 440] on button "Save & Exit" at bounding box center [725, 446] width 56 height 18
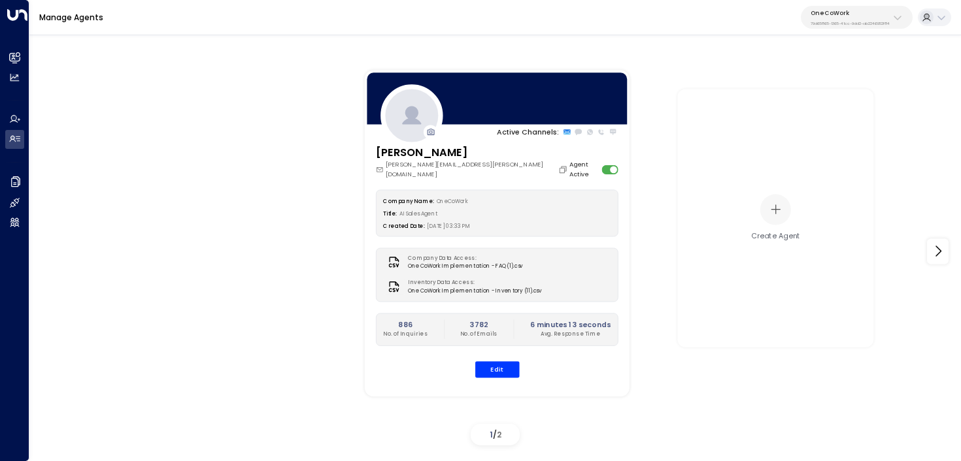
click at [861, 22] on p "79d65865-1365-41cc-9dd2-ab2246952f84" at bounding box center [849, 23] width 79 height 5
type input "******"
click at [837, 98] on span "ID: 17248963-7bae-4f68-a6e0-04e589c1c15e" at bounding box center [871, 95] width 134 height 9
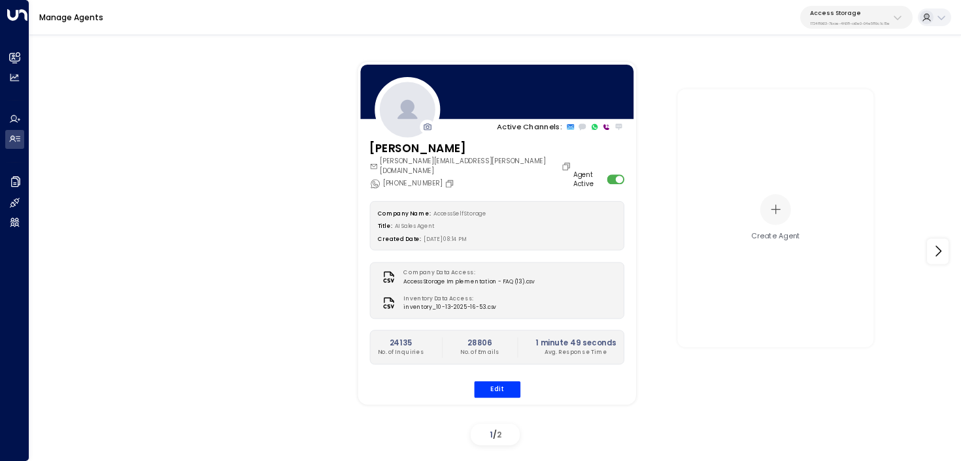
click at [504, 389] on div "Laura Chambers laura.chambers@accessstorage.com +447427255715 Agent Active Comp…" at bounding box center [496, 275] width 278 height 270
click at [510, 381] on button "Edit" at bounding box center [496, 389] width 46 height 17
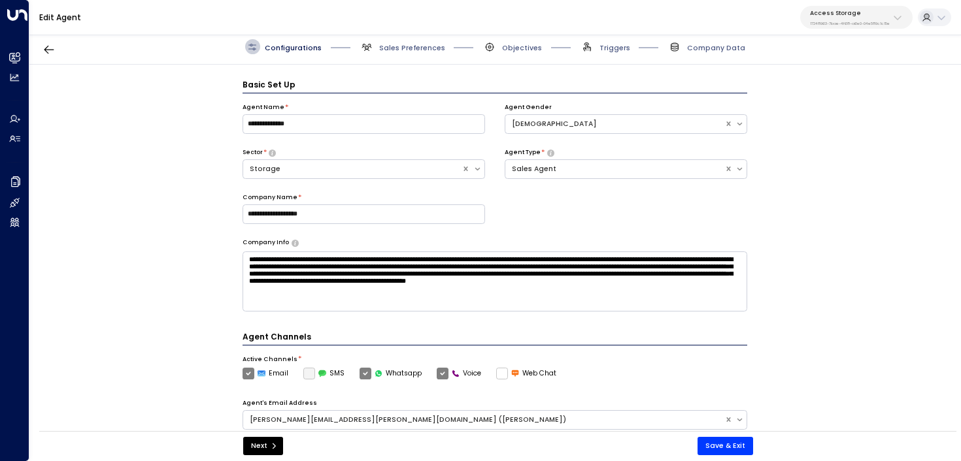
scroll to position [14, 0]
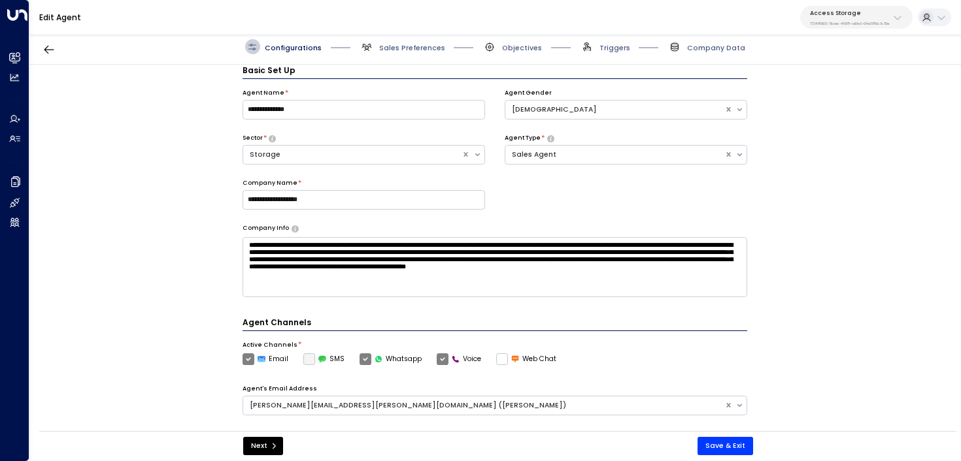
click at [608, 41] on span "Triggers" at bounding box center [605, 46] width 50 height 15
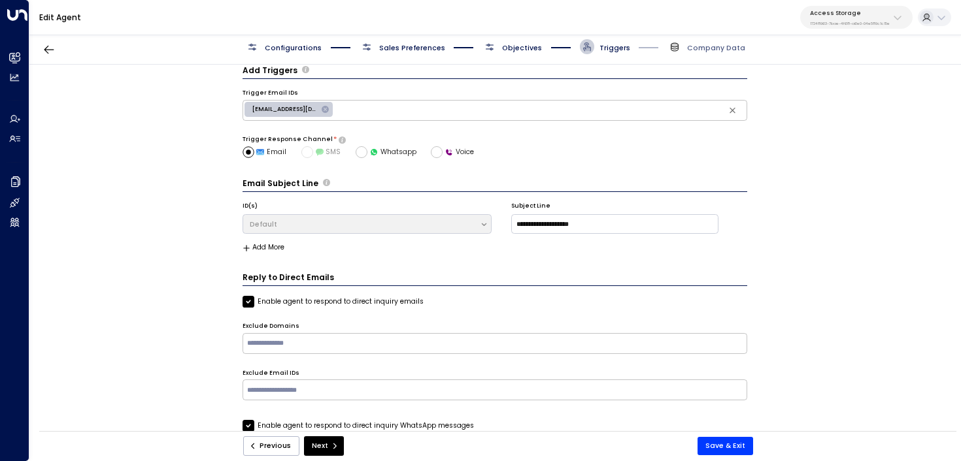
click at [517, 50] on span "Objectives" at bounding box center [522, 48] width 40 height 10
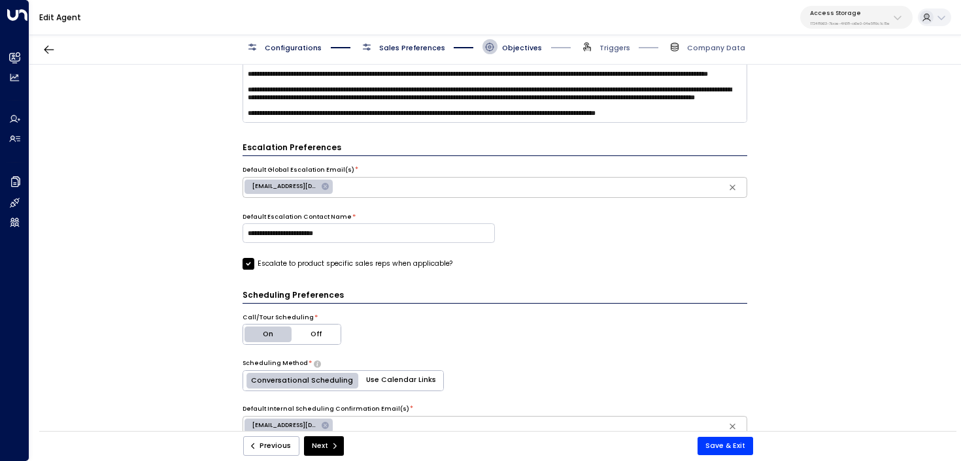
scroll to position [110, 0]
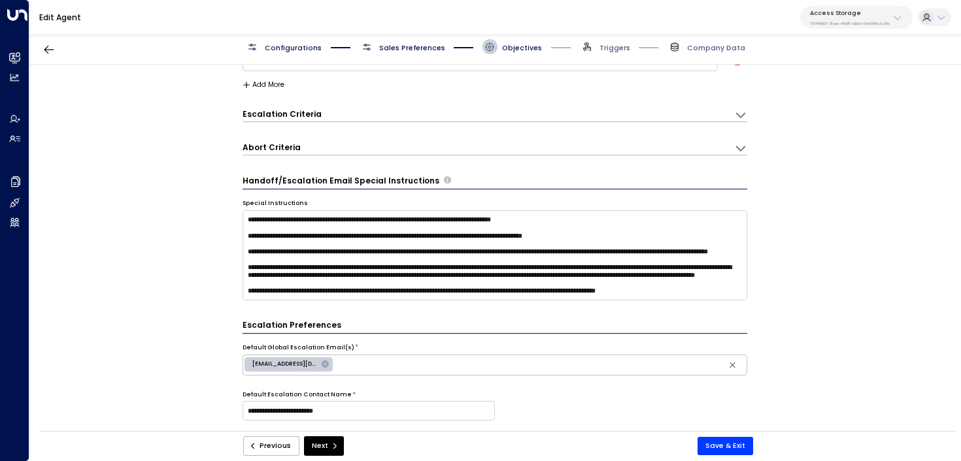
click at [358, 115] on div "Escalation Criteria Reset" at bounding box center [483, 113] width 482 height 11
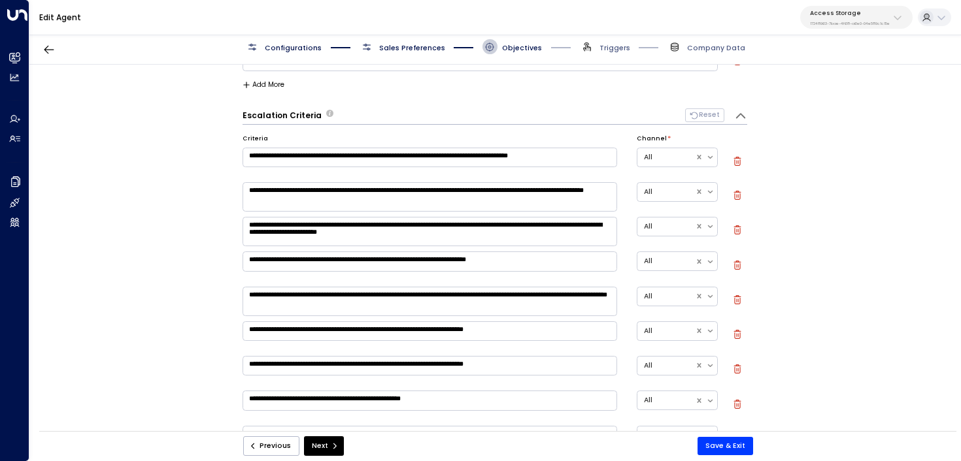
scroll to position [346, 0]
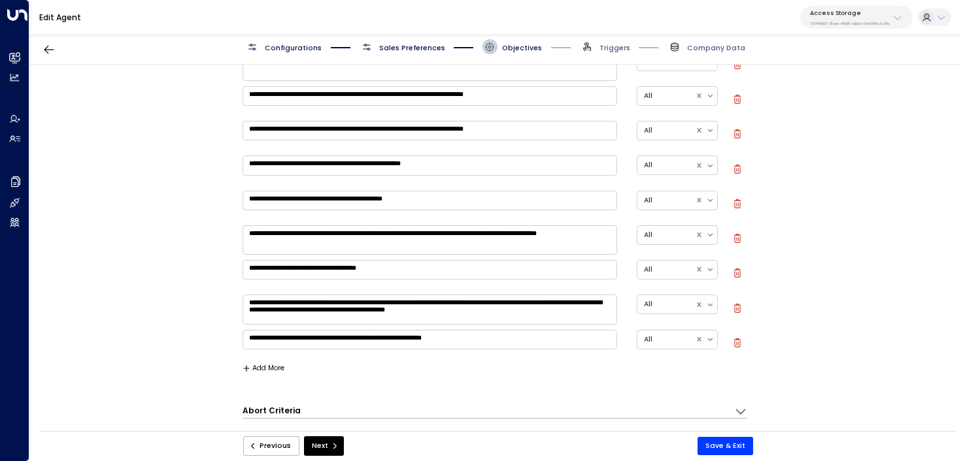
click at [264, 367] on button "Add More" at bounding box center [263, 369] width 42 height 8
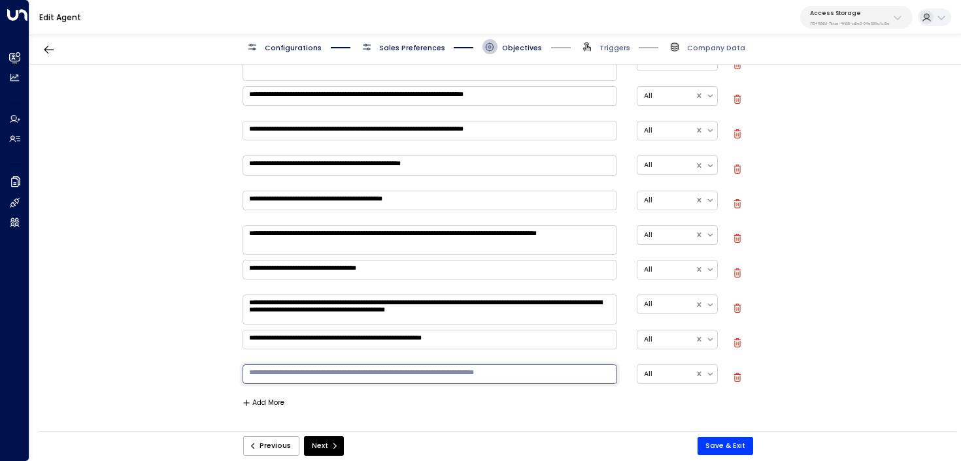
click at [303, 374] on textarea at bounding box center [429, 375] width 374 height 20
type textarea "**********"
click at [737, 445] on button "Save & Exit" at bounding box center [725, 446] width 56 height 18
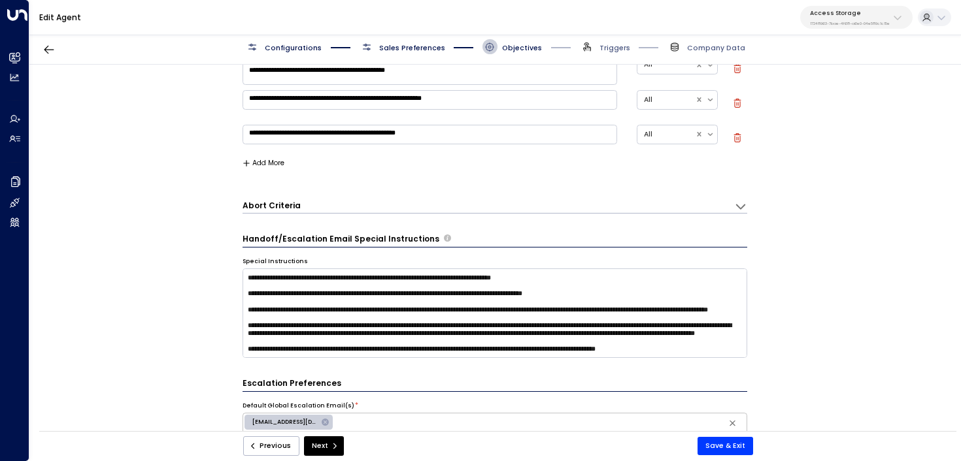
scroll to position [420, 0]
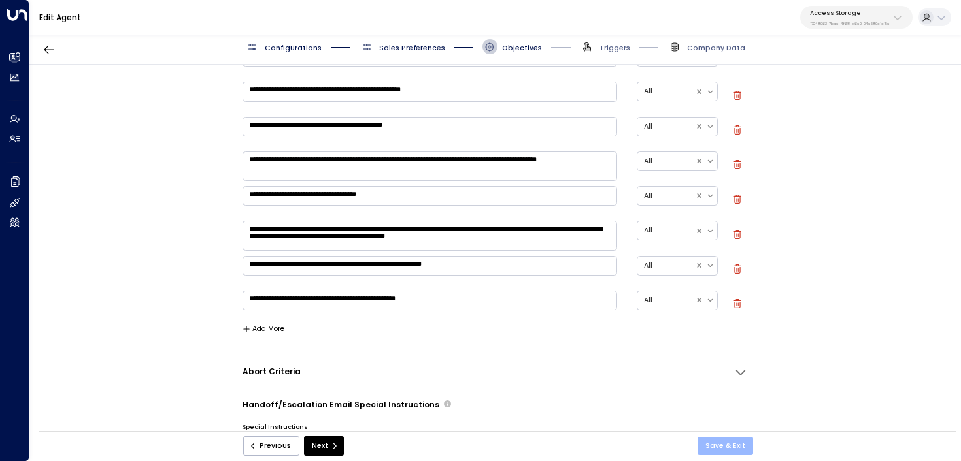
click at [727, 441] on button "Save & Exit" at bounding box center [725, 446] width 56 height 18
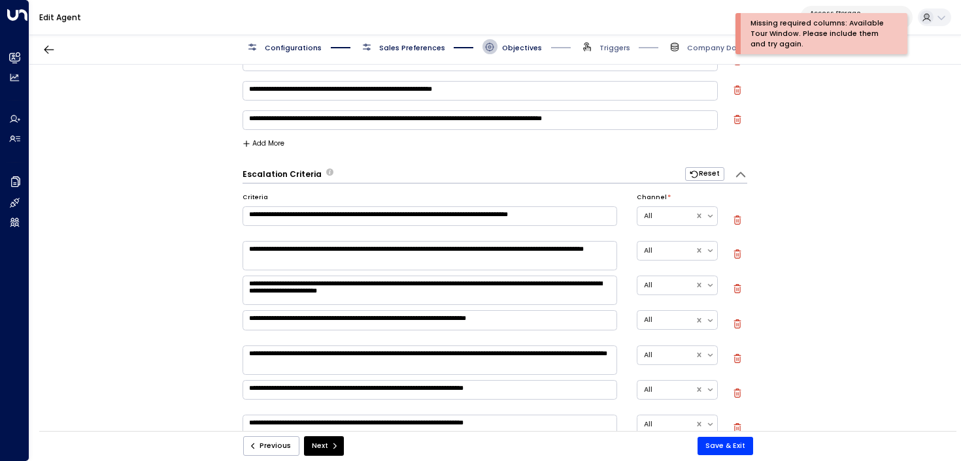
scroll to position [0, 0]
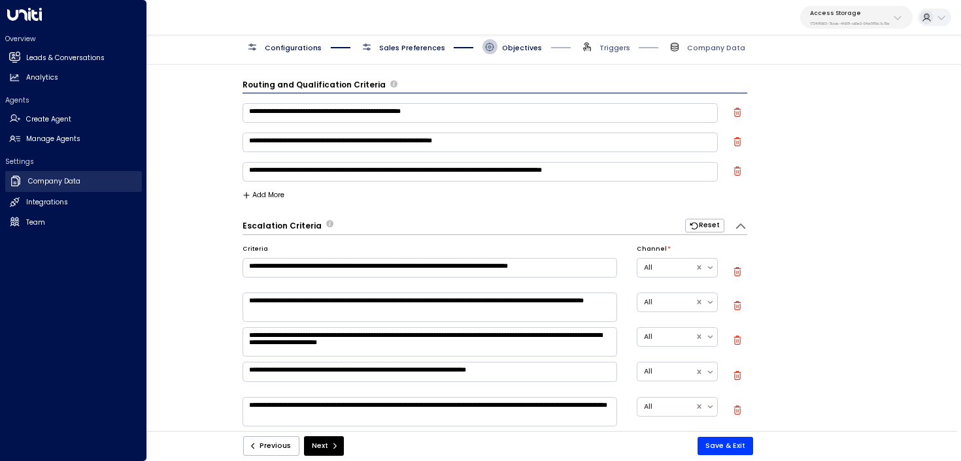
click at [73, 181] on h2 "Company Data" at bounding box center [54, 181] width 52 height 10
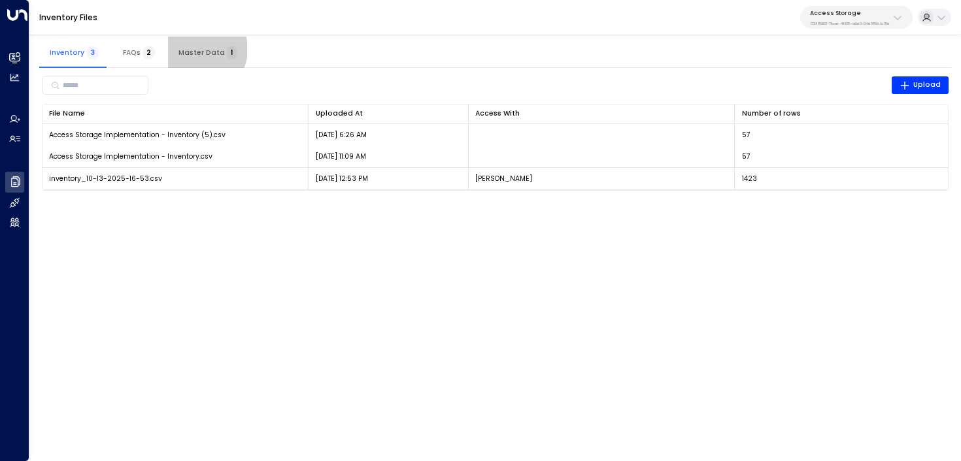
click at [197, 49] on span "Master Data 1" at bounding box center [207, 52] width 58 height 8
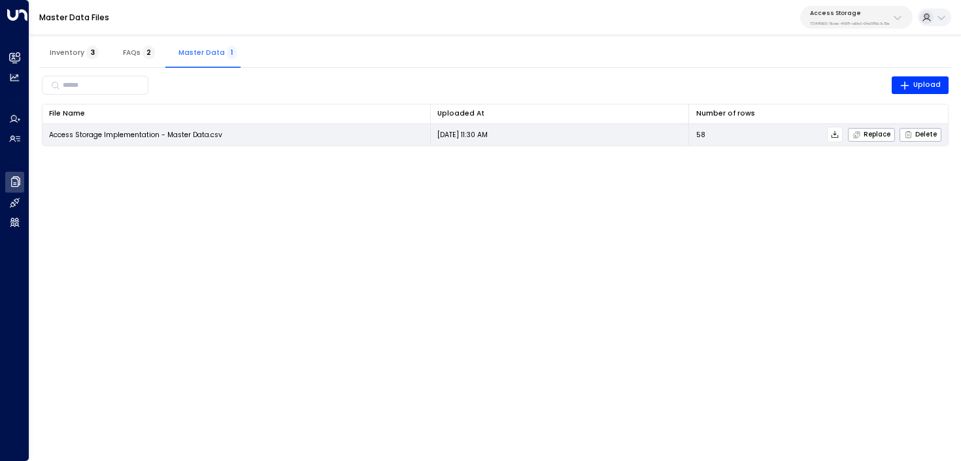
drag, startPoint x: 271, startPoint y: 128, endPoint x: 222, endPoint y: 127, distance: 49.7
click at [221, 127] on td "Access Storage Implementation - Master Data.csv" at bounding box center [236, 135] width 388 height 22
drag, startPoint x: 167, startPoint y: 135, endPoint x: 207, endPoint y: 136, distance: 40.5
click at [207, 136] on span "Access Storage Implementation - Master Data.csv" at bounding box center [135, 135] width 173 height 10
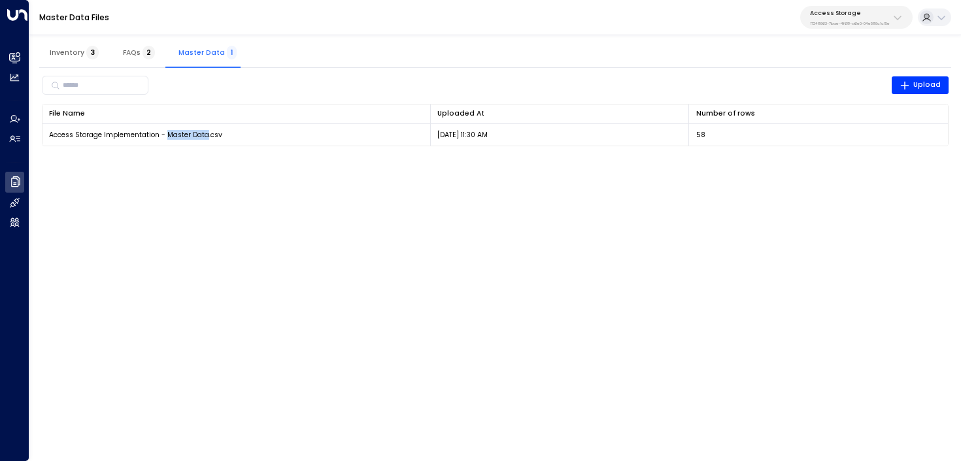
copy span "Master Data"
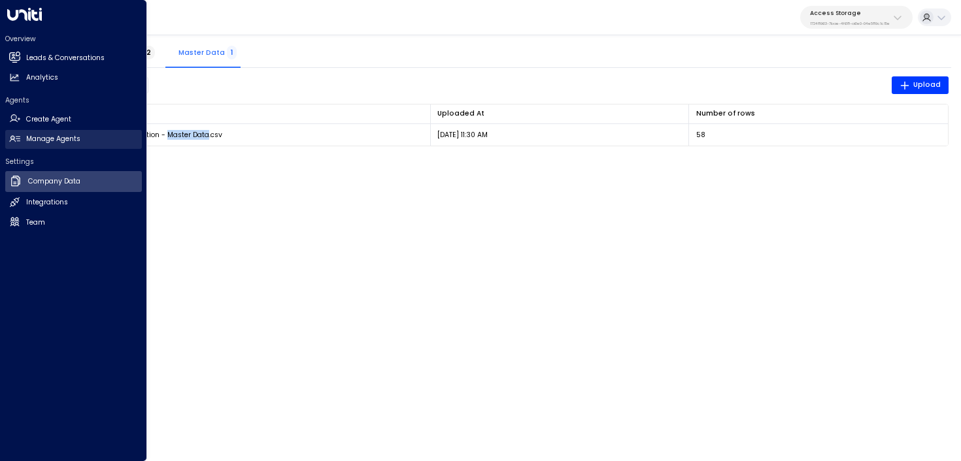
click at [25, 133] on link "Manage Agents Manage Agents" at bounding box center [73, 139] width 137 height 19
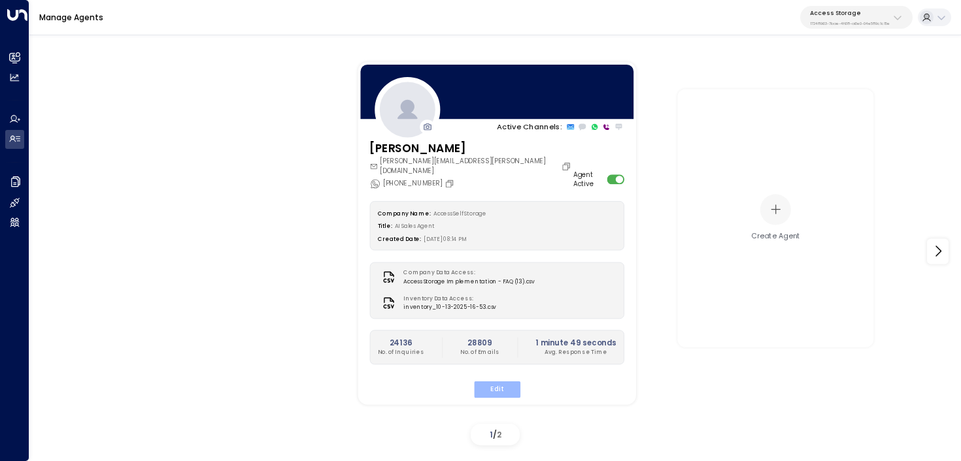
click at [481, 381] on button "Edit" at bounding box center [496, 389] width 46 height 17
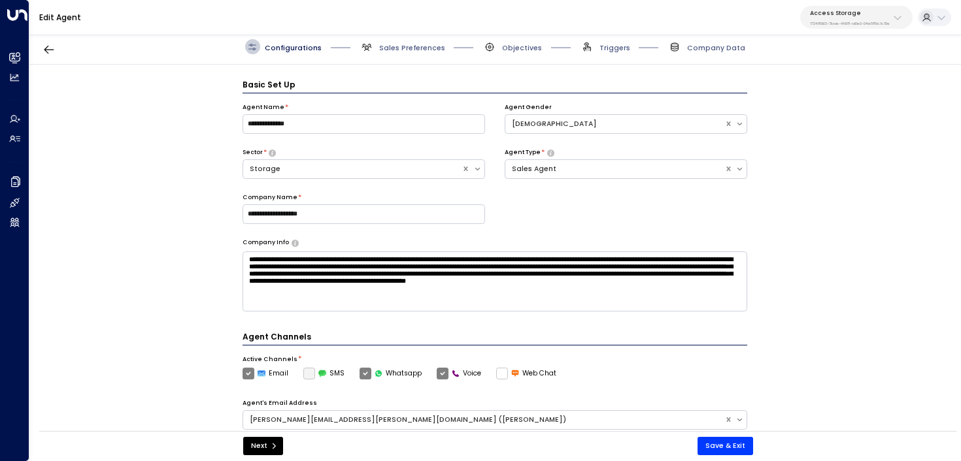
scroll to position [14, 0]
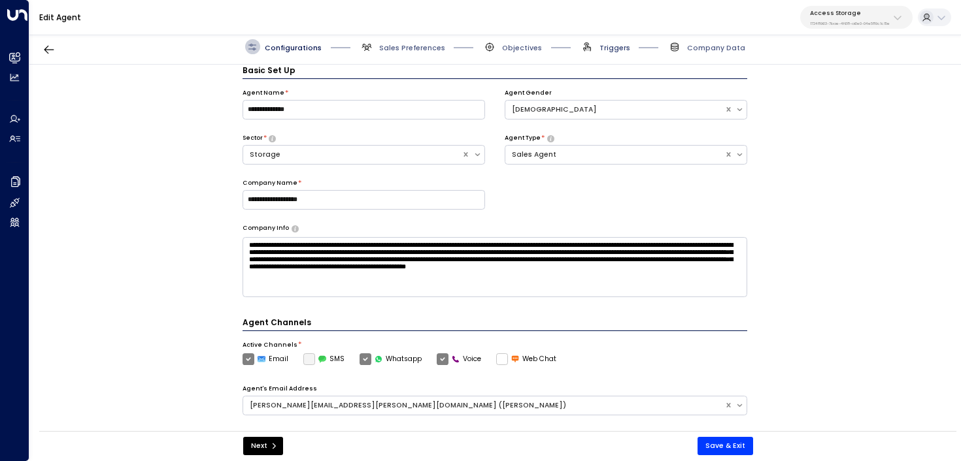
click at [603, 46] on span "Triggers" at bounding box center [614, 48] width 31 height 10
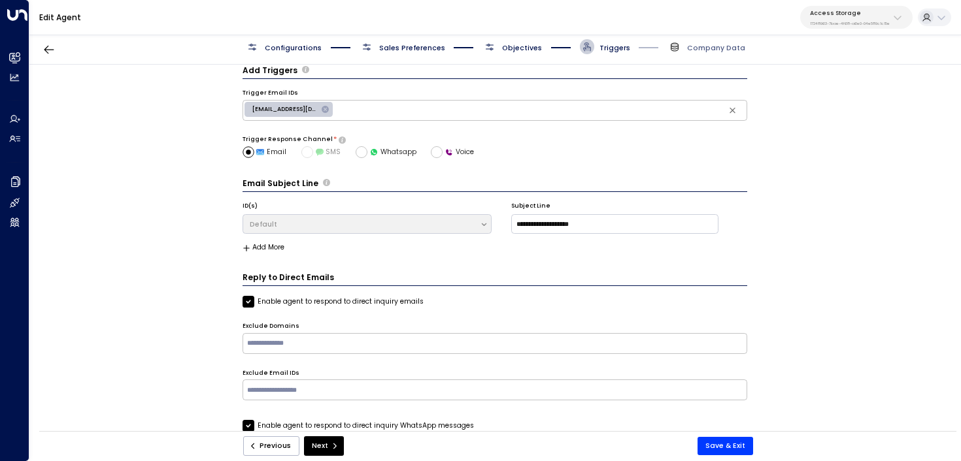
click at [539, 42] on div "Configurations Sales Preferences Objectives Triggers Company Data" at bounding box center [495, 46] width 500 height 15
click at [515, 44] on span "Objectives" at bounding box center [522, 48] width 40 height 10
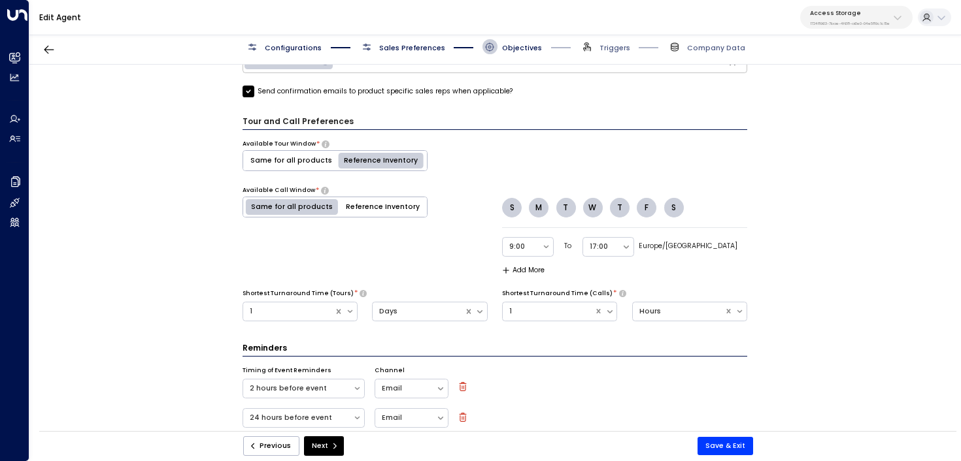
scroll to position [649, 0]
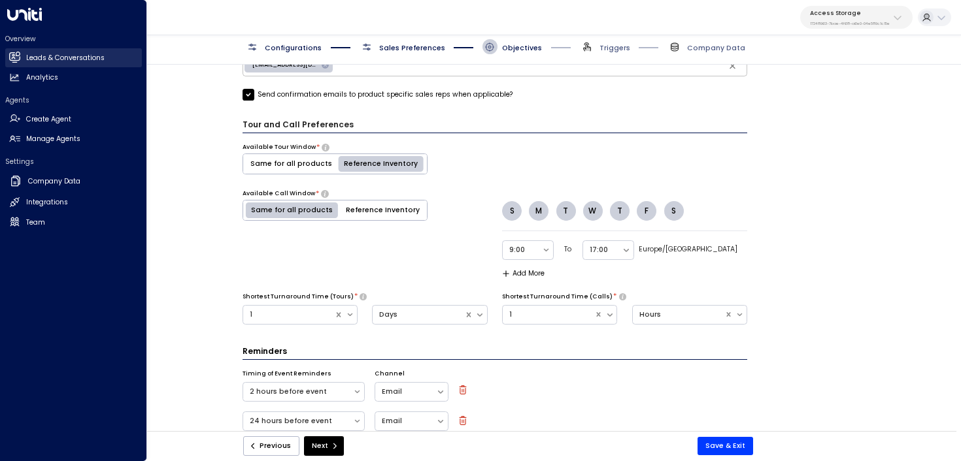
click at [32, 64] on link "Leads & Conversations Leads & Conversations" at bounding box center [73, 57] width 137 height 19
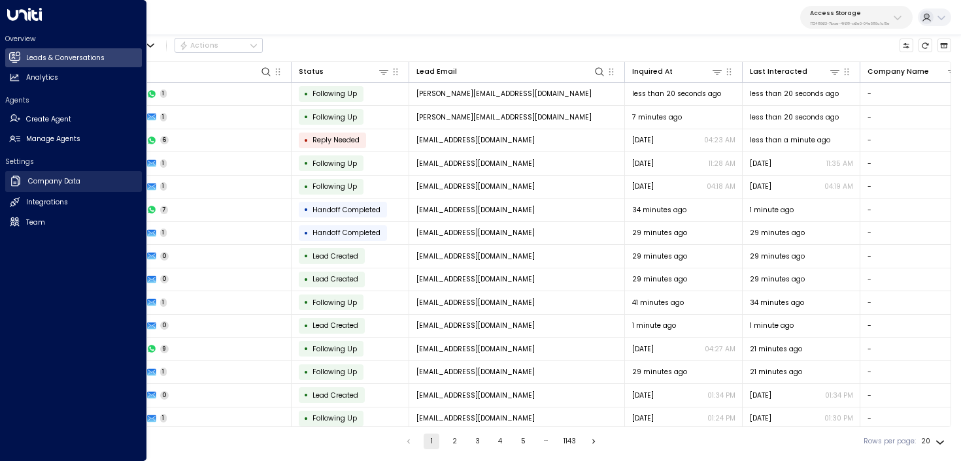
click at [11, 182] on icon at bounding box center [15, 181] width 9 height 10
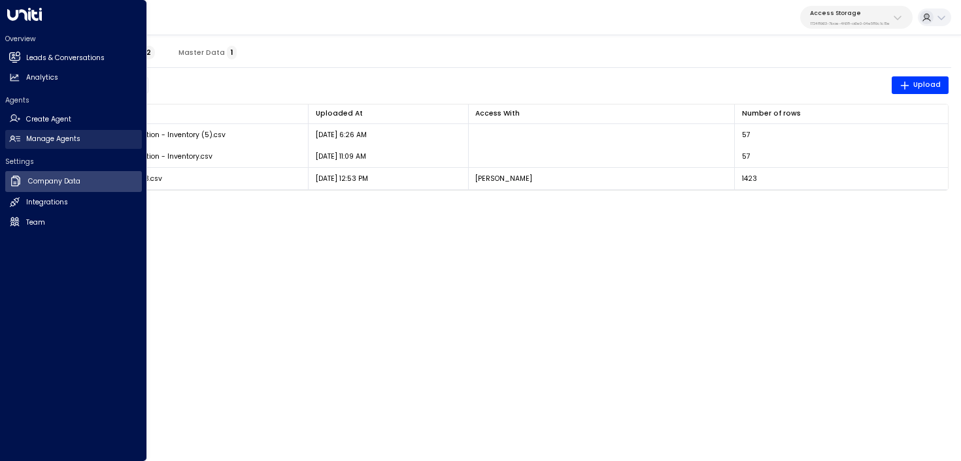
click at [49, 142] on h2 "Manage Agents" at bounding box center [53, 139] width 54 height 10
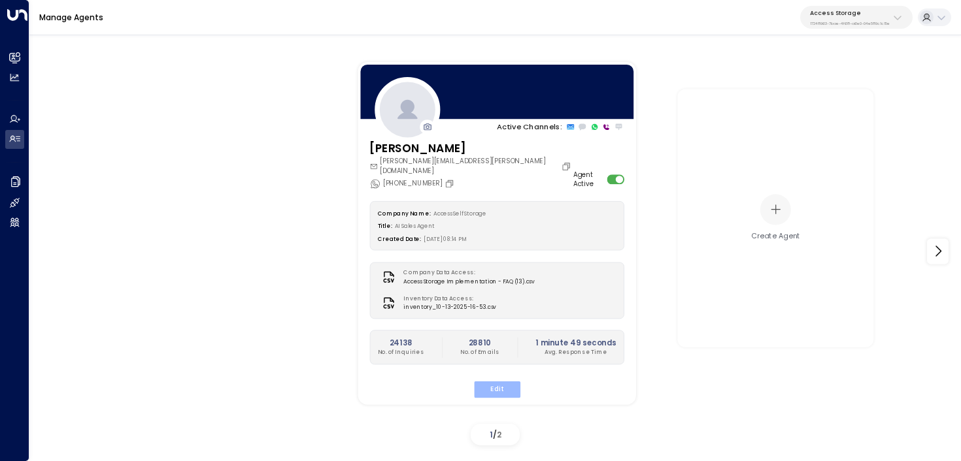
click at [508, 382] on button "Edit" at bounding box center [496, 389] width 46 height 17
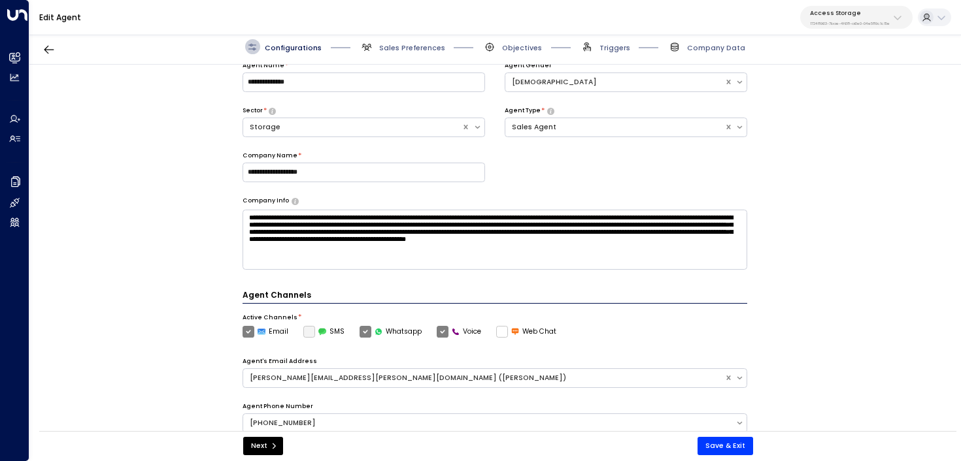
scroll to position [44, 0]
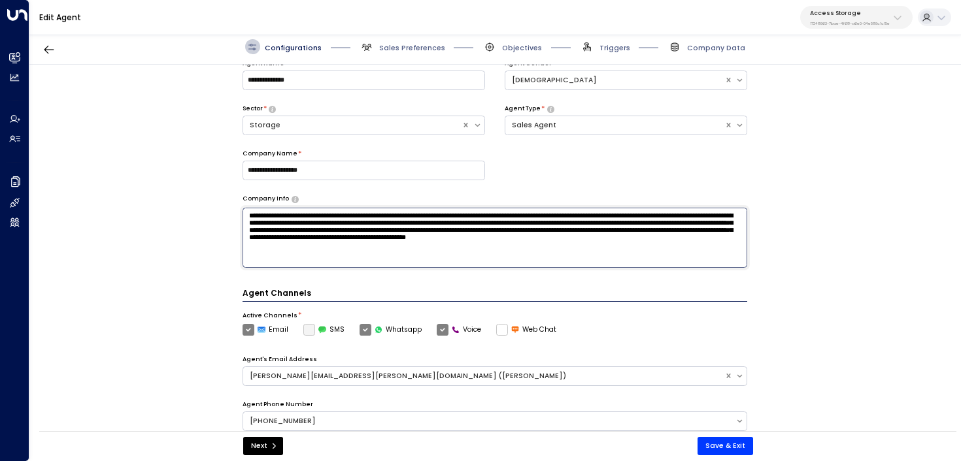
click at [486, 253] on textarea "**********" at bounding box center [494, 238] width 505 height 60
type textarea "**********"
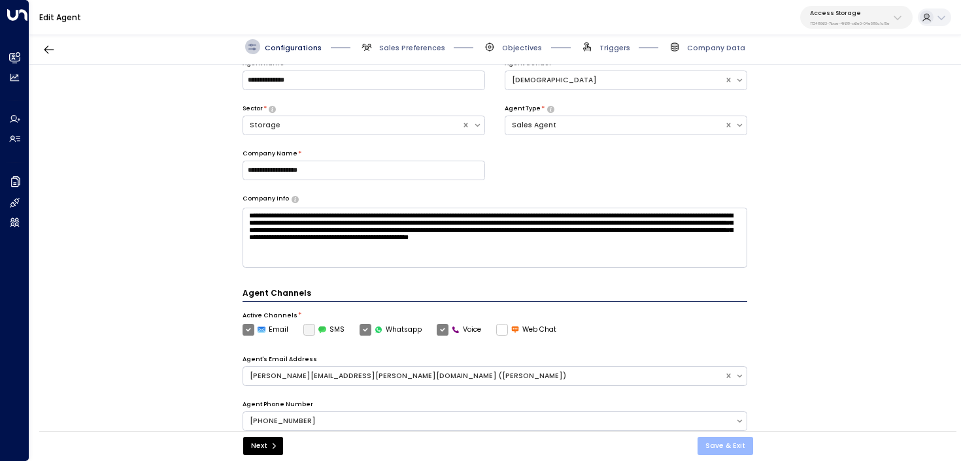
click at [715, 442] on button "Save & Exit" at bounding box center [725, 446] width 56 height 18
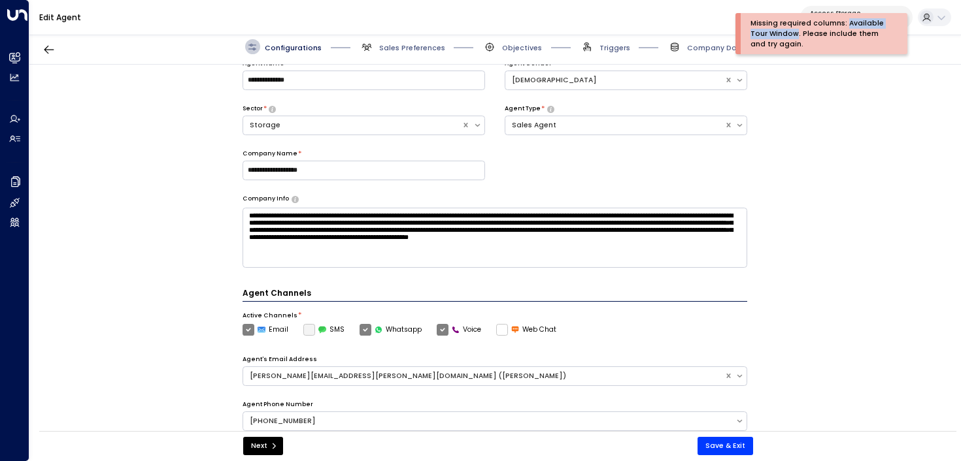
drag, startPoint x: 795, startPoint y: 36, endPoint x: 844, endPoint y: 25, distance: 50.3
click at [843, 25] on div "Missing required columns: Available Tour Window. Please include them and try ag…" at bounding box center [818, 33] width 137 height 31
copy div "Available Tour Window"
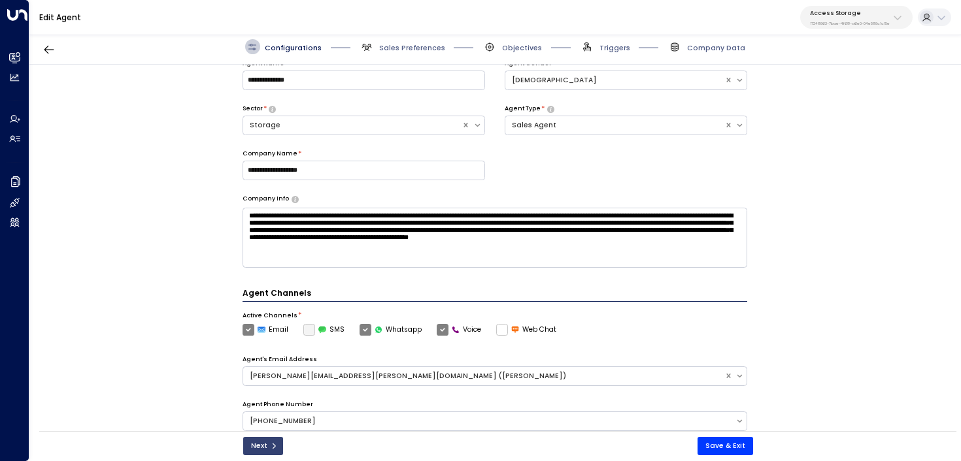
click at [266, 446] on button "Next" at bounding box center [263, 446] width 40 height 18
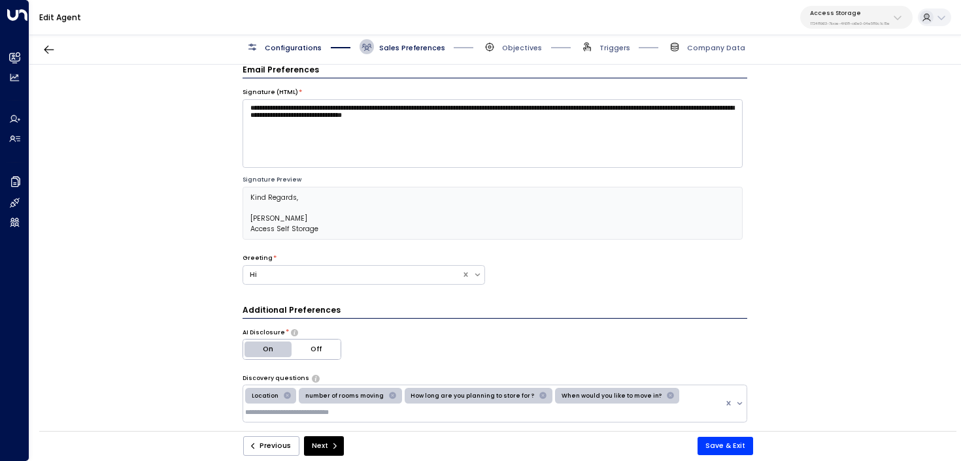
scroll to position [14, 0]
click at [323, 445] on button "Next" at bounding box center [324, 447] width 40 height 20
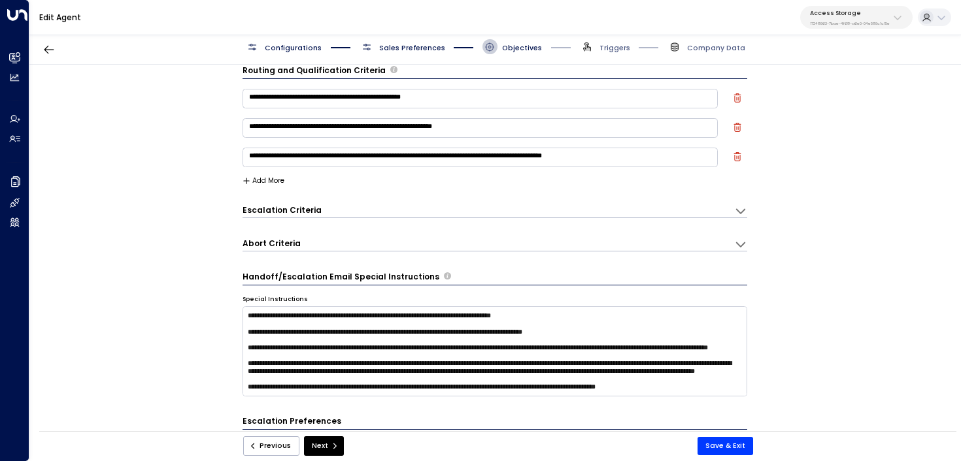
click at [291, 205] on h3 "Escalation Criteria" at bounding box center [281, 210] width 79 height 11
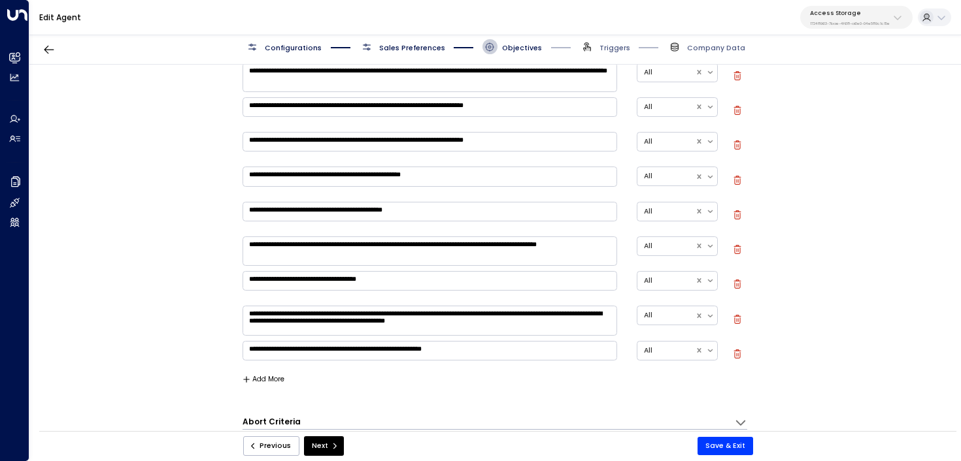
scroll to position [406, 0]
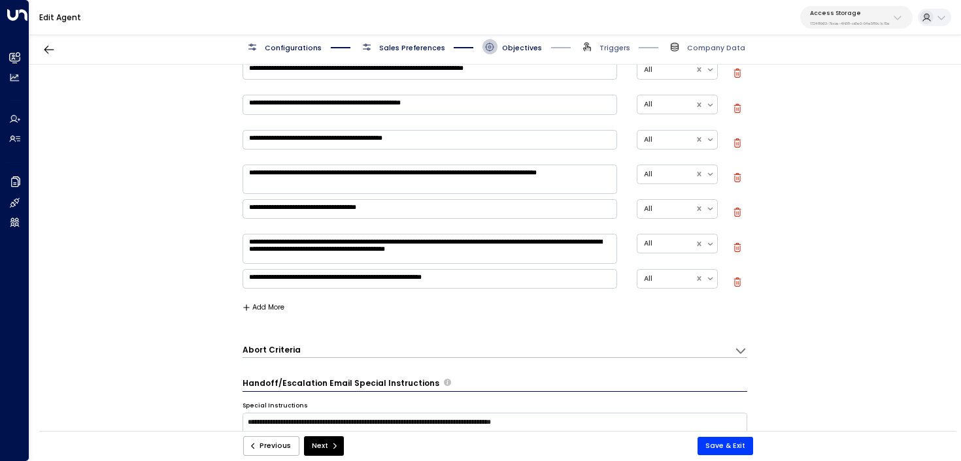
click at [274, 308] on button "Add More" at bounding box center [263, 308] width 42 height 8
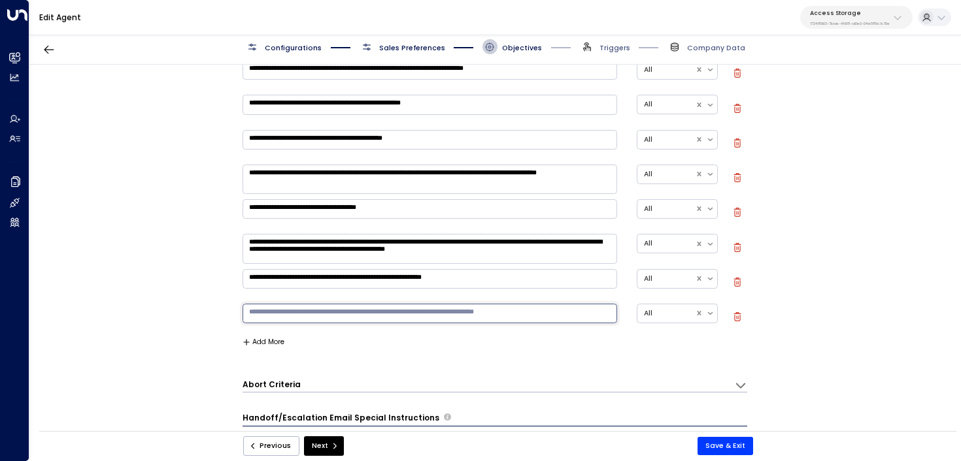
click at [296, 308] on textarea at bounding box center [429, 314] width 374 height 20
type textarea "**********"
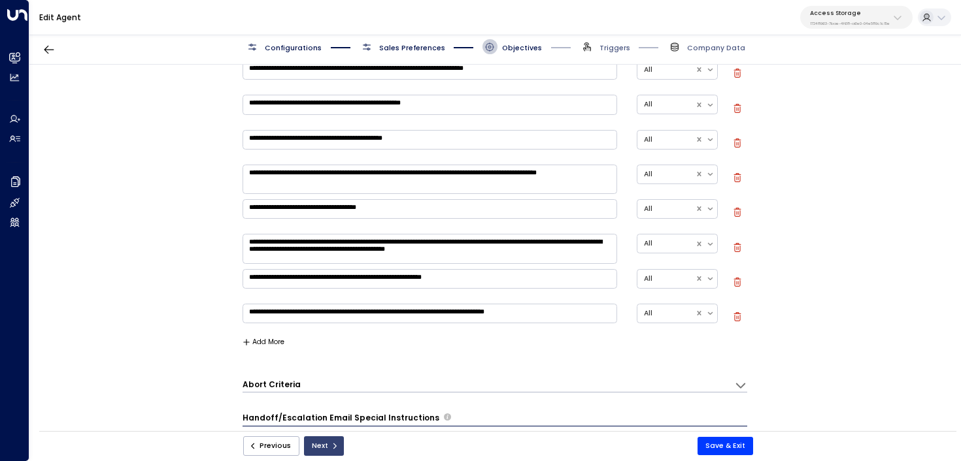
click at [333, 447] on icon "submit" at bounding box center [335, 446] width 8 height 8
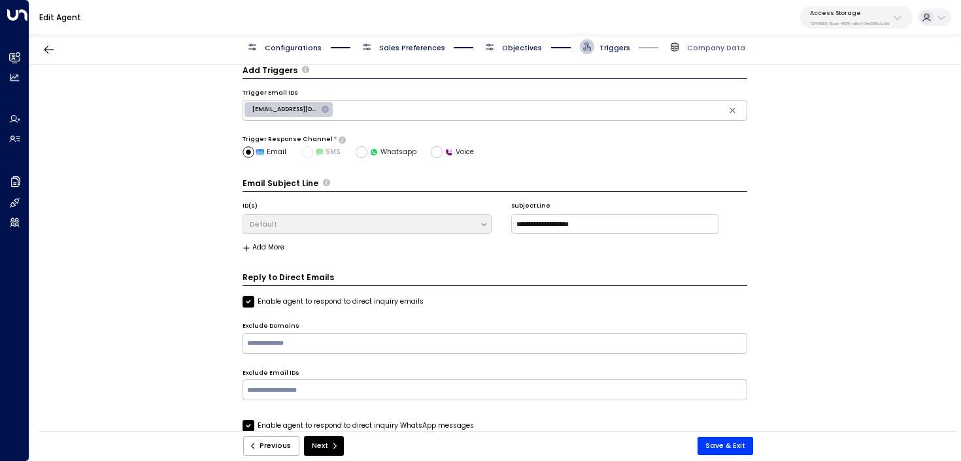
scroll to position [79, 0]
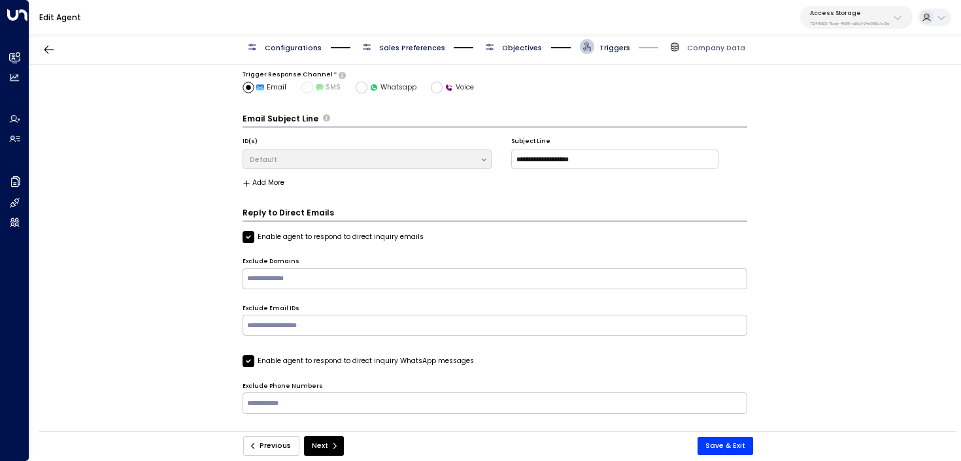
click at [268, 442] on button "Previous" at bounding box center [271, 447] width 56 height 20
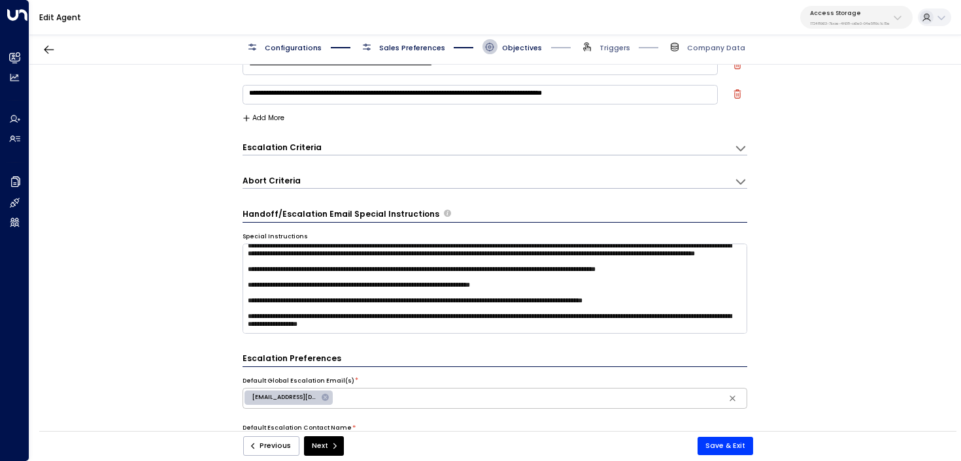
scroll to position [84, 0]
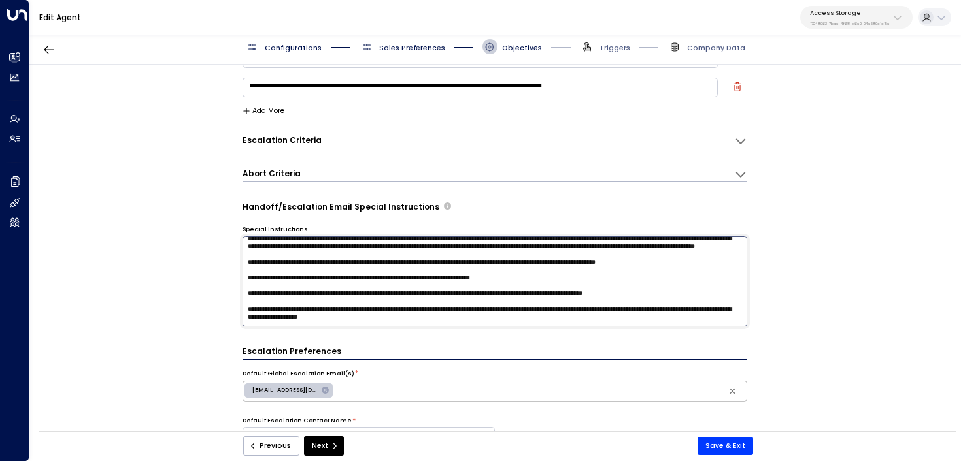
click at [475, 313] on textarea at bounding box center [494, 282] width 505 height 90
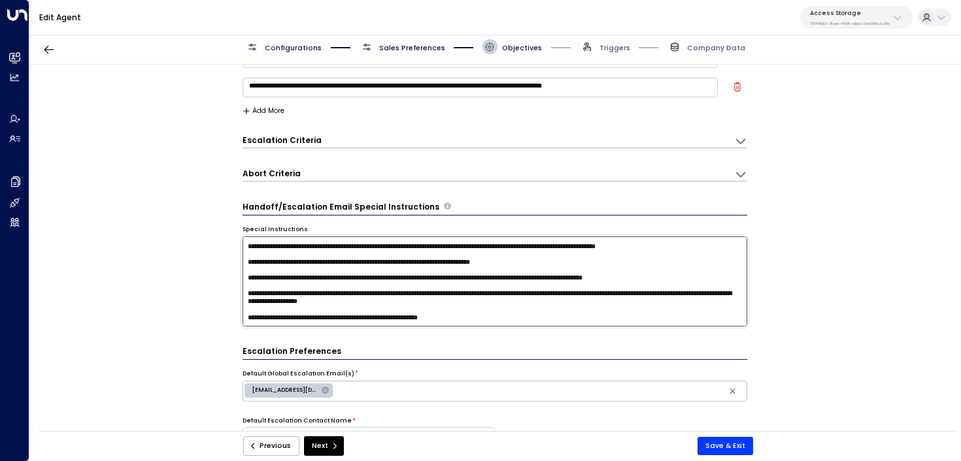
click at [280, 320] on textarea at bounding box center [494, 282] width 505 height 90
click at [425, 318] on textarea at bounding box center [494, 282] width 505 height 90
click at [559, 322] on textarea at bounding box center [494, 282] width 505 height 90
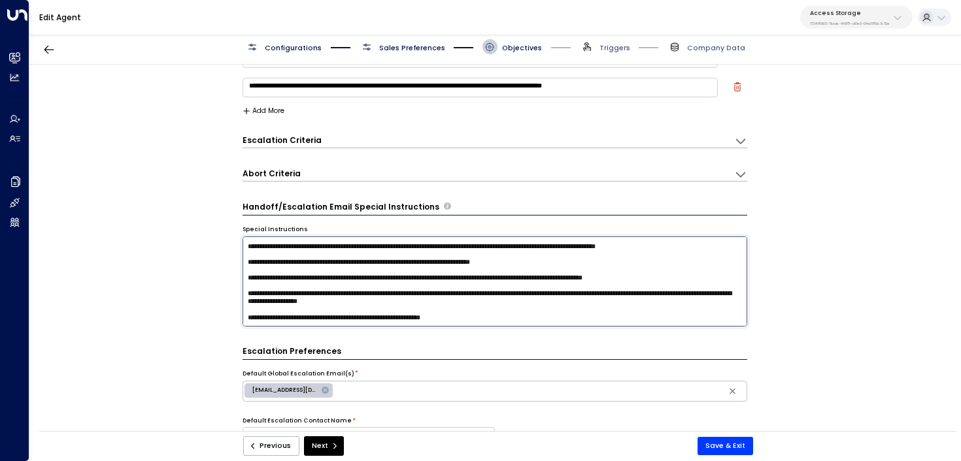
paste textarea "**********"
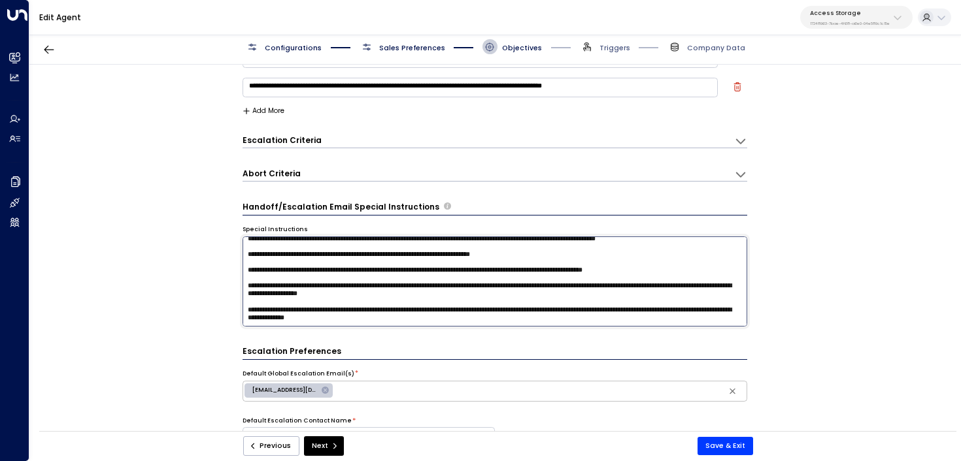
scroll to position [90, 0]
type textarea "**********"
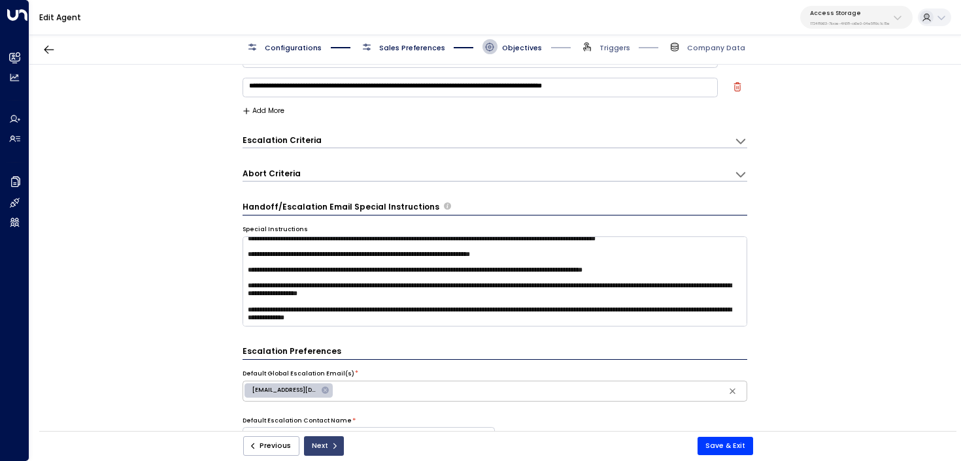
click at [323, 446] on button "Next" at bounding box center [324, 447] width 40 height 20
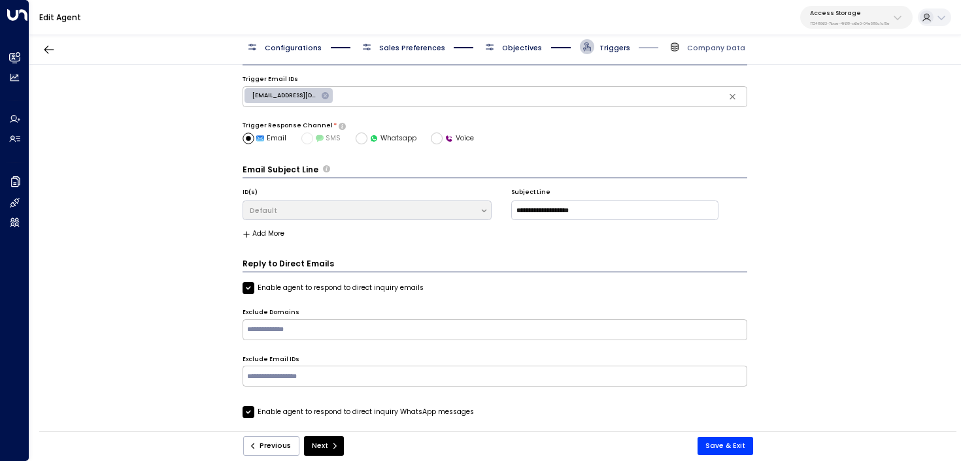
scroll to position [14, 0]
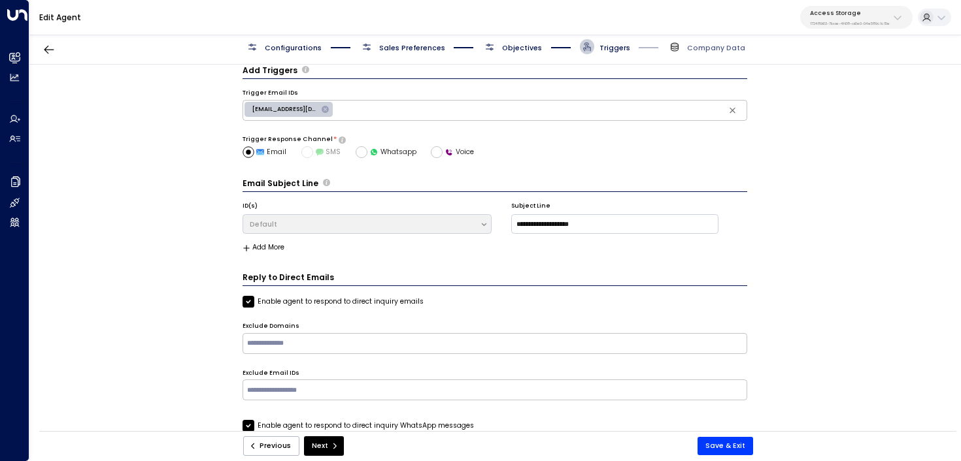
click at [323, 446] on button "Next" at bounding box center [324, 447] width 40 height 20
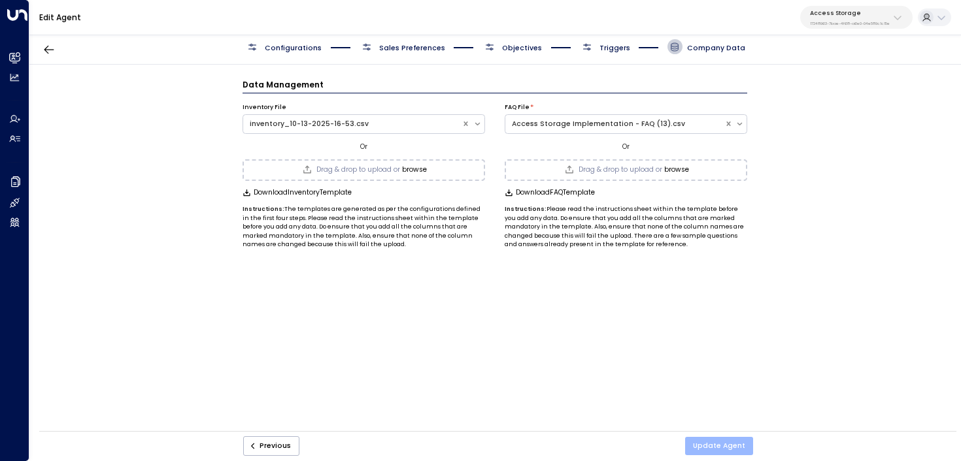
click at [722, 442] on button "Update Agent" at bounding box center [719, 446] width 68 height 18
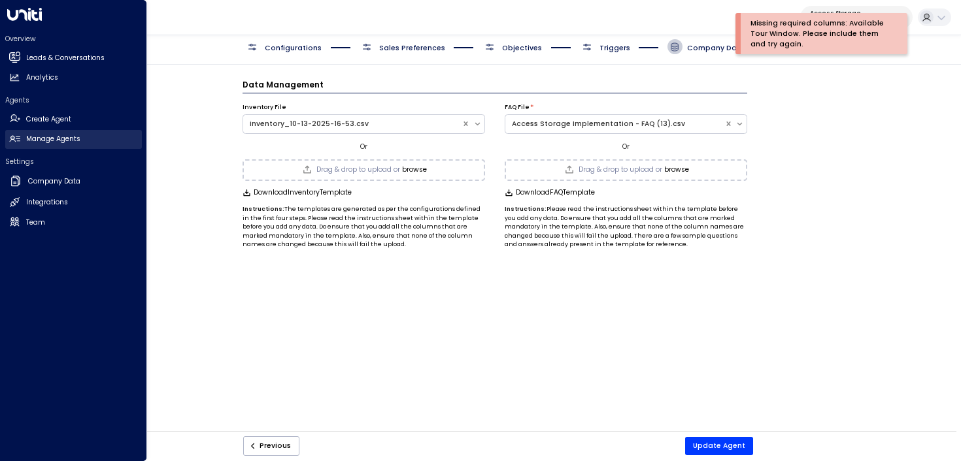
click at [10, 133] on icon at bounding box center [14, 138] width 11 height 11
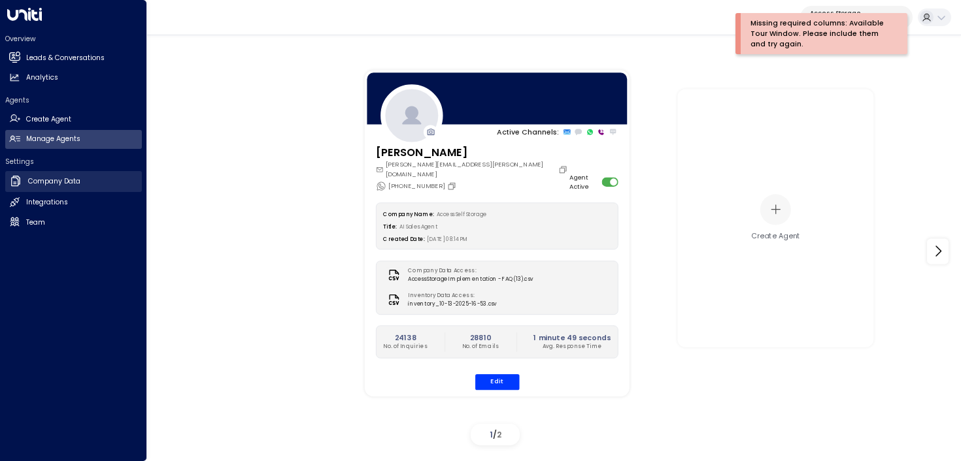
click at [38, 182] on h2 "Company Data" at bounding box center [54, 181] width 52 height 10
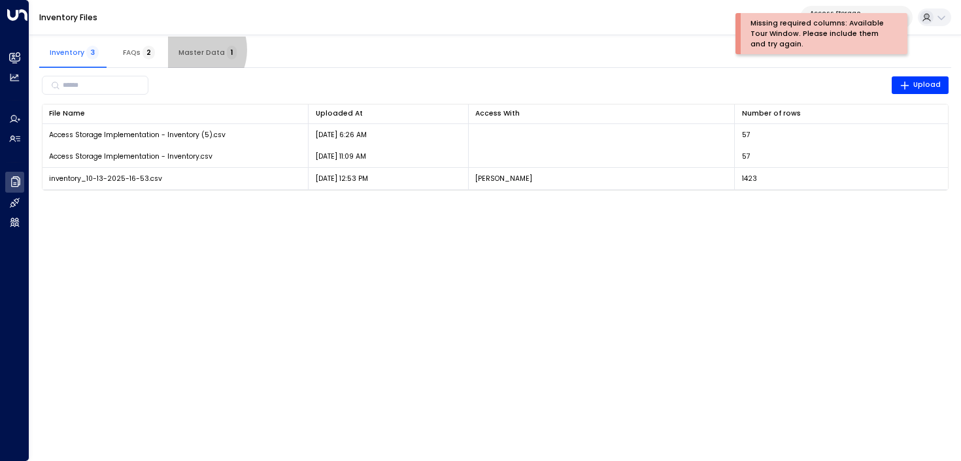
click at [187, 50] on span "Master Data 1" at bounding box center [207, 52] width 58 height 8
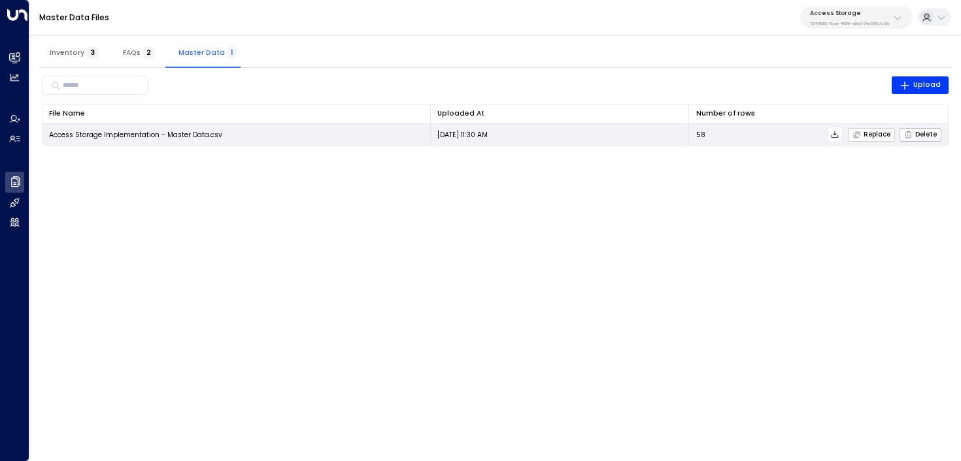
click at [874, 134] on span "Replace" at bounding box center [871, 135] width 38 height 8
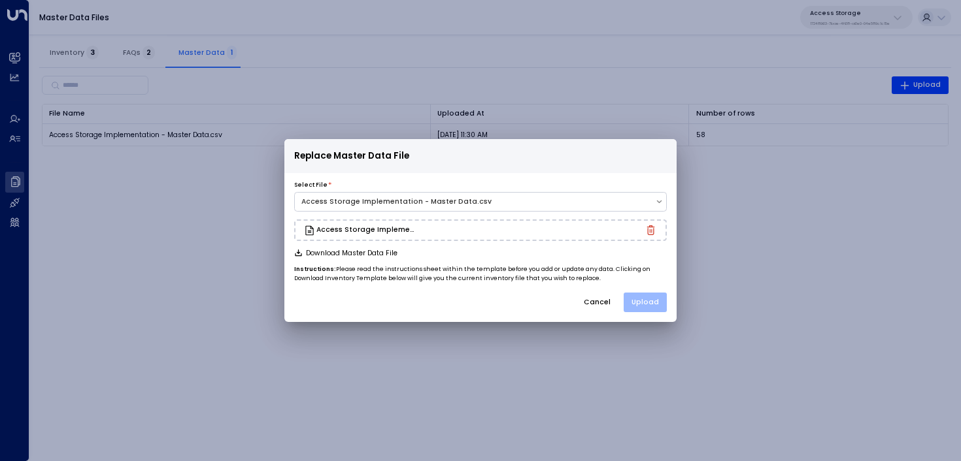
click at [657, 301] on button "Upload" at bounding box center [644, 303] width 43 height 20
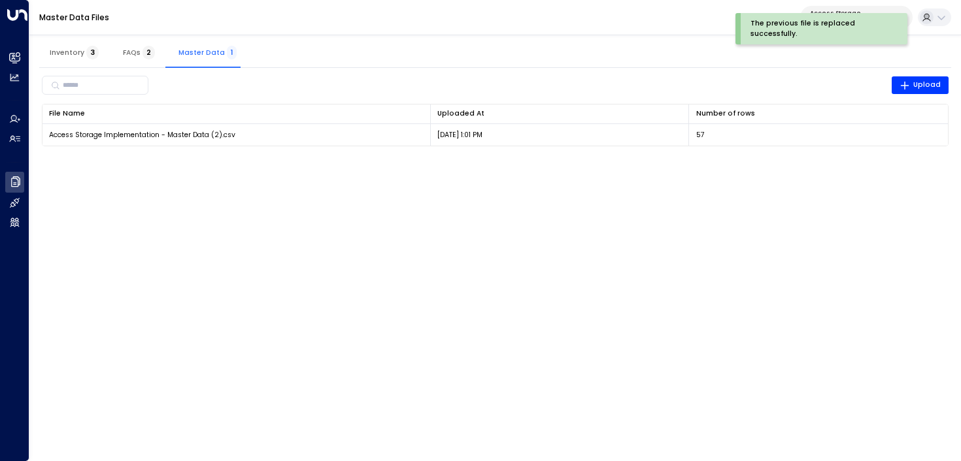
click at [324, 159] on html "The previous file is replaced successfully. Overview Leads & Conversations Lead…" at bounding box center [480, 79] width 961 height 159
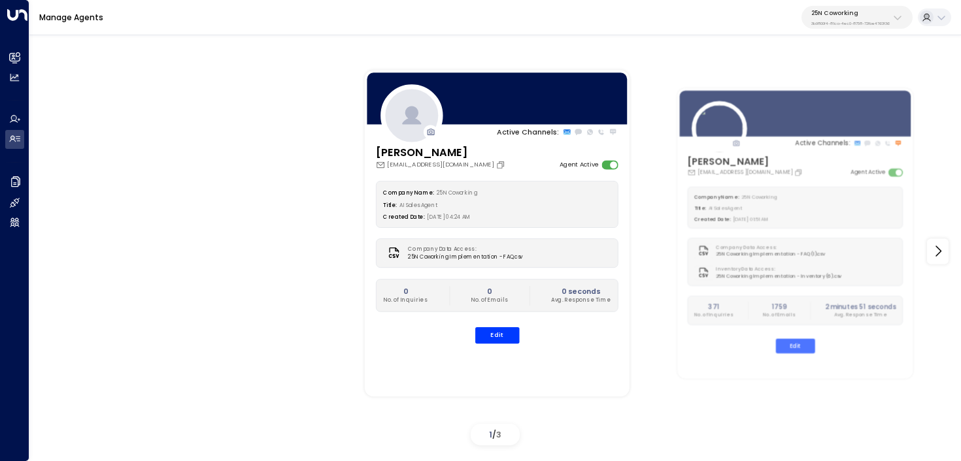
click at [834, 13] on p "25N Coworking" at bounding box center [850, 13] width 78 height 8
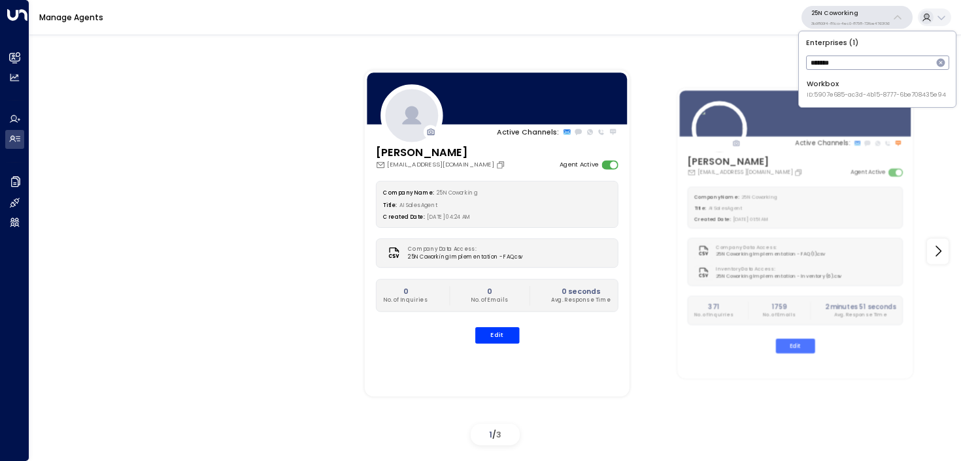
type input "*******"
click at [838, 99] on li "Workbox ID: 5907e685-ac3d-4b15-8777-6be708435e94" at bounding box center [877, 89] width 149 height 28
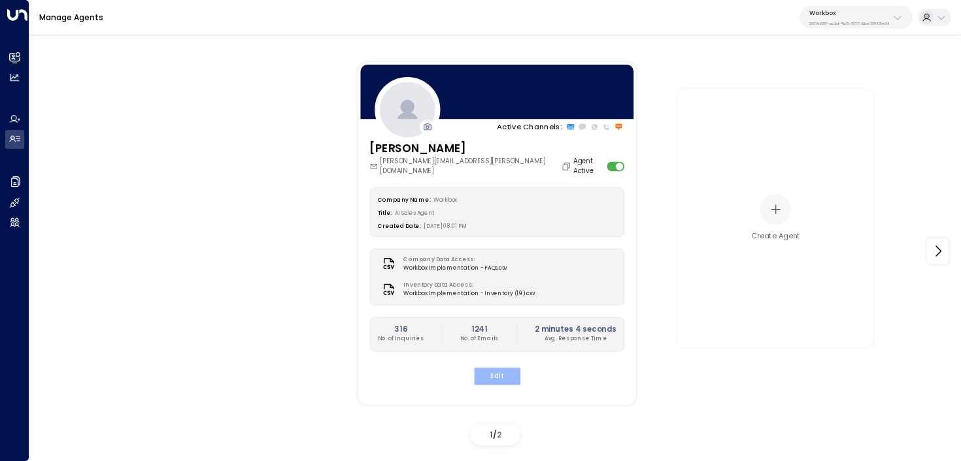
click at [505, 367] on button "Edit" at bounding box center [496, 375] width 46 height 17
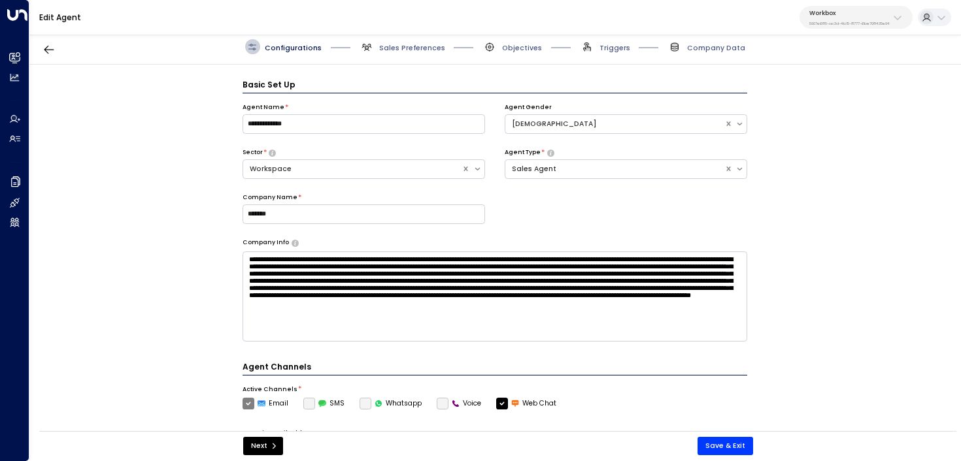
scroll to position [14, 0]
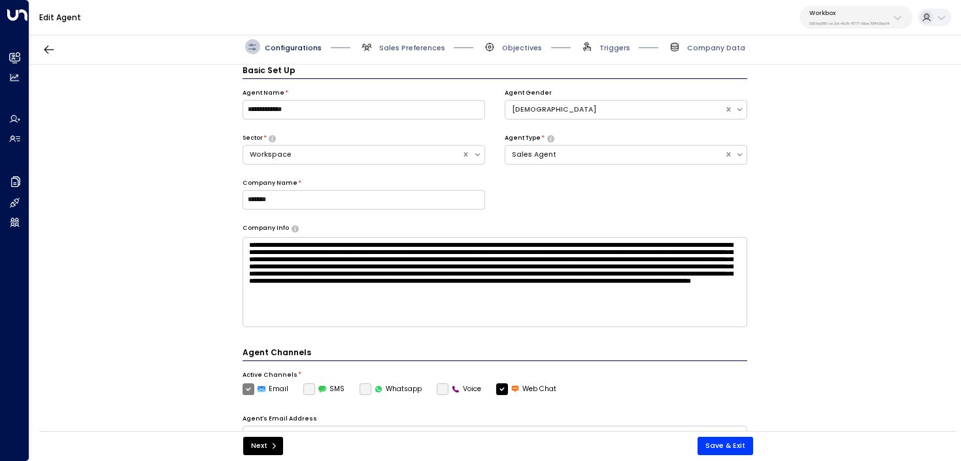
click at [415, 55] on div "Configurations Sales Preferences Objectives Triggers Company Data" at bounding box center [494, 46] width 931 height 35
click at [418, 46] on span "Sales Preferences" at bounding box center [412, 48] width 66 height 10
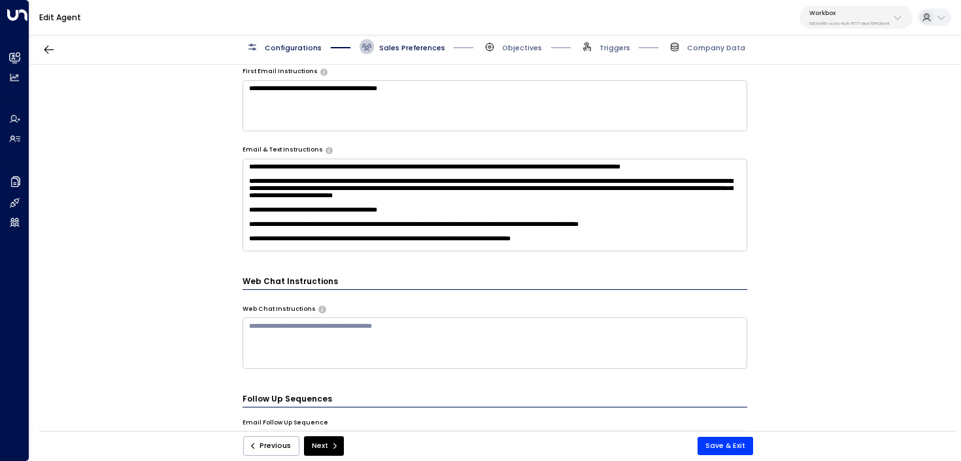
scroll to position [38, 0]
click at [635, 247] on textarea "**********" at bounding box center [494, 205] width 505 height 93
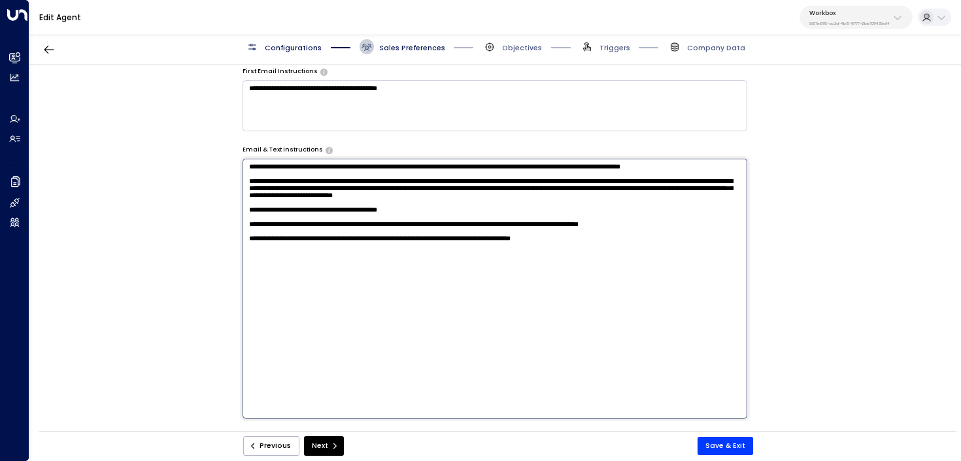
scroll to position [0, 0]
click at [629, 280] on textarea "**********" at bounding box center [494, 289] width 505 height 260
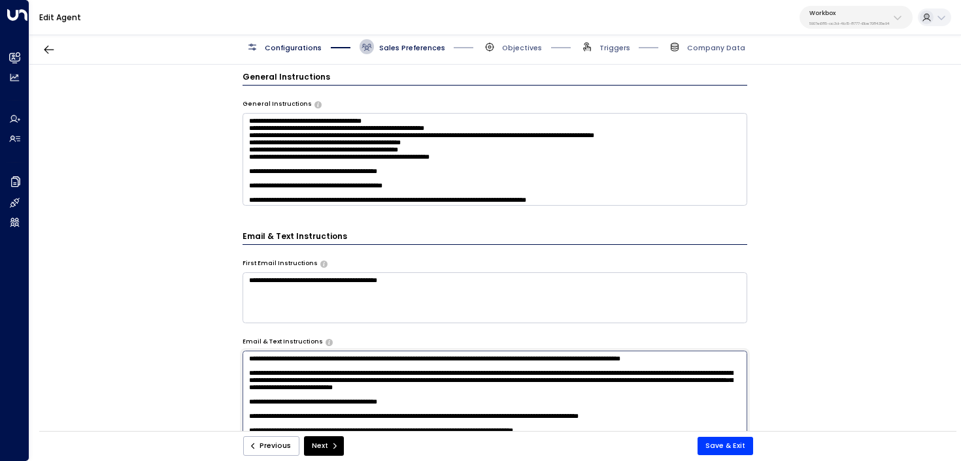
type textarea "**********"
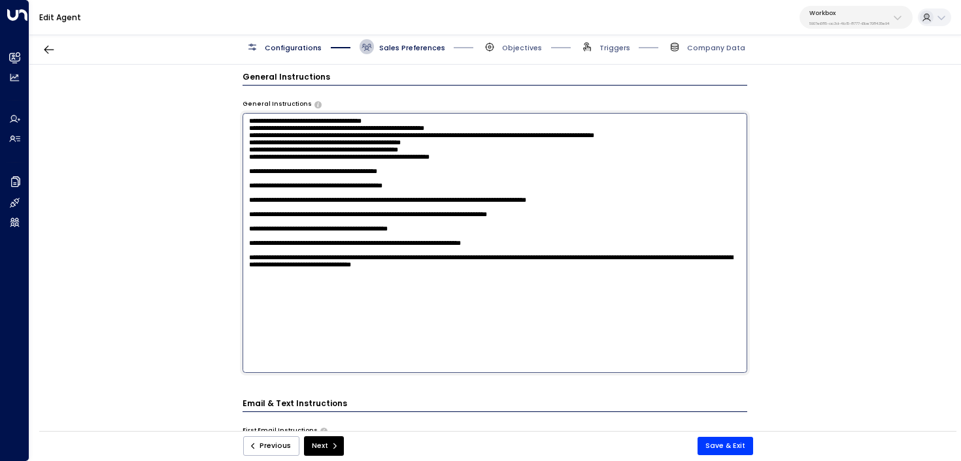
click at [509, 194] on textarea at bounding box center [494, 243] width 505 height 260
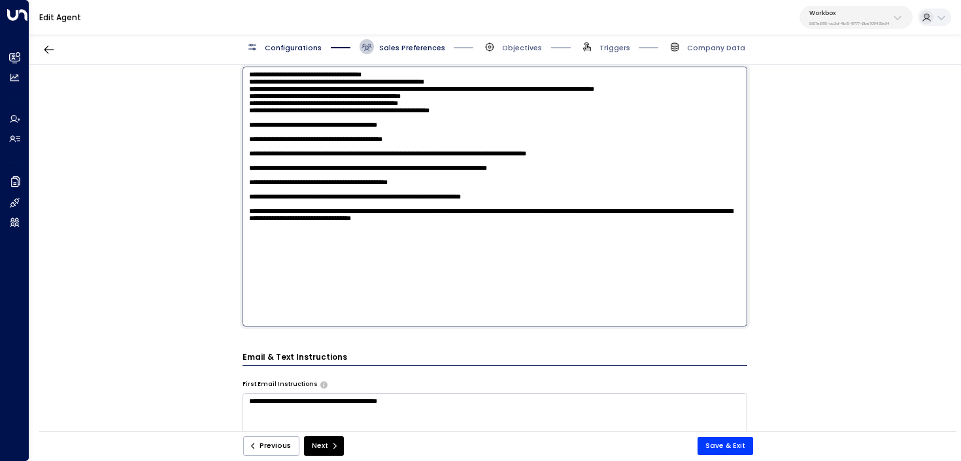
scroll to position [488, 0]
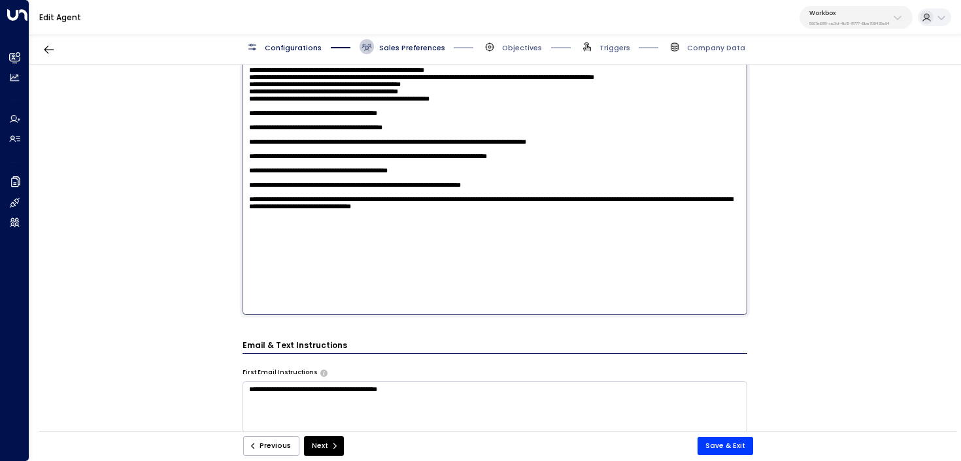
click at [597, 272] on textarea at bounding box center [494, 185] width 505 height 260
type textarea "**********"
click at [744, 441] on button "Save & Exit" at bounding box center [725, 446] width 56 height 18
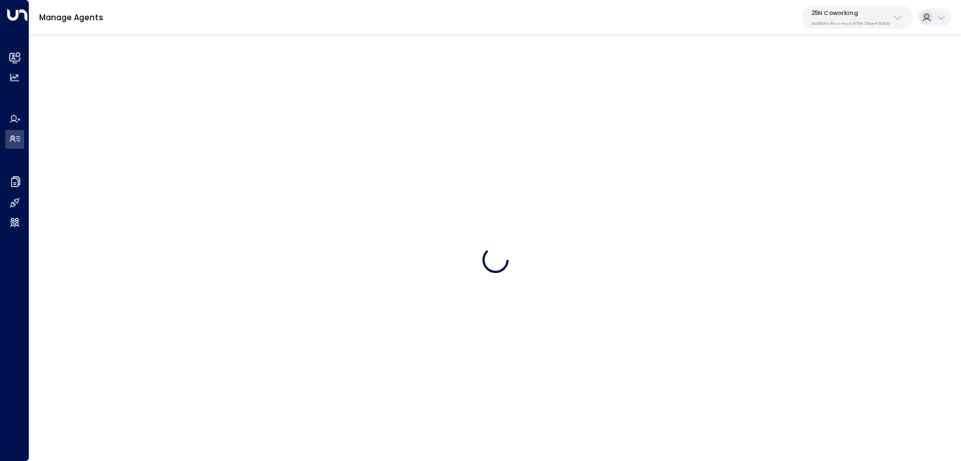
click at [873, 18] on div "25N Coworking 3b9800f4-81ca-4ec0-8758-72fbe4763f36" at bounding box center [850, 17] width 78 height 17
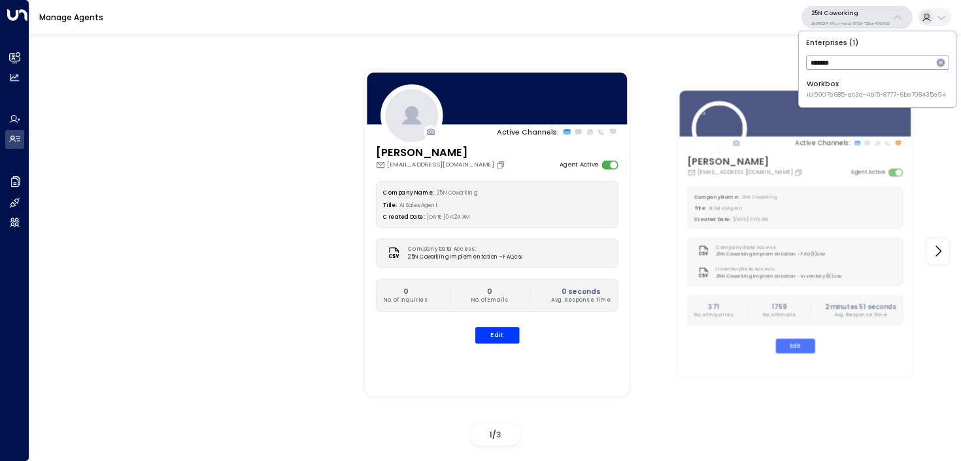
type input "*******"
click at [844, 85] on div "Workbox ID: 5907e685-ac3d-4b15-8777-6be708435e94" at bounding box center [875, 89] width 139 height 20
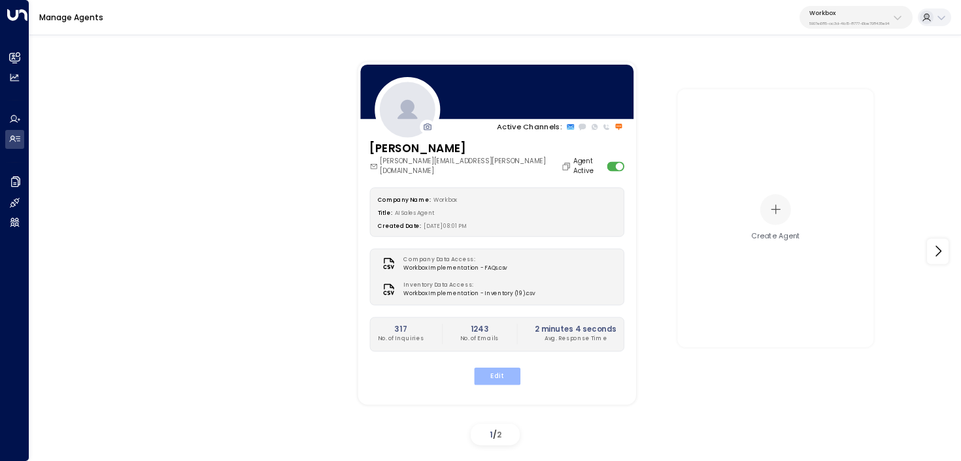
click at [505, 367] on button "Edit" at bounding box center [496, 375] width 46 height 17
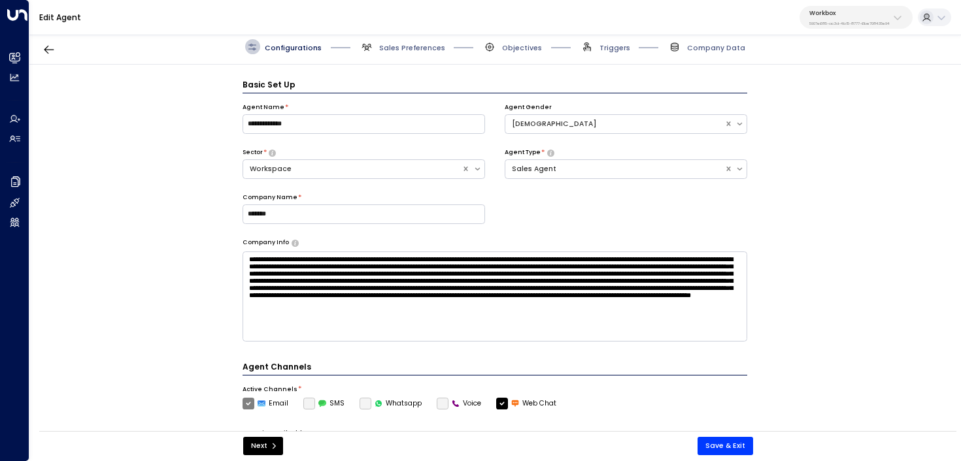
scroll to position [14, 0]
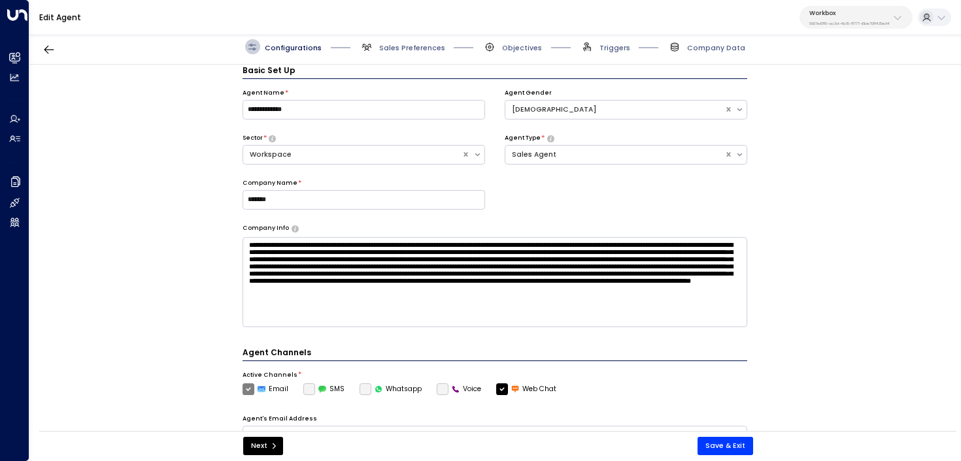
click at [612, 39] on span "Triggers" at bounding box center [605, 46] width 50 height 15
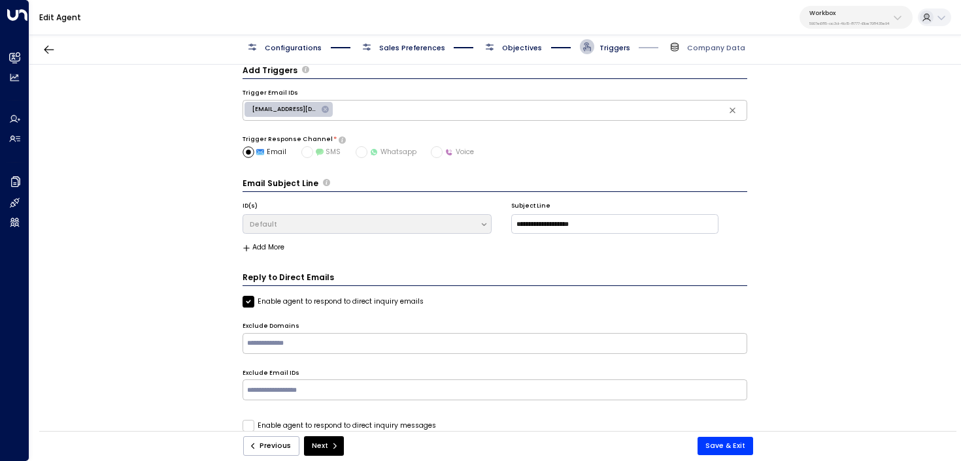
click at [525, 39] on div "Configurations Sales Preferences Objectives Triggers Company Data" at bounding box center [494, 46] width 931 height 35
click at [520, 48] on span "Objectives" at bounding box center [522, 48] width 40 height 10
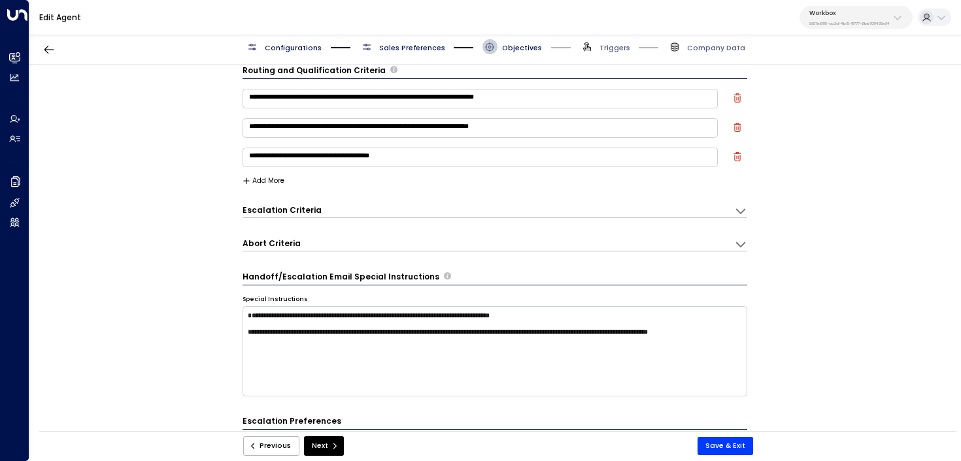
click at [265, 184] on button "Add More" at bounding box center [263, 181] width 42 height 8
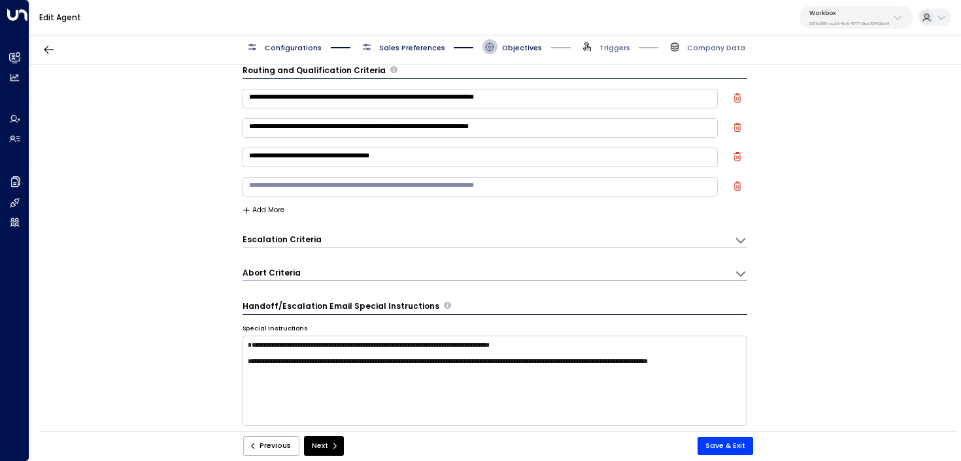
click at [290, 186] on textarea at bounding box center [480, 187] width 476 height 20
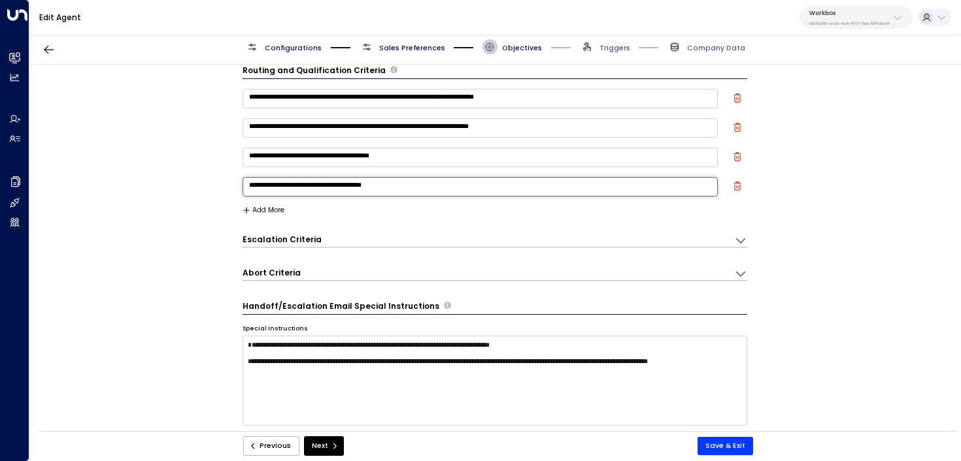
click at [316, 189] on textarea "**********" at bounding box center [480, 187] width 476 height 20
click at [418, 184] on textarea "**********" at bounding box center [480, 187] width 476 height 20
click at [320, 181] on textarea "**********" at bounding box center [480, 187] width 476 height 20
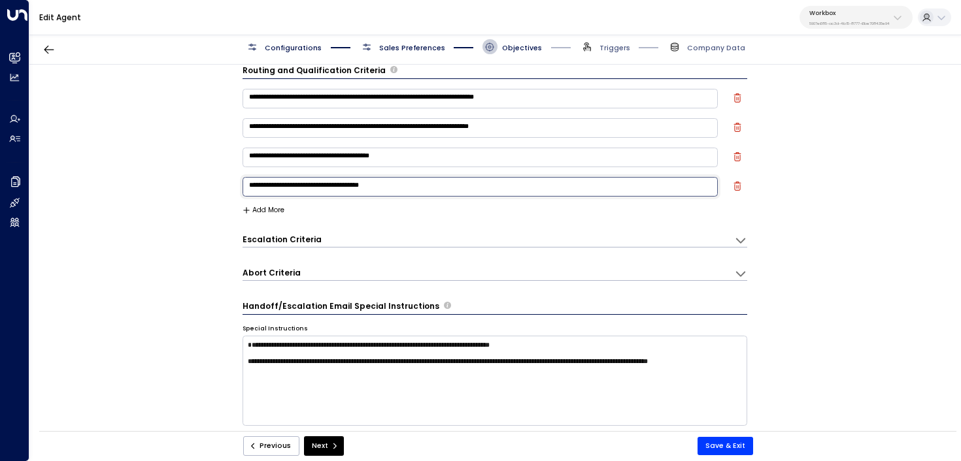
click at [468, 177] on textarea "**********" at bounding box center [480, 187] width 476 height 20
click at [445, 186] on textarea "**********" at bounding box center [480, 187] width 476 height 20
click at [319, 183] on textarea "**********" at bounding box center [480, 187] width 476 height 20
click at [318, 189] on textarea "**********" at bounding box center [480, 187] width 476 height 20
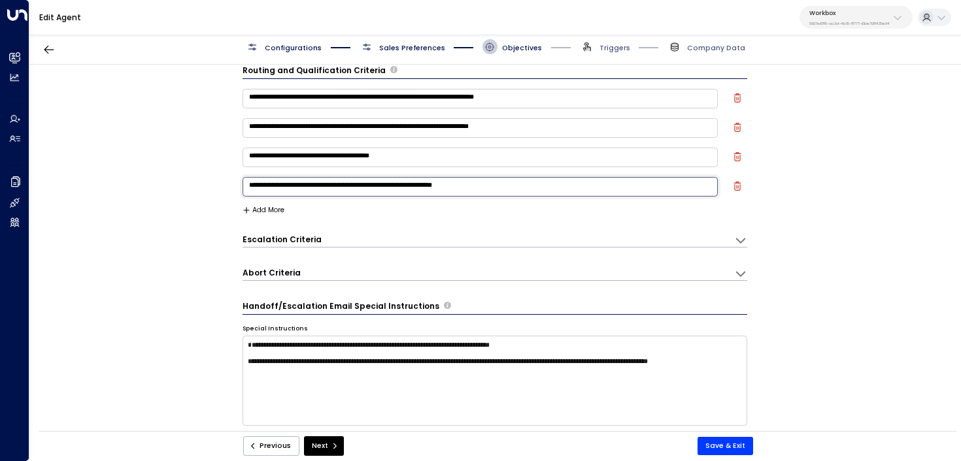
click at [491, 188] on textarea "**********" at bounding box center [480, 187] width 476 height 20
paste textarea "**********"
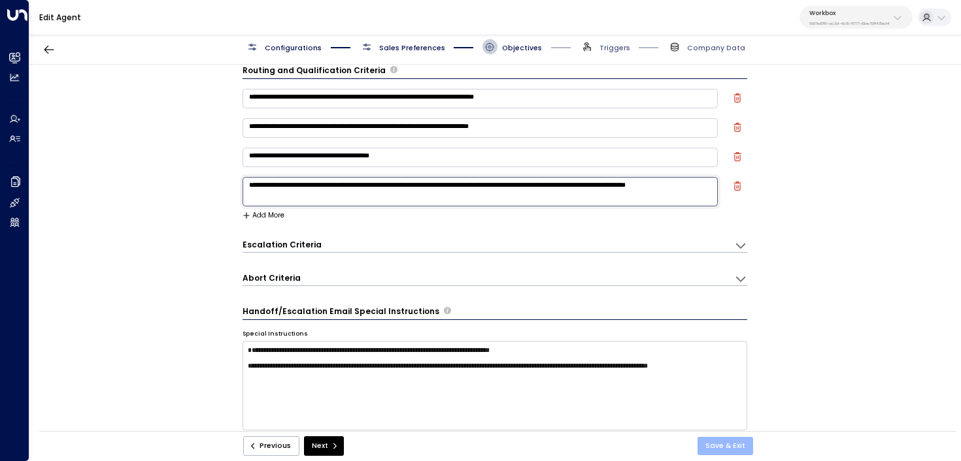
type textarea "**********"
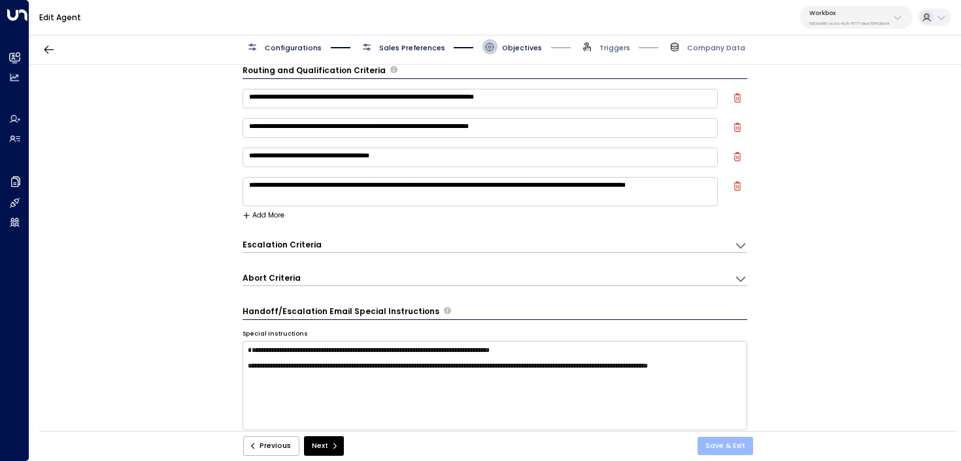
click at [743, 442] on button "Save & Exit" at bounding box center [725, 446] width 56 height 18
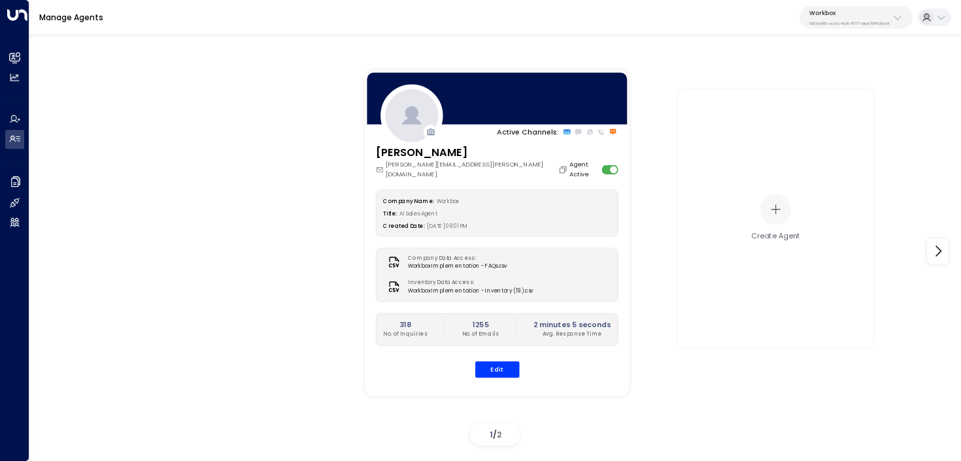
click at [831, 18] on div "Workbox 5907e685-ac3d-4b15-8777-6be708435e94" at bounding box center [849, 17] width 80 height 17
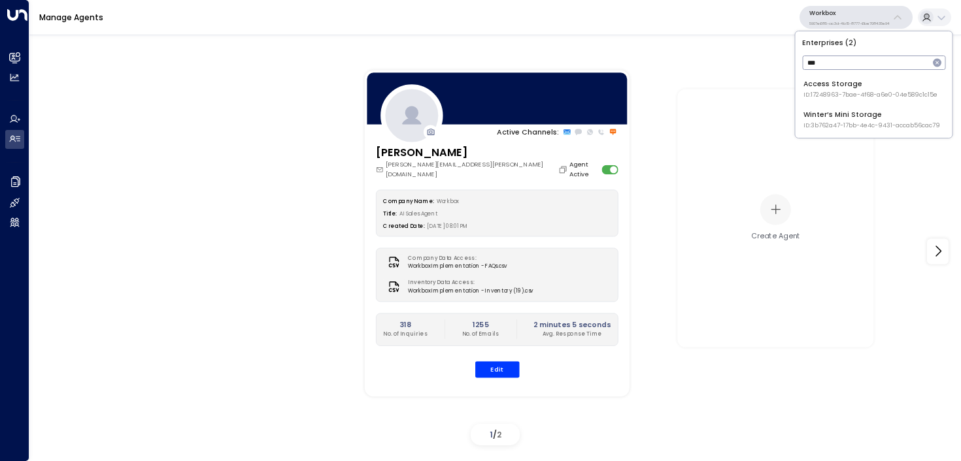
type input "***"
click at [838, 97] on span "ID: 17248963-7bae-4f68-a6e0-04e589c1c15e" at bounding box center [870, 95] width 134 height 9
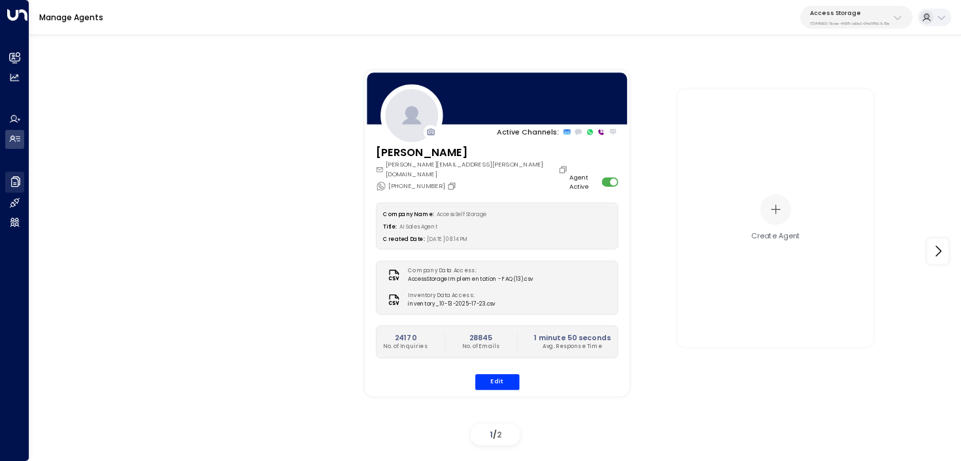
click at [24, 181] on link "Company Data Company Data" at bounding box center [14, 182] width 19 height 21
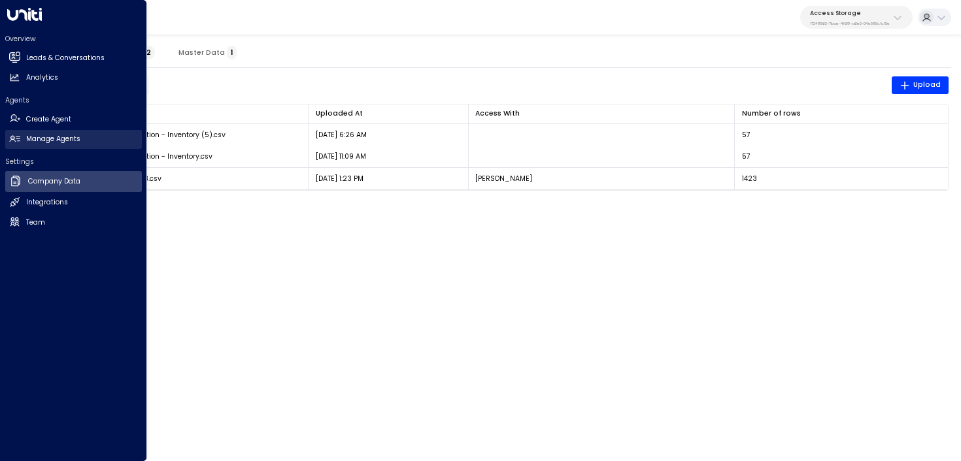
click at [29, 144] on link "Manage Agents Manage Agents" at bounding box center [73, 139] width 137 height 19
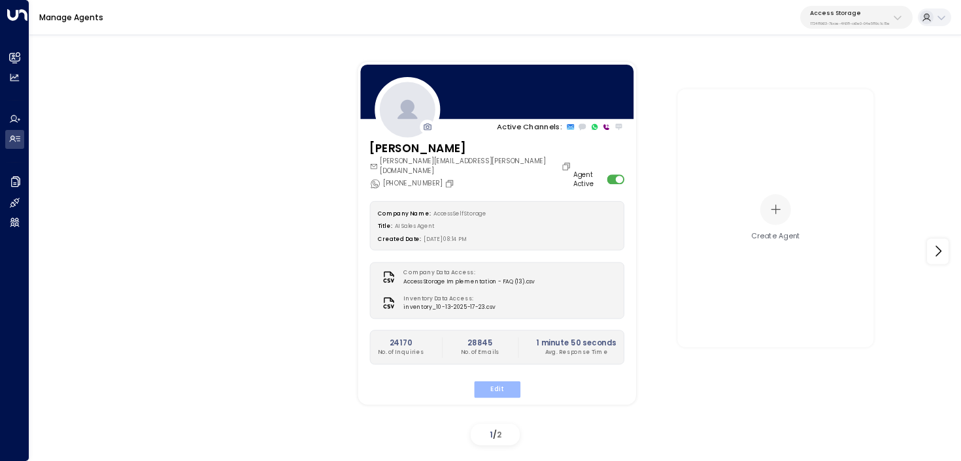
click at [488, 381] on button "Edit" at bounding box center [496, 389] width 46 height 17
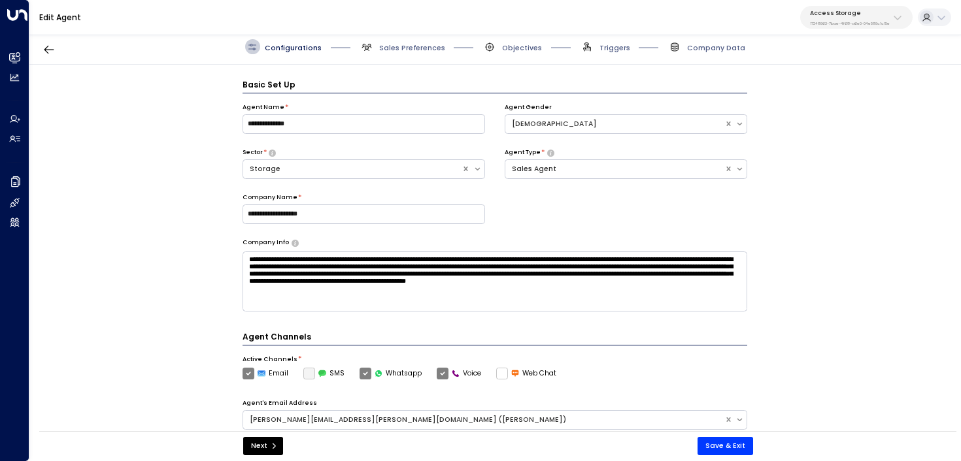
scroll to position [14, 0]
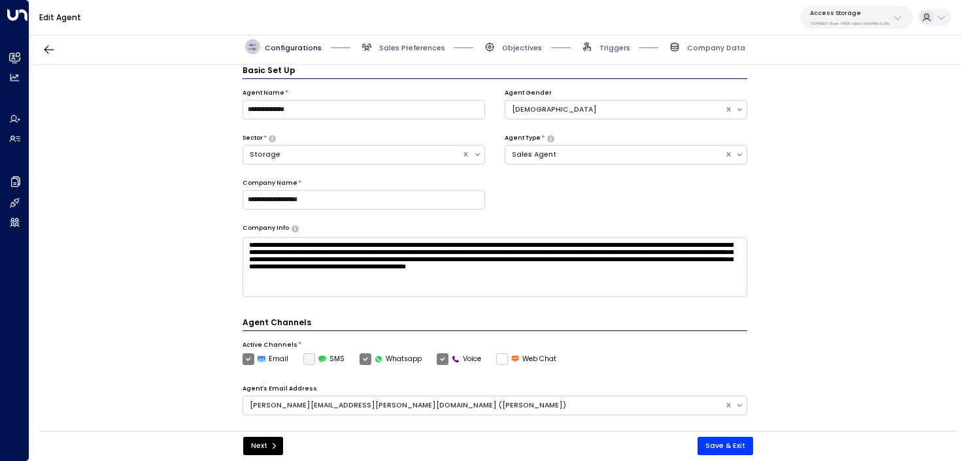
click at [495, 285] on textarea "**********" at bounding box center [494, 267] width 505 height 60
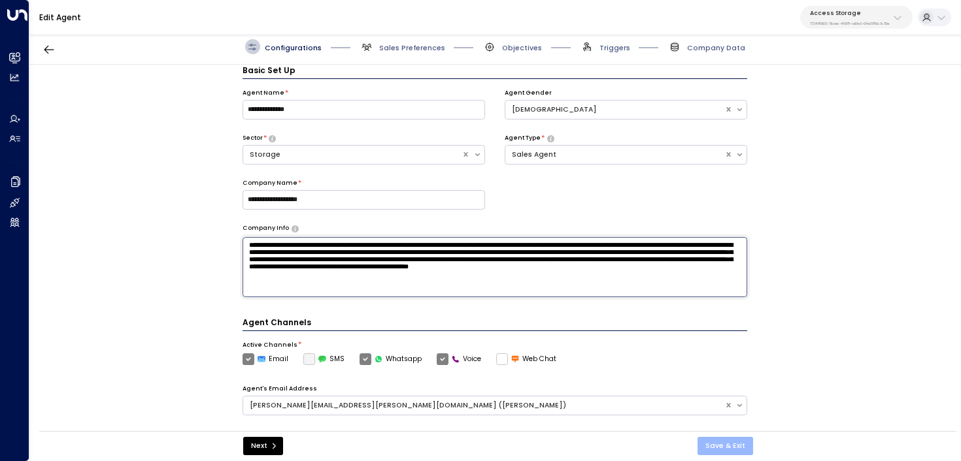
click at [714, 441] on button "Save & Exit" at bounding box center [725, 446] width 56 height 18
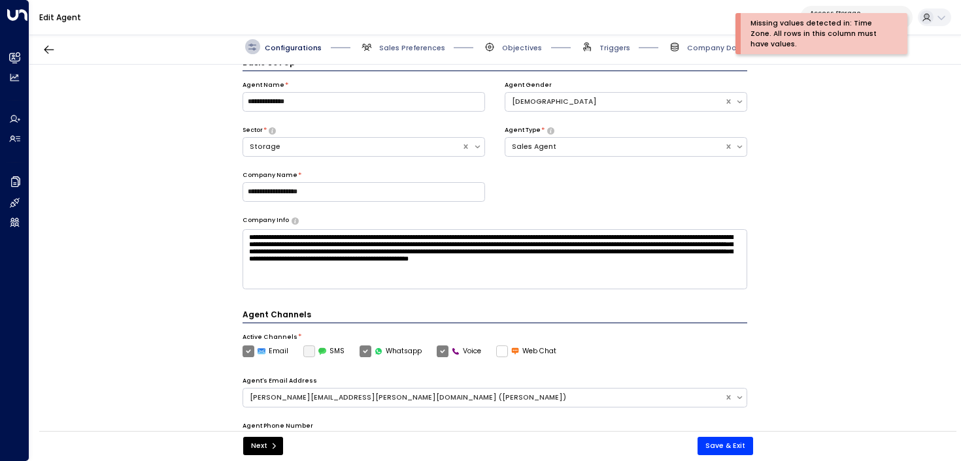
scroll to position [0, 0]
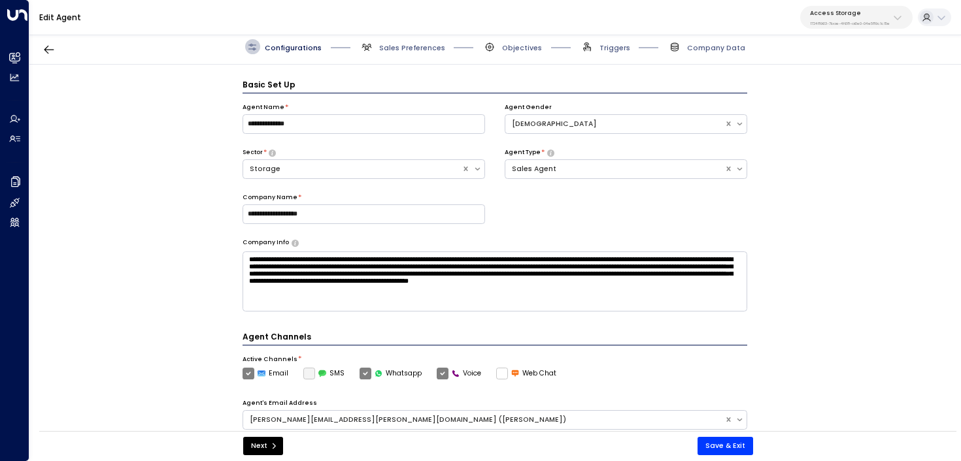
click at [509, 305] on textarea "**********" at bounding box center [494, 282] width 505 height 60
type textarea "**********"
